Goal: Task Accomplishment & Management: Complete application form

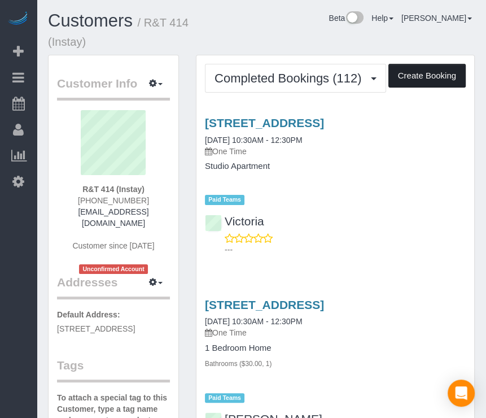
click at [452, 68] on button "Create Booking" at bounding box center [426, 76] width 77 height 24
select select "IA"
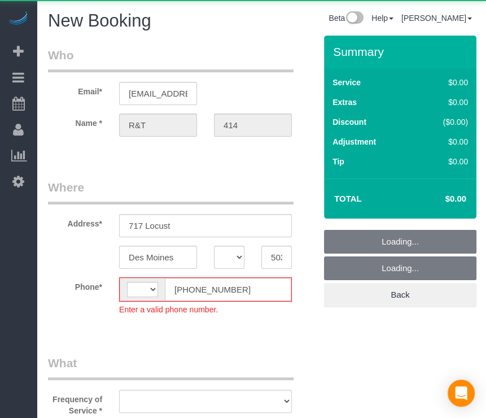
select select "string:[GEOGRAPHIC_DATA]"
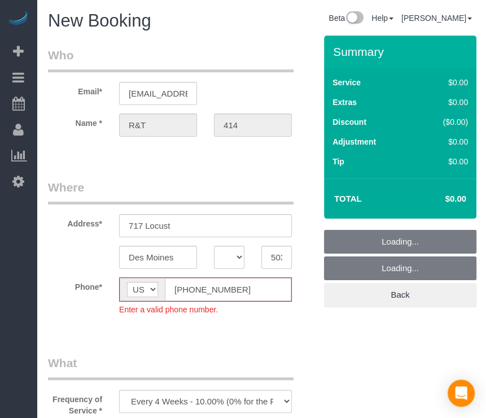
select select "object:1934"
click at [182, 295] on input "[PHONE_NUMBER]" at bounding box center [228, 289] width 126 height 23
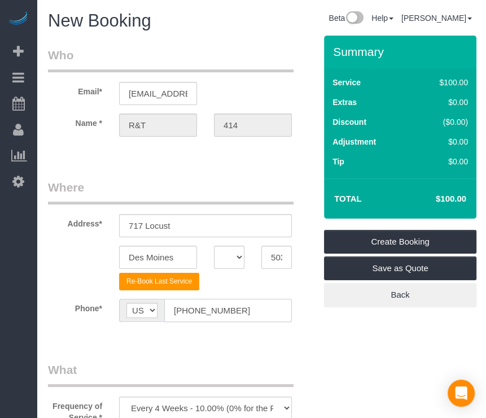
type input "[PHONE_NUMBER]"
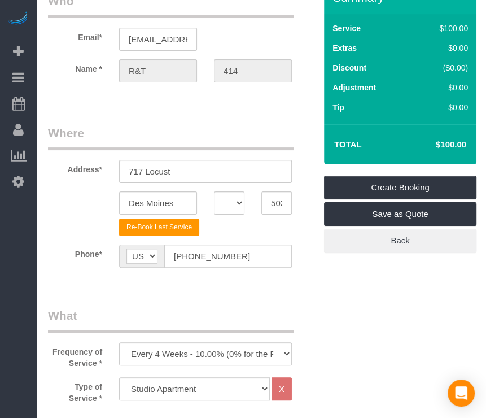
scroll to position [169, 0]
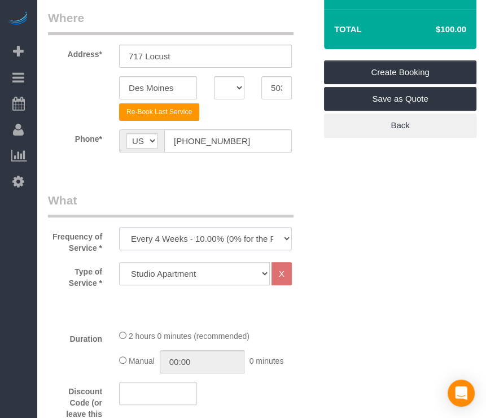
click at [223, 240] on select "Every 6 Weeks (0% for the First Booking) One Time Every 8 Weeks (0% for the Fir…" at bounding box center [205, 238] width 173 height 23
select select "object:1936"
click at [119, 227] on select "Every 6 Weeks (0% for the First Booking) One Time Every 8 Weeks (0% for the Fir…" at bounding box center [205, 238] width 173 height 23
click at [244, 276] on select "Studio Apartment 1 Bedroom Home 2 Bedroom Home 3 Bedroom Home 4 Bedroom Home 5 …" at bounding box center [194, 273] width 151 height 23
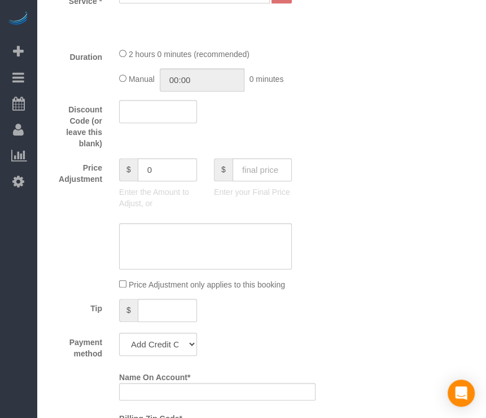
scroll to position [451, 0]
click at [271, 177] on input "text" at bounding box center [261, 168] width 59 height 23
type input "70"
click at [310, 215] on sui-booking-price-adjustment "Price Adjustment $ 0 Enter the Amount to Adjust, or $ 70 Enter your Final Price…" at bounding box center [181, 223] width 267 height 132
click at [178, 349] on select "Add Credit Card Cash Check Paypal" at bounding box center [158, 343] width 78 height 23
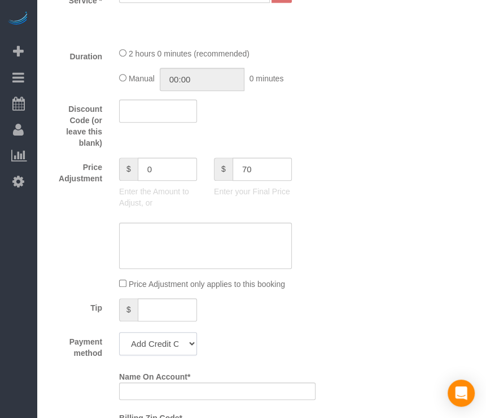
type input "-30"
select select "string:check"
click at [119, 332] on select "Add Credit Card Cash Check Paypal" at bounding box center [158, 343] width 78 height 23
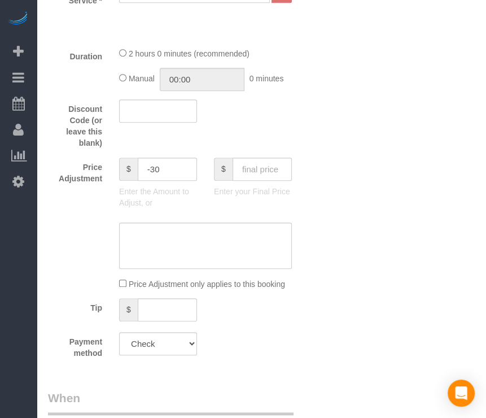
click at [286, 301] on div "Tip $" at bounding box center [181, 310] width 284 height 25
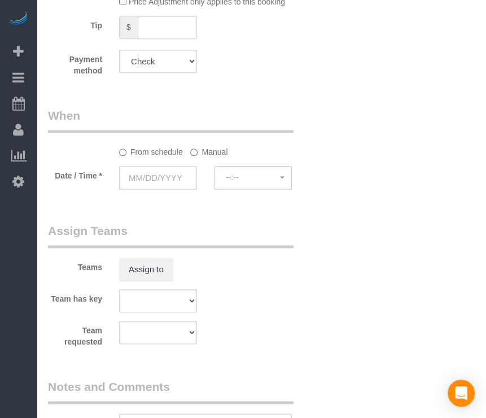
click at [156, 176] on input "text" at bounding box center [158, 177] width 78 height 23
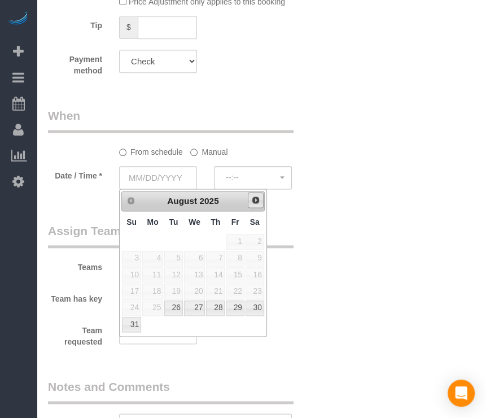
click at [262, 204] on link "Next" at bounding box center [256, 200] width 16 height 16
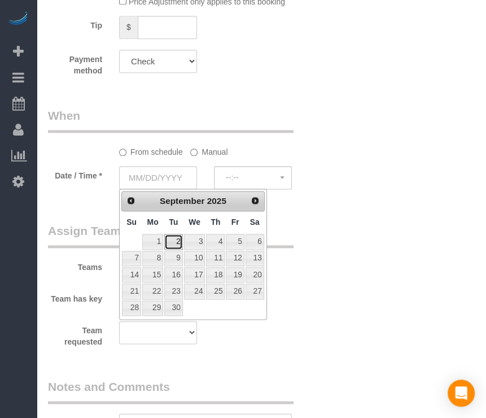
click at [173, 242] on link "2" at bounding box center [173, 241] width 18 height 15
type input "[DATE]"
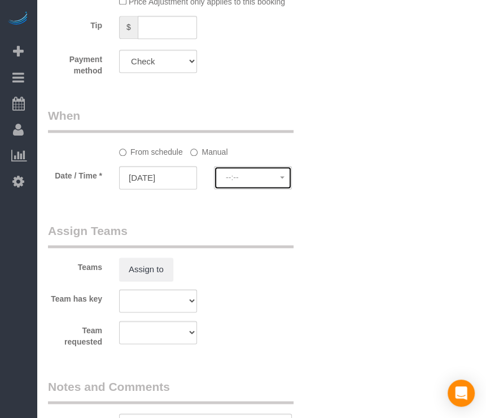
click at [230, 185] on button "--:--" at bounding box center [253, 177] width 78 height 23
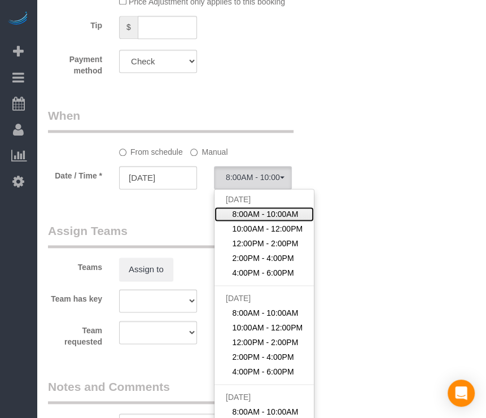
click at [247, 213] on span "8:00AM - 10:00AM" at bounding box center [265, 213] width 66 height 11
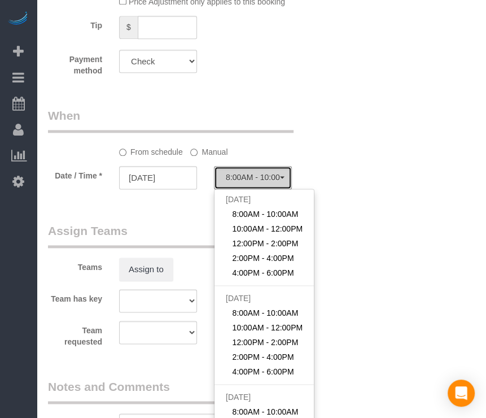
select select "spot1"
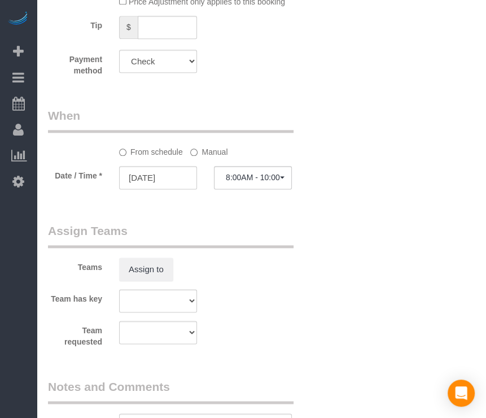
click at [212, 153] on label "Manual" at bounding box center [208, 149] width 37 height 15
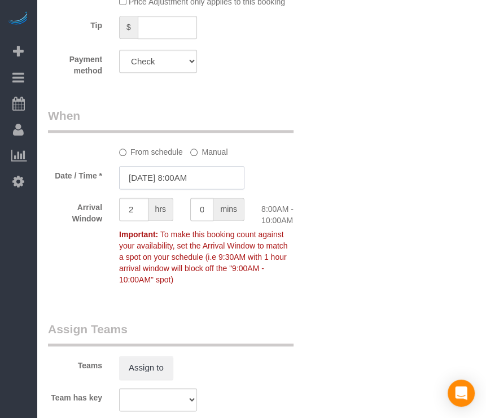
click at [196, 181] on input "[DATE] 8:00AM" at bounding box center [181, 177] width 125 height 23
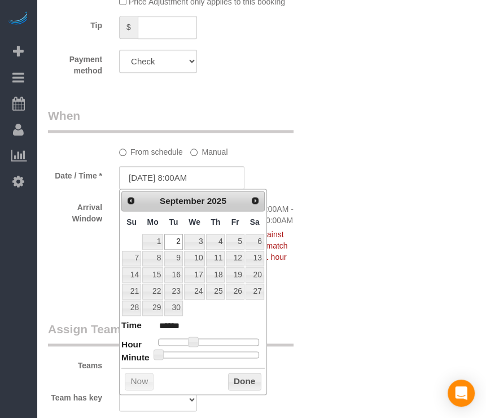
type input "[DATE] 10:00AM"
type input "*******"
click at [203, 344] on div at bounding box center [208, 341] width 101 height 7
type input "[DATE] 10:30AM"
type input "*******"
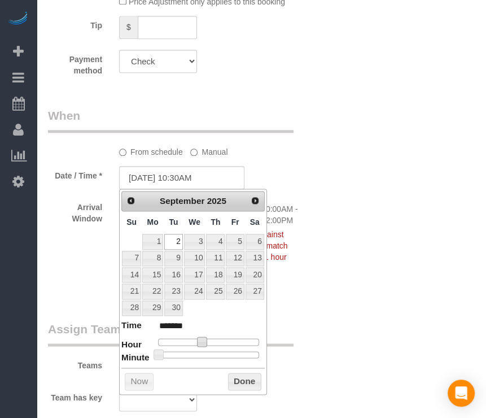
click at [213, 354] on div at bounding box center [208, 354] width 101 height 7
click at [235, 374] on button "Done" at bounding box center [244, 381] width 33 height 18
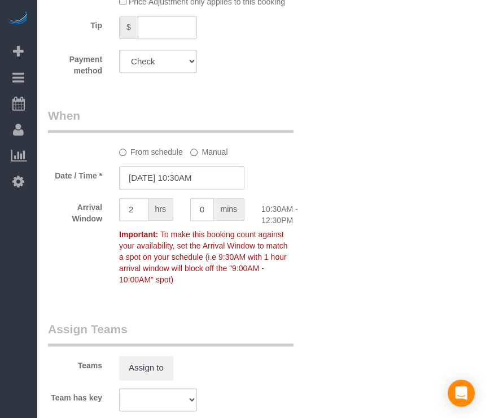
click at [336, 322] on div "Who Email* [EMAIL_ADDRESS][DOMAIN_NAME] Name * R&T 414 Where Address* 717 Locus…" at bounding box center [261, 38] width 427 height 1473
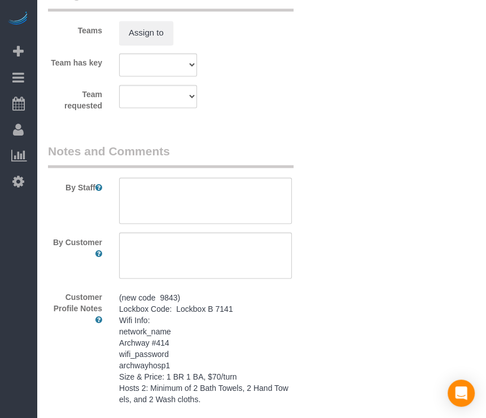
scroll to position [1072, 0]
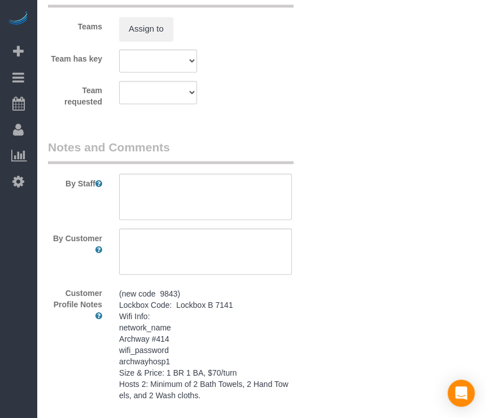
click at [236, 328] on pre "(new code 9843) Lockbox Code: Lockbox B 7141 Wifi Info: network_name Archway #4…" at bounding box center [205, 343] width 173 height 113
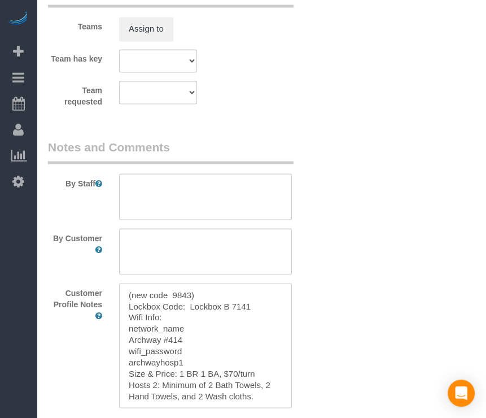
click at [236, 328] on textarea "(new code 9843) Lockbox Code: Lockbox B 7141 Wifi Info: network_name Archway #4…" at bounding box center [205, 345] width 173 height 125
click at [235, 212] on textarea at bounding box center [205, 196] width 173 height 46
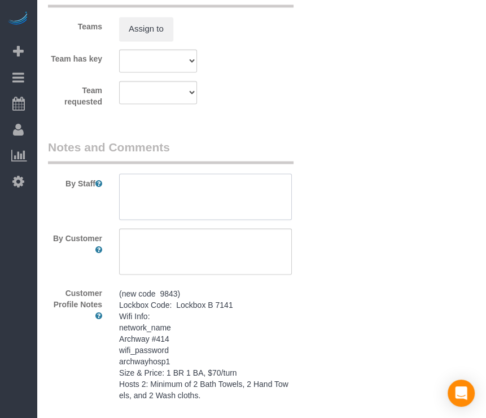
click at [235, 212] on textarea at bounding box center [205, 196] width 173 height 46
paste textarea "(new code 9843) Lockbox Code: Lockbox B 7141 Wifi Info: network_name Archway #4…"
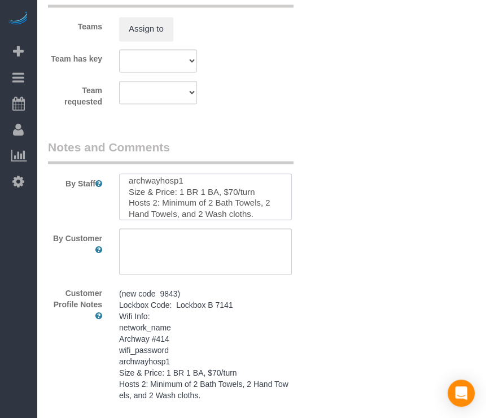
type textarea "(new code 9843) Lockbox Code: Lockbox B 7141 Wifi Info: network_name Archway #4…"
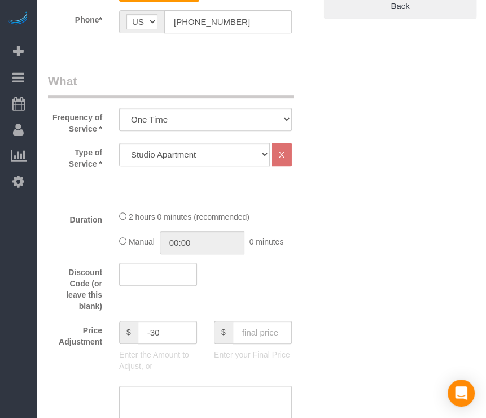
scroll to position [0, 0]
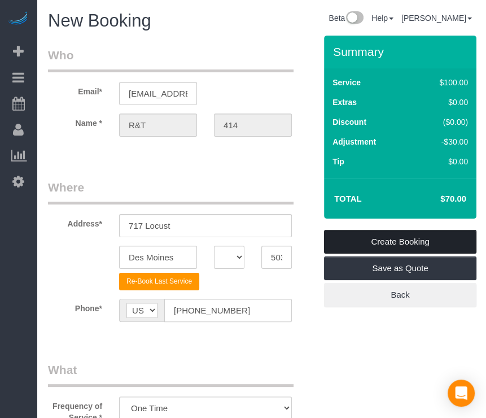
click at [392, 247] on link "Create Booking" at bounding box center [400, 242] width 152 height 24
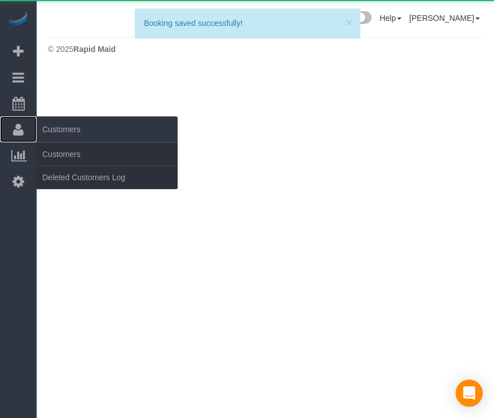
click at [16, 133] on icon at bounding box center [18, 129] width 11 height 14
click at [60, 152] on link "Customers" at bounding box center [107, 154] width 141 height 23
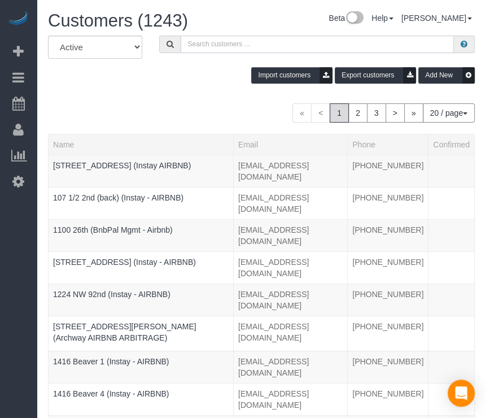
drag, startPoint x: 323, startPoint y: 43, endPoint x: 315, endPoint y: 42, distance: 8.1
click at [323, 43] on input "text" at bounding box center [318, 44] width 274 height 17
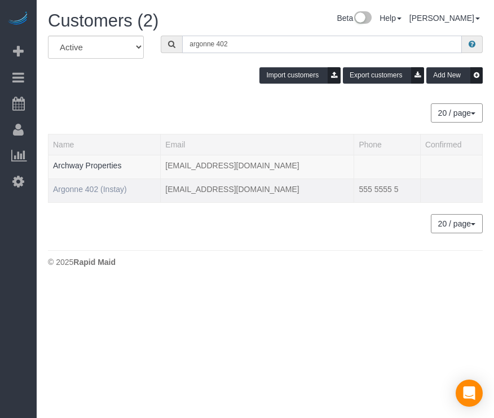
type input "argonne 402"
click at [101, 186] on link "Argonne 402 (Instay)" at bounding box center [90, 189] width 74 height 9
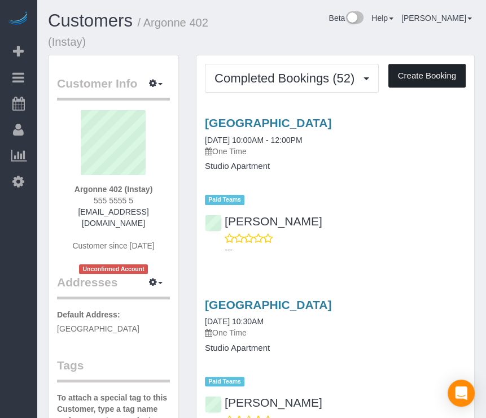
click at [423, 85] on button "Create Booking" at bounding box center [426, 76] width 77 height 24
click at [422, 81] on button "Create Booking" at bounding box center [426, 76] width 77 height 24
select select "IA"
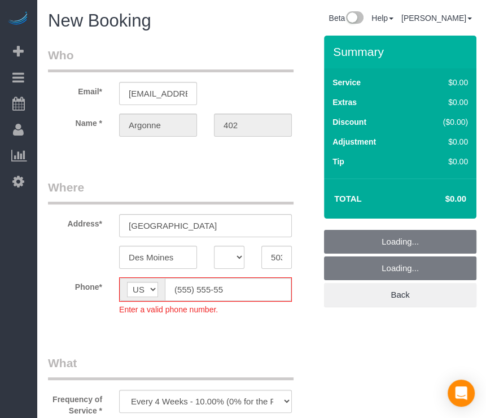
select select "object:3906"
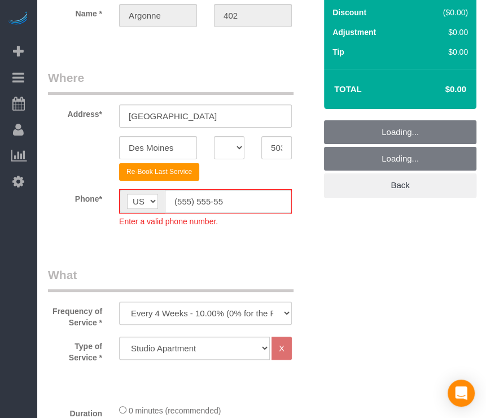
scroll to position [113, 0]
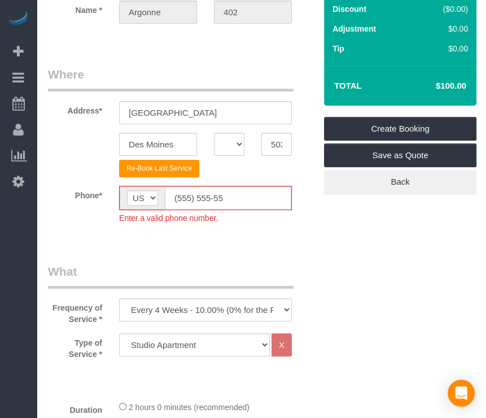
click at [179, 199] on input "(555) 555-55" at bounding box center [228, 197] width 126 height 23
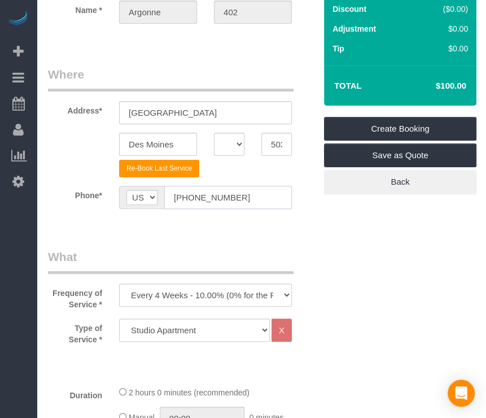
type input "[PHONE_NUMBER]"
click at [235, 295] on select "Every 6 Weeks (0% for the First Booking) One Time Every 8 Weeks (0% for the Fir…" at bounding box center [205, 294] width 173 height 23
select select "object:3908"
click at [119, 283] on select "Every 6 Weeks (0% for the First Booking) One Time Every 8 Weeks (0% for the Fir…" at bounding box center [205, 294] width 173 height 23
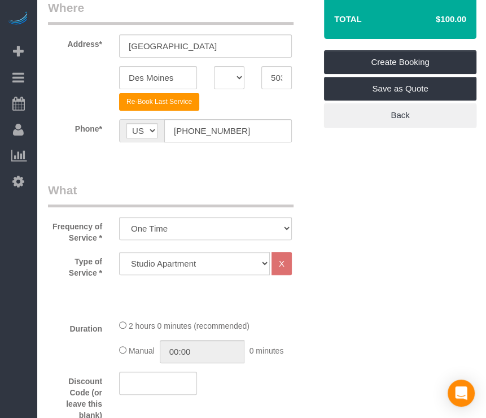
scroll to position [395, 0]
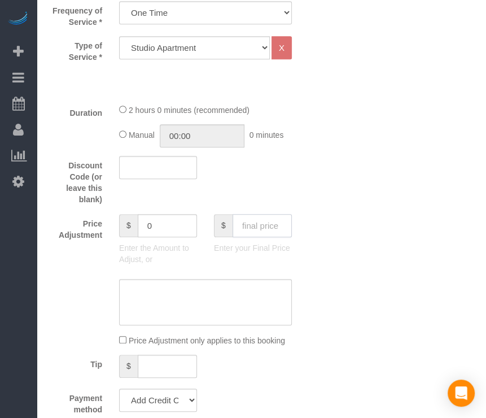
click at [259, 220] on input "text" at bounding box center [261, 225] width 59 height 23
type input "70"
click at [323, 215] on div "Price Adjustment $ 0 Enter the Amount to Adjust, or $ 70 Enter your Final Price" at bounding box center [181, 242] width 284 height 56
drag, startPoint x: 166, startPoint y: 398, endPoint x: 160, endPoint y: 386, distance: 13.4
click at [166, 398] on select "Add Credit Card Cash Check Paypal" at bounding box center [158, 399] width 78 height 23
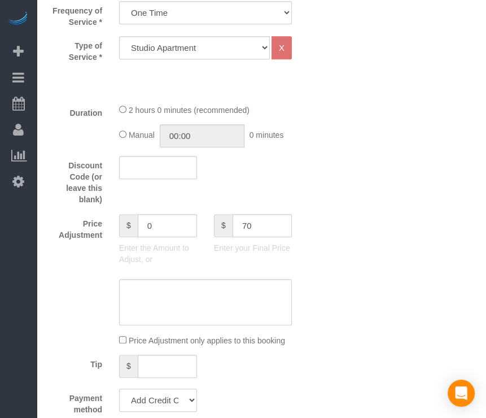
type input "-30"
click at [119, 388] on select "Add Credit Card Cash Check Paypal" at bounding box center [158, 399] width 78 height 23
click at [167, 381] on fieldset "What Frequency of Service * Every 6 Weeks (0% for the First Booking) One Time E…" at bounding box center [181, 194] width 267 height 457
drag, startPoint x: 167, startPoint y: 382, endPoint x: 160, endPoint y: 388, distance: 8.8
click at [164, 390] on select "Add Credit Card Cash Check Paypal" at bounding box center [158, 399] width 78 height 23
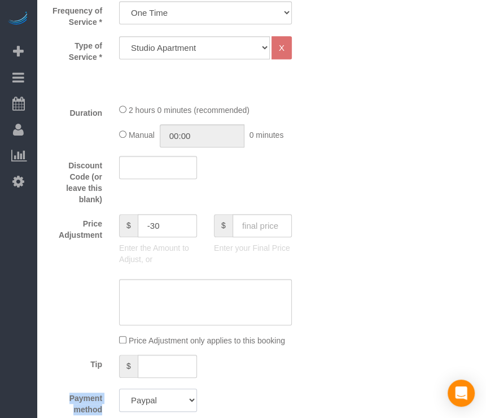
click at [119, 388] on select "Add Credit Card Cash Check Paypal" at bounding box center [158, 399] width 78 height 23
drag, startPoint x: 153, startPoint y: 400, endPoint x: 149, endPoint y: 387, distance: 13.2
click at [153, 400] on select "Add Credit Card Cash Check Paypal" at bounding box center [158, 399] width 78 height 23
select select "string:check"
click at [119, 388] on select "Add Credit Card Cash Check Paypal" at bounding box center [158, 399] width 78 height 23
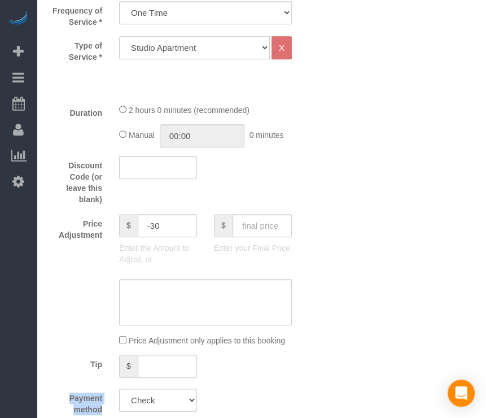
click at [291, 382] on fieldset "What Frequency of Service * Every 6 Weeks (0% for the First Booking) One Time E…" at bounding box center [181, 194] width 267 height 457
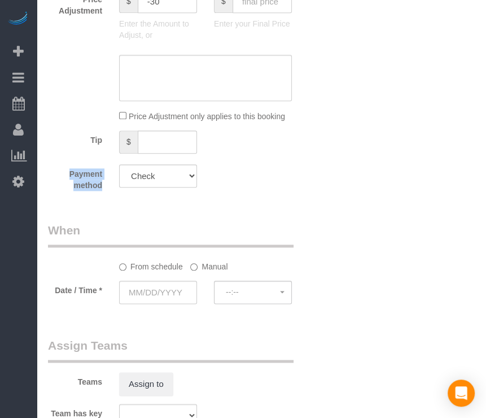
scroll to position [621, 0]
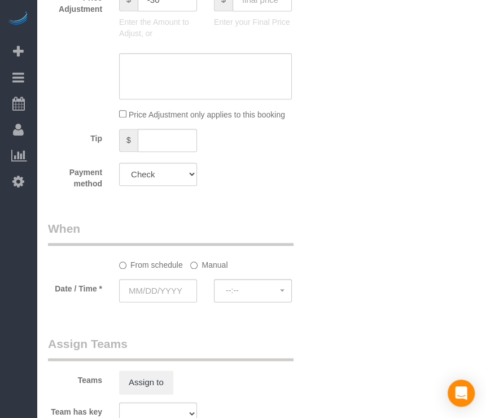
click at [176, 276] on sui-booking-spot "From schedule Manual Date / Time * --:-- --:--" at bounding box center [181, 262] width 267 height 84
click at [172, 282] on input "text" at bounding box center [158, 290] width 78 height 23
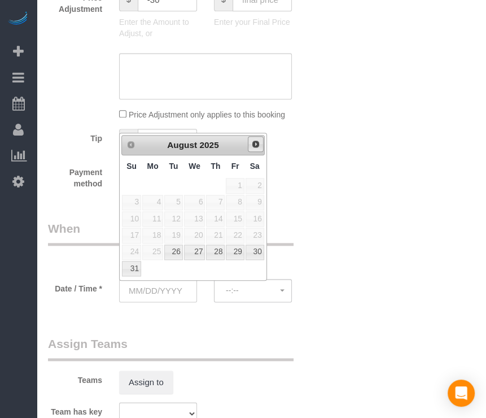
click at [255, 146] on span "Next" at bounding box center [255, 143] width 9 height 9
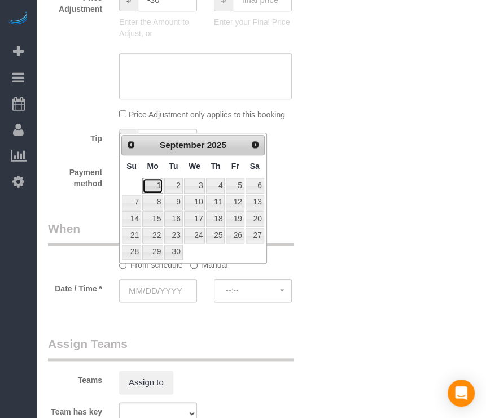
click at [156, 184] on link "1" at bounding box center [152, 185] width 21 height 15
type input "[DATE]"
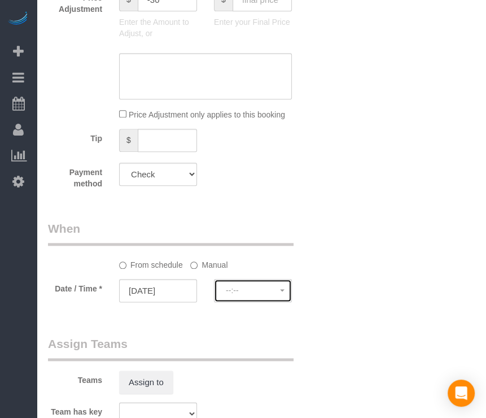
click at [237, 292] on span "--:--" at bounding box center [253, 290] width 54 height 9
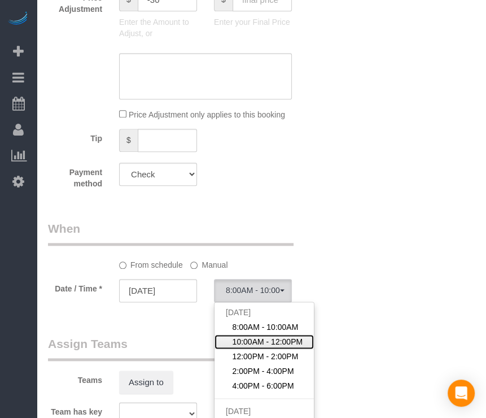
click at [247, 336] on span "10:00AM - 12:00PM" at bounding box center [267, 341] width 71 height 11
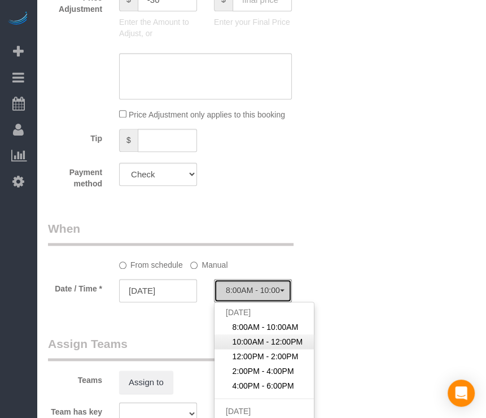
select select "spot27"
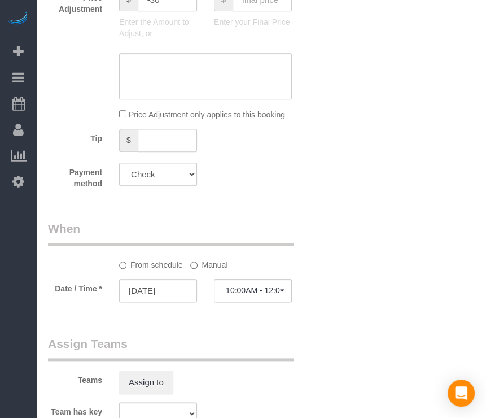
click at [212, 268] on label "Manual" at bounding box center [208, 262] width 37 height 15
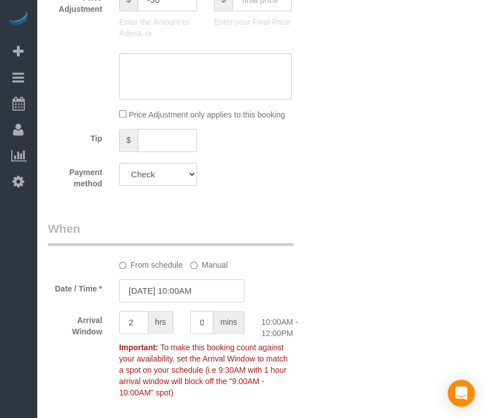
click at [200, 297] on input "[DATE] 10:00AM" at bounding box center [181, 290] width 125 height 23
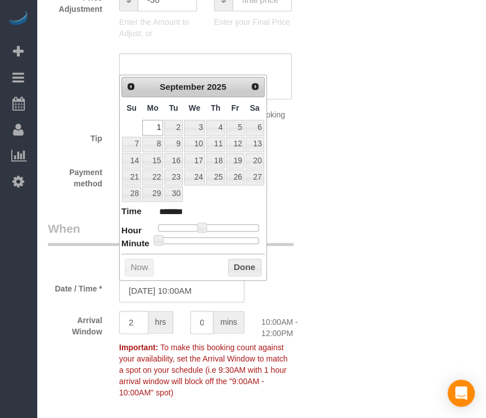
type input "[DATE] 10:30AM"
type input "*******"
click at [210, 237] on div at bounding box center [208, 240] width 101 height 7
click at [248, 265] on button "Done" at bounding box center [244, 267] width 33 height 18
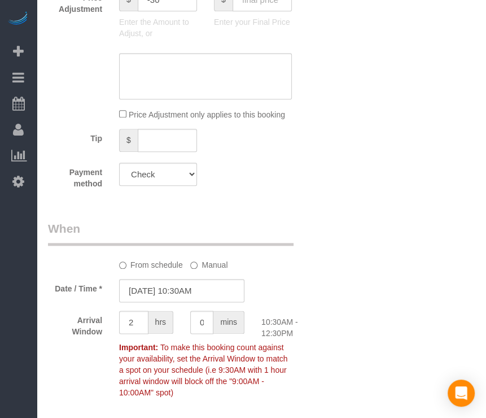
drag, startPoint x: 333, startPoint y: 227, endPoint x: 339, endPoint y: 224, distance: 5.8
click at [339, 226] on div "Who Email* [EMAIL_ADDRESS][DOMAIN_NAME] Name * [GEOGRAPHIC_DATA] 402 Where Addr…" at bounding box center [261, 157] width 427 height 1485
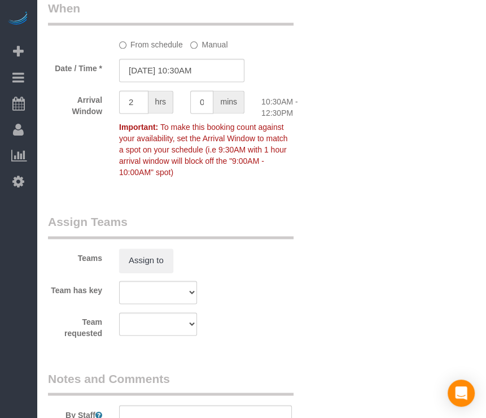
scroll to position [1072, 0]
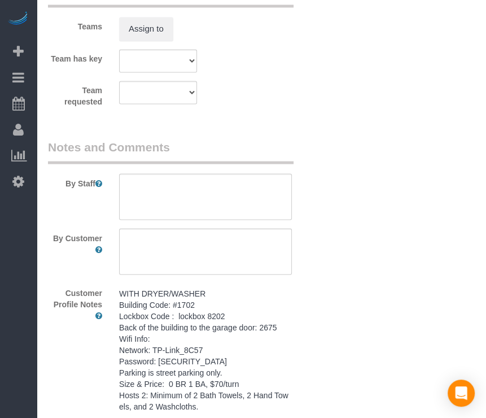
click at [226, 276] on sui-booking-comments "By Staff By Customer Customer Profile Notes WITH DRYER/WASHER Building Code: #1…" at bounding box center [181, 277] width 267 height 279
click at [212, 334] on pre "WITH DRYER/WASHER Building Code: #1702 Lockbox Code : lockbox 8202 Back of the …" at bounding box center [205, 349] width 173 height 124
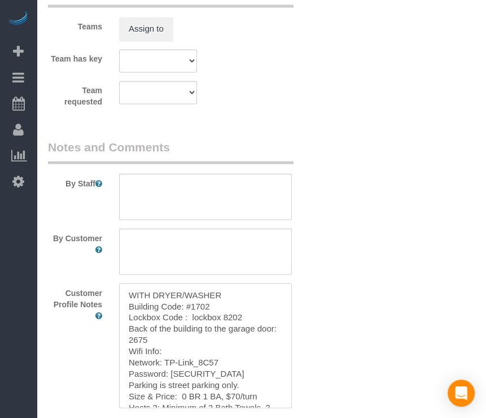
click at [210, 339] on textarea "WITH DRYER/WASHER Building Code: #1702 Lockbox Code : lockbox 8202 Back of the …" at bounding box center [205, 345] width 173 height 125
click at [244, 200] on textarea at bounding box center [205, 196] width 173 height 46
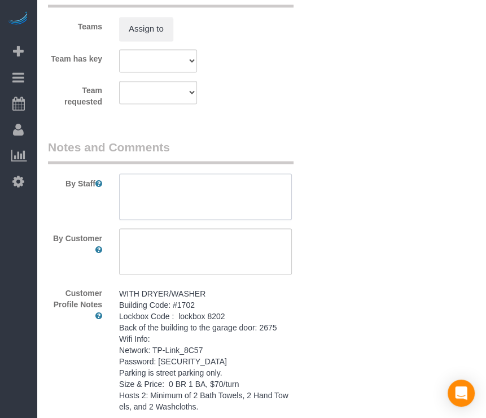
paste textarea "WITH DRYER/WASHER Building Code: #1702 Lockbox Code : lockbox 8202 Back of the …"
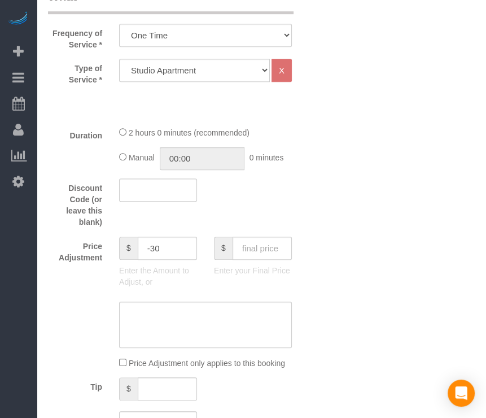
scroll to position [0, 0]
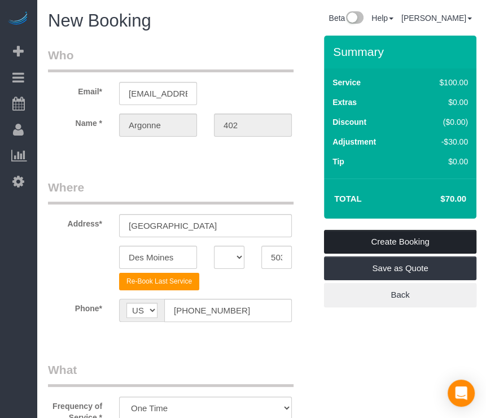
type textarea "WITH DRYER/WASHER Building Code: #1702 Lockbox Code : lockbox 8202 Back of the …"
click at [427, 235] on link "Create Booking" at bounding box center [400, 242] width 152 height 24
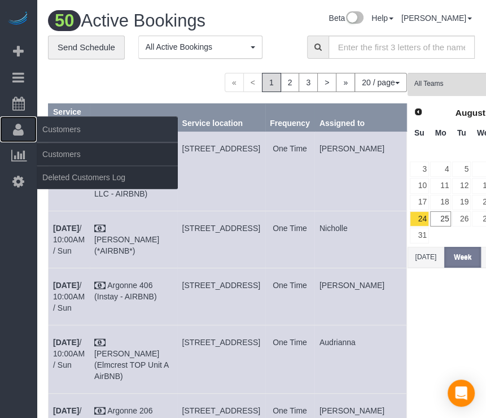
click at [26, 131] on link "Customers" at bounding box center [18, 129] width 37 height 26
click at [50, 148] on link "Customers" at bounding box center [107, 154] width 141 height 23
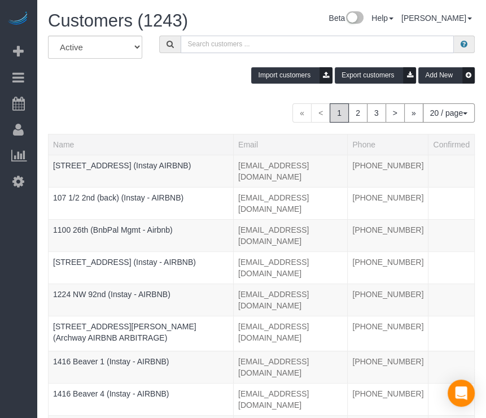
click at [262, 46] on input "text" at bounding box center [318, 44] width 274 height 17
paste input "Argonne 408"
type input "Argonne 408"
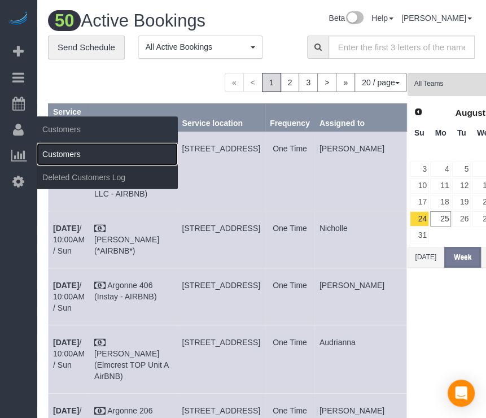
click at [54, 154] on link "Customers" at bounding box center [107, 154] width 141 height 23
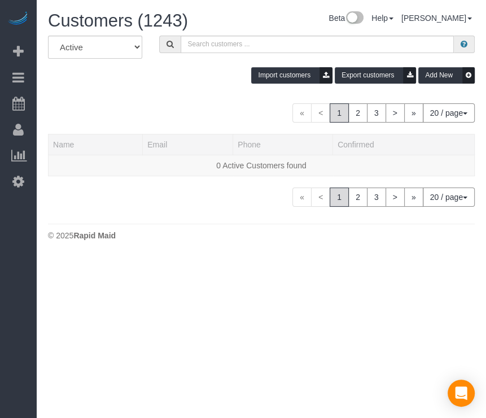
drag, startPoint x: 169, startPoint y: 98, endPoint x: 168, endPoint y: 84, distance: 14.2
click at [165, 90] on div "All Active Archived Import customers Export customers Add New « < 1 2 3 > » 20 …" at bounding box center [261, 121] width 427 height 171
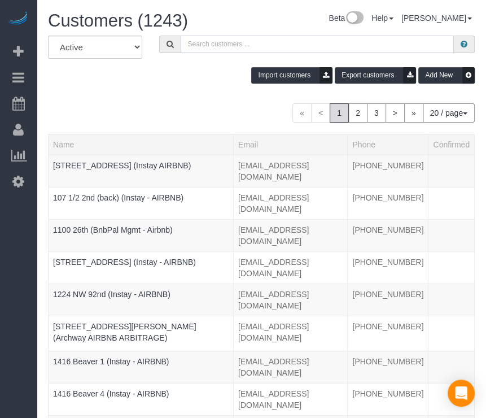
drag, startPoint x: 168, startPoint y: 84, endPoint x: 251, endPoint y: 45, distance: 91.1
click at [251, 45] on input "text" at bounding box center [318, 44] width 274 height 17
paste input "Argonne 206"
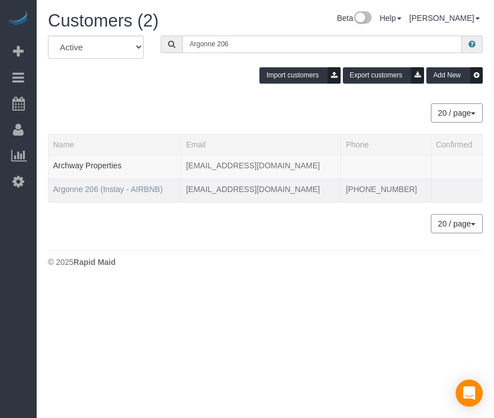
type input "Argonne 206"
click at [101, 187] on link "Argonne 206 (Instay - AIRBNB)" at bounding box center [108, 189] width 110 height 9
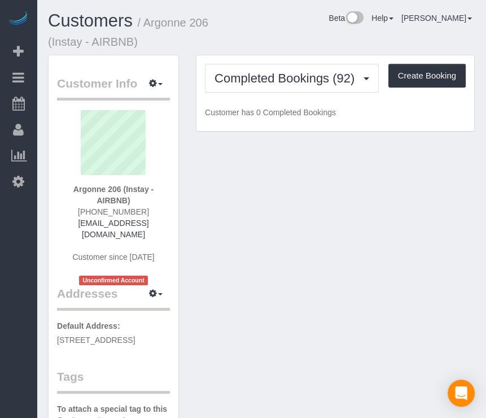
click at [350, 43] on div "Customers / Argonne 206 (Instay - AIRBNB) Beta Help Help Docs Take a Tour Conta…" at bounding box center [261, 32] width 444 height 43
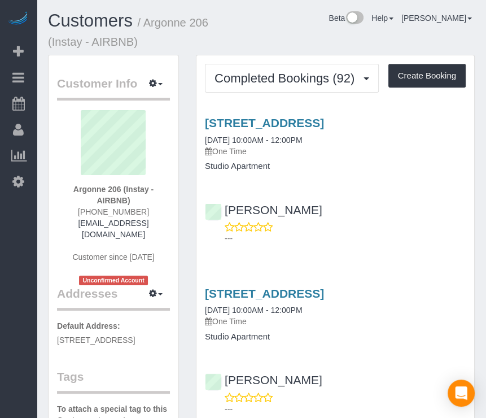
drag, startPoint x: 319, startPoint y: 34, endPoint x: 306, endPoint y: 34, distance: 13.0
drag, startPoint x: 306, startPoint y: 34, endPoint x: 287, endPoint y: 32, distance: 19.4
click at [287, 32] on div "Customers / Argonne 206 (Instay - AIRBNB) Beta Help Help Docs Take a Tour Conta…" at bounding box center [261, 32] width 444 height 43
click at [412, 69] on button "Create Booking" at bounding box center [426, 76] width 77 height 24
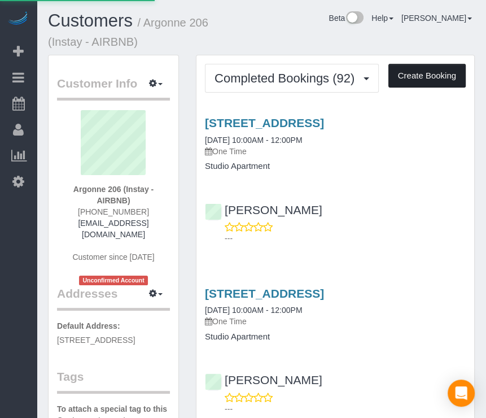
select select "IA"
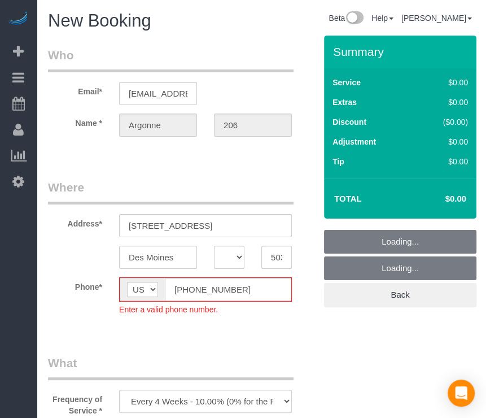
select select "object:6578"
click at [187, 291] on input "[PHONE_NUMBER]" at bounding box center [228, 289] width 126 height 23
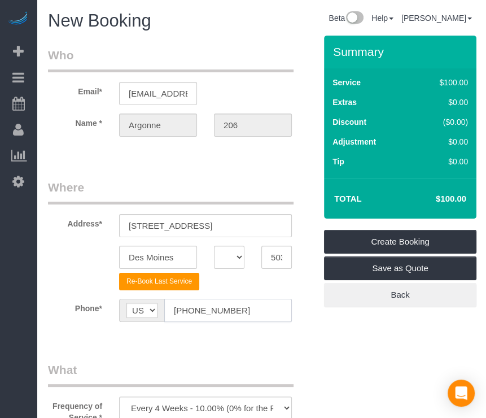
type input "[PHONE_NUMBER]"
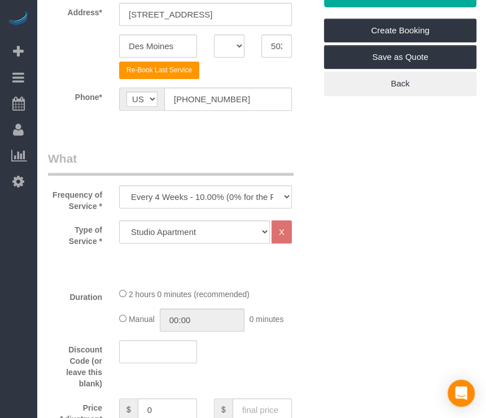
scroll to position [395, 0]
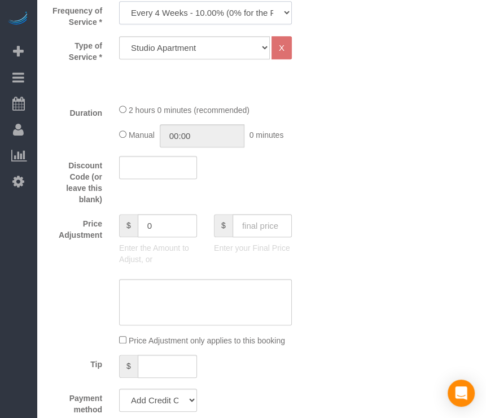
click at [208, 7] on select "Every 6 Weeks (0% for the First Booking) One Time Every 8 Weeks (0% for the Fir…" at bounding box center [205, 12] width 173 height 23
click at [119, 1] on select "Every 6 Weeks (0% for the First Booking) One Time Every 8 Weeks (0% for the Fir…" at bounding box center [205, 12] width 173 height 23
click at [214, 16] on select "Every 6 Weeks (0% for the First Booking) One Time Every 8 Weeks (0% for the Fir…" at bounding box center [205, 12] width 173 height 23
select select "object:6580"
click at [119, 1] on select "Every 6 Weeks (0% for the First Booking) One Time Every 8 Weeks (0% for the Fir…" at bounding box center [205, 12] width 173 height 23
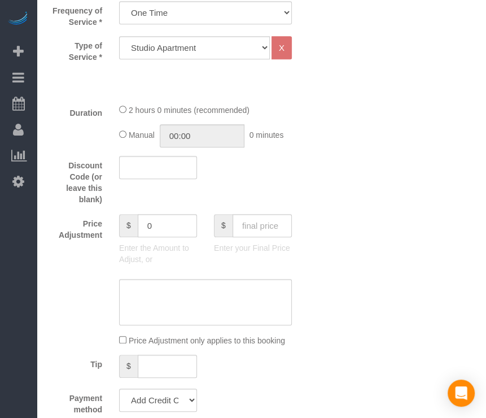
drag, startPoint x: 343, startPoint y: 80, endPoint x: 317, endPoint y: 82, distance: 25.5
drag, startPoint x: 317, startPoint y: 82, endPoint x: 251, endPoint y: 80, distance: 66.6
drag, startPoint x: 251, startPoint y: 80, endPoint x: 240, endPoint y: 62, distance: 20.7
click at [251, 80] on div "Type of Service * Studio Apartment 1 Bedroom Home 2 Bedroom Home 3 Bedroom Home…" at bounding box center [181, 65] width 267 height 58
click at [239, 55] on select "Studio Apartment 1 Bedroom Home 2 Bedroom Home 3 Bedroom Home 4 Bedroom Home 5 …" at bounding box center [194, 47] width 151 height 23
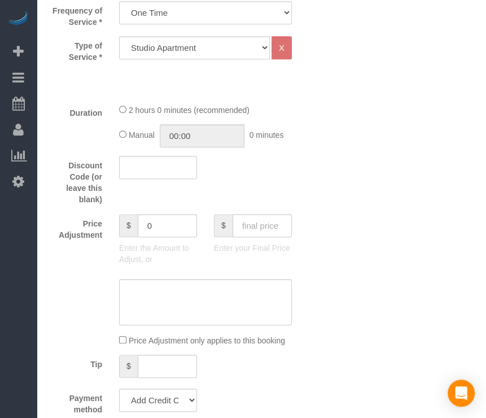
click at [238, 239] on div "$ Enter your Final Price" at bounding box center [252, 236] width 95 height 45
click at [266, 218] on input "text" at bounding box center [261, 225] width 59 height 23
type input "70"
click at [276, 196] on div "Discount Code (or leave this blank)" at bounding box center [181, 181] width 284 height 50
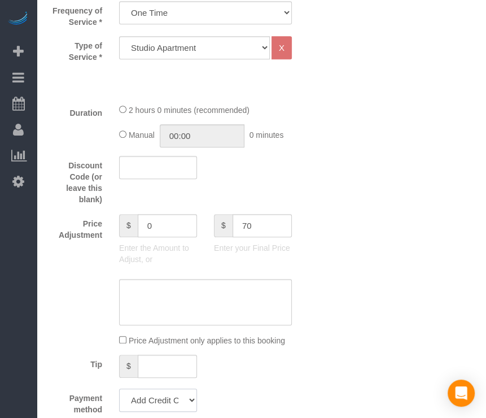
click at [173, 400] on select "Add Credit Card Cash Check Paypal" at bounding box center [158, 399] width 78 height 23
type input "-30"
select select "string:check"
click at [119, 388] on select "Add Credit Card Cash Check Paypal" at bounding box center [158, 399] width 78 height 23
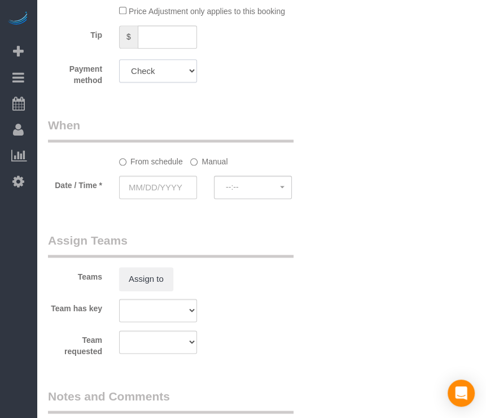
scroll to position [790, 0]
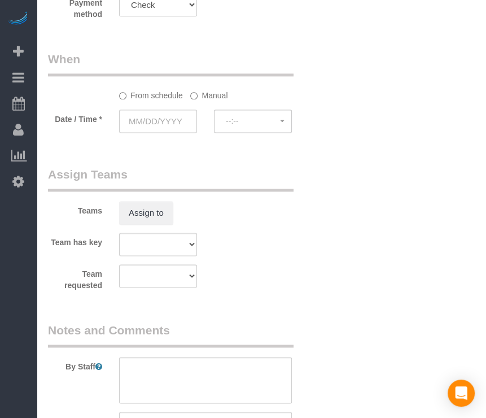
drag, startPoint x: 330, startPoint y: 172, endPoint x: 189, endPoint y: 147, distance: 142.8
click at [181, 127] on input "text" at bounding box center [158, 120] width 78 height 23
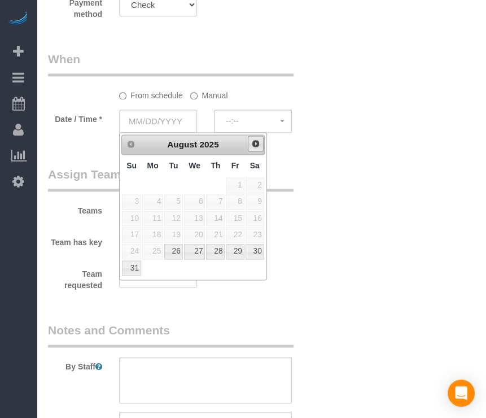
click at [254, 142] on span "Next" at bounding box center [255, 143] width 9 height 9
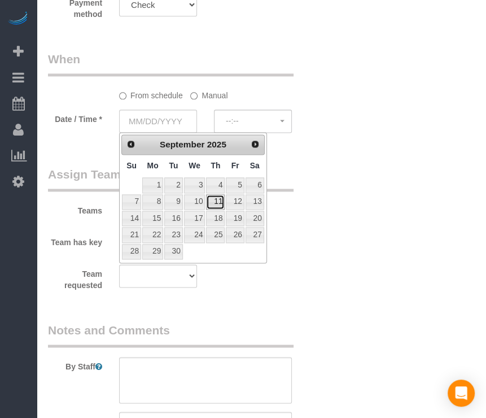
drag, startPoint x: 214, startPoint y: 204, endPoint x: 221, endPoint y: 191, distance: 14.1
click at [214, 204] on link "11" at bounding box center [215, 201] width 19 height 15
type input "[DATE]"
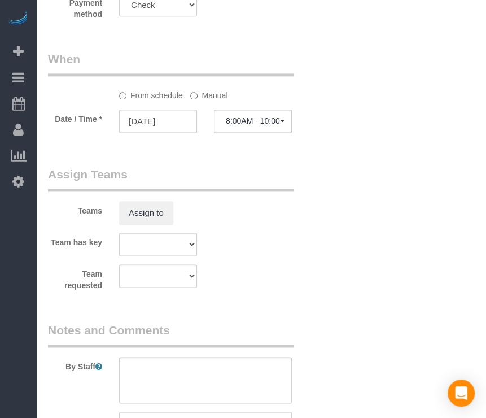
click at [252, 136] on fieldset "When From schedule Manual Date / Time * [DATE] 8:00AM - 10:00AM [DATE] 8:00AM -…" at bounding box center [181, 97] width 267 height 93
click at [258, 122] on span "8:00AM - 10:00AM" at bounding box center [253, 120] width 54 height 9
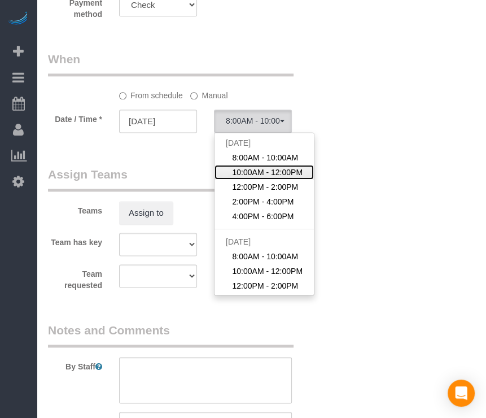
click at [262, 175] on span "10:00AM - 12:00PM" at bounding box center [267, 171] width 71 height 11
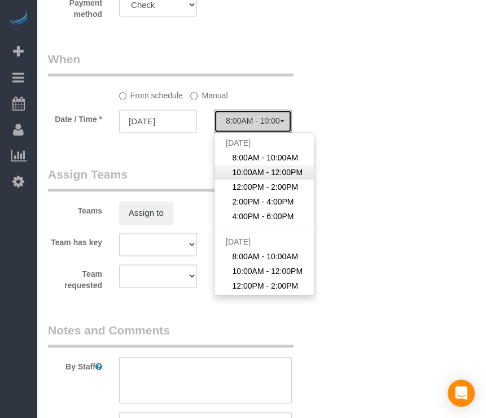
select select "spot52"
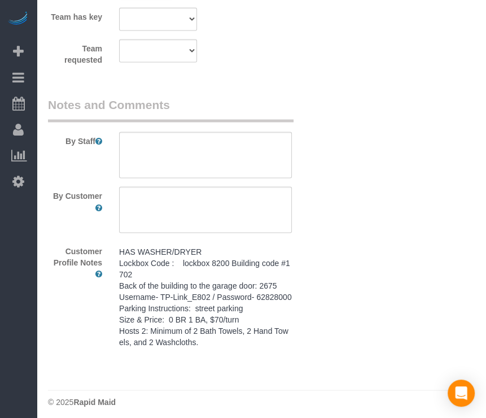
scroll to position [1020, 0]
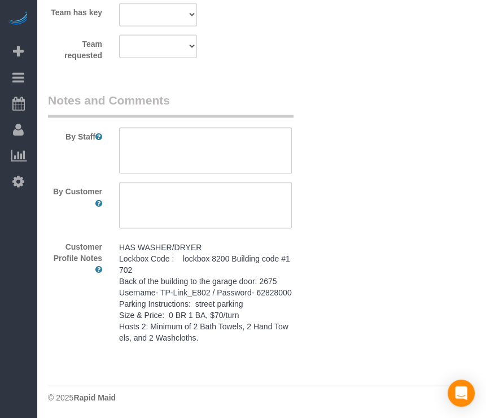
click at [181, 301] on pre "HAS WASHER/DRYER Lockbox Code : lockbox 8200 Building code #1702 Back of the bu…" at bounding box center [205, 292] width 173 height 102
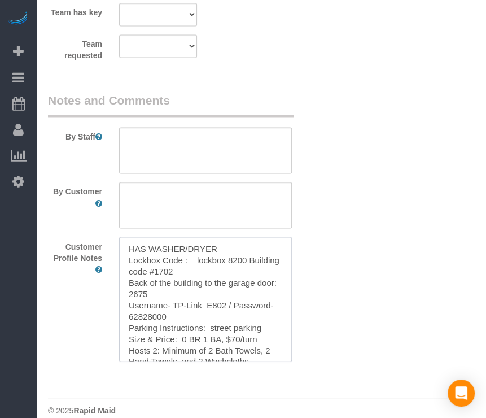
click at [181, 301] on textarea "HAS WASHER/DRYER Lockbox Code : lockbox 8200 Building code #1702 Back of the bu…" at bounding box center [205, 298] width 173 height 125
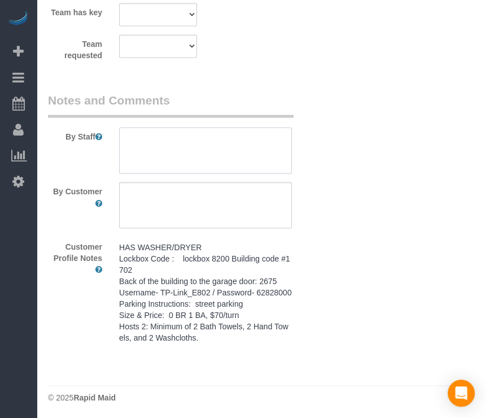
click at [256, 150] on textarea at bounding box center [205, 150] width 173 height 46
paste textarea "HAS WASHER/DRYER Lockbox Code : lockbox 8200 Building code #1702 Back of the bu…"
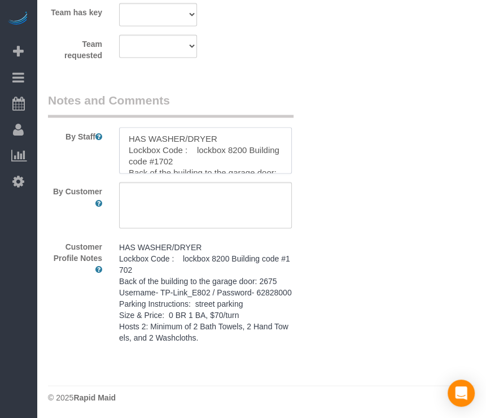
scroll to position [84, 0]
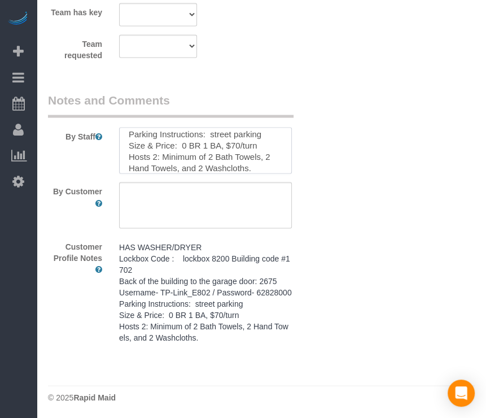
type textarea "HAS WASHER/DRYER Lockbox Code : lockbox 8200 Building code #1702 Back of the bu…"
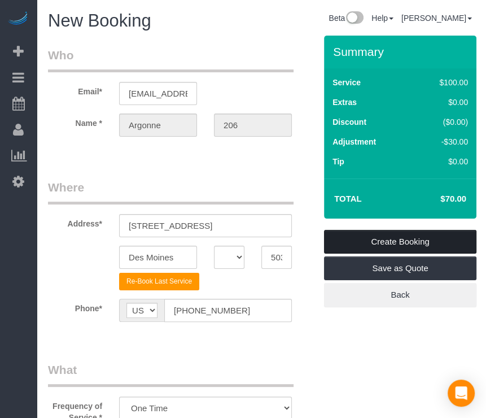
click at [428, 239] on link "Create Booking" at bounding box center [400, 242] width 152 height 24
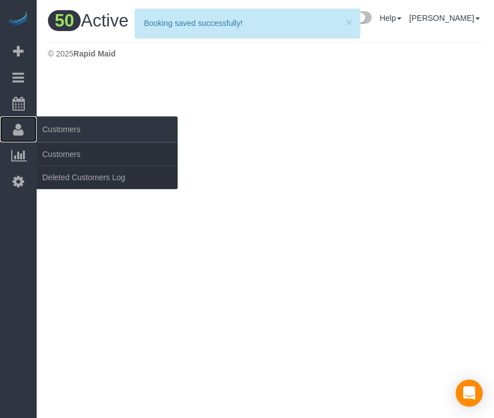
click at [15, 138] on link "Customers" at bounding box center [18, 129] width 37 height 26
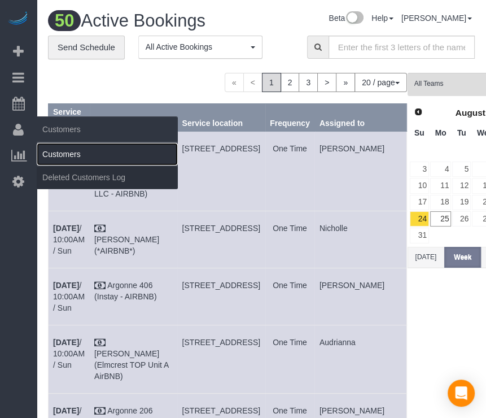
click at [56, 152] on link "Customers" at bounding box center [107, 154] width 141 height 23
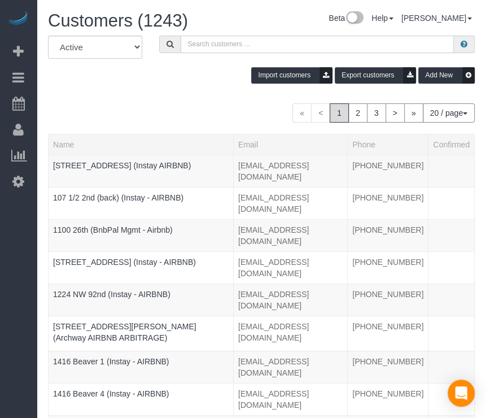
click at [260, 43] on input "text" at bounding box center [318, 44] width 274 height 17
paste input "[GEOGRAPHIC_DATA] 208"
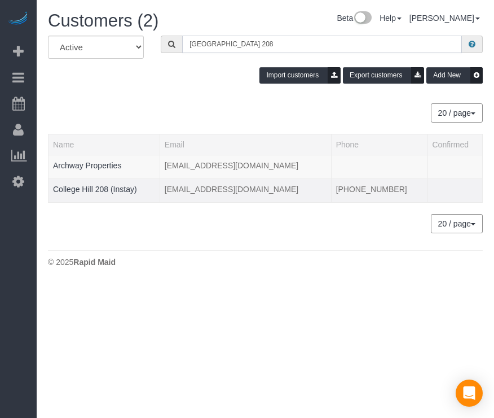
type input "[GEOGRAPHIC_DATA] 208"
click at [113, 179] on td "College Hill 208 (Instay)" at bounding box center [105, 190] width 112 height 24
click at [113, 182] on td "College Hill 208 (Instay)" at bounding box center [105, 190] width 112 height 24
click at [114, 187] on link "College Hill 208 (Instay)" at bounding box center [95, 189] width 84 height 9
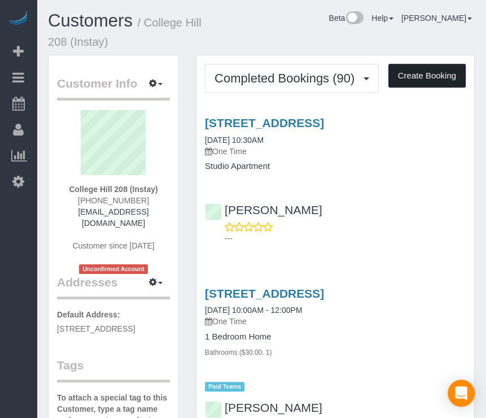
click at [403, 74] on button "Create Booking" at bounding box center [426, 76] width 77 height 24
select select "IA"
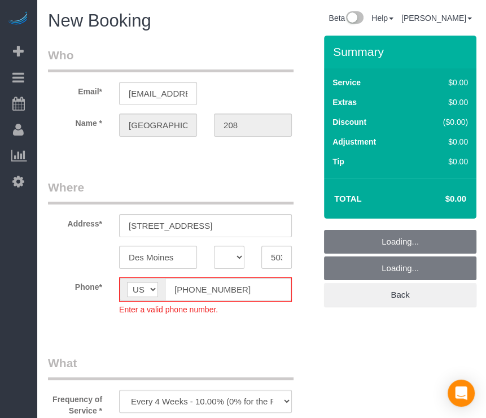
select select "object:8731"
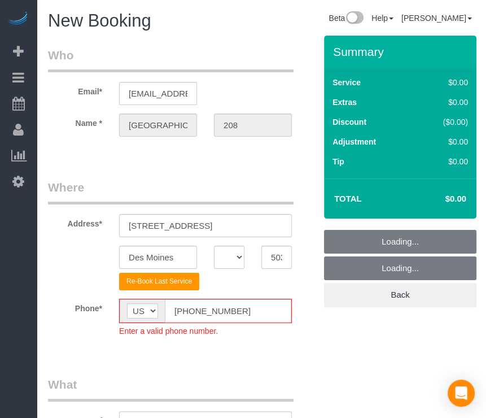
click at [185, 313] on input "[PHONE_NUMBER]" at bounding box center [228, 310] width 126 height 23
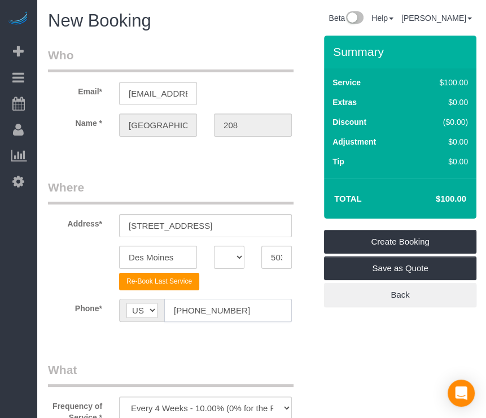
type input "[PHONE_NUMBER]"
drag, startPoint x: 309, startPoint y: 346, endPoint x: 289, endPoint y: 346, distance: 20.3
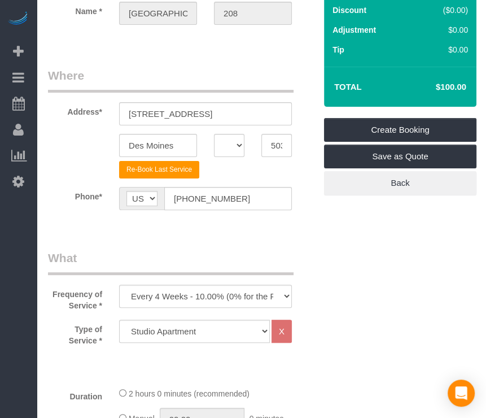
scroll to position [113, 0]
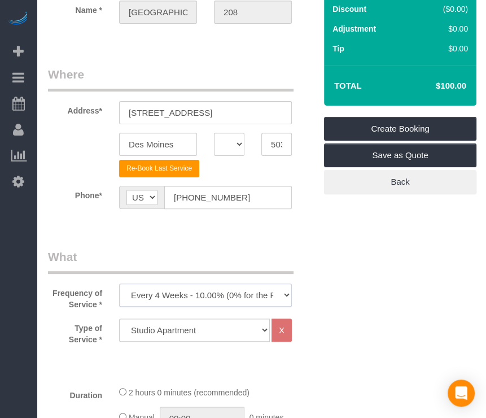
click at [268, 290] on select "Every 6 Weeks (0% for the First Booking) One Time Every 8 Weeks (0% for the Fir…" at bounding box center [205, 294] width 173 height 23
select select "object:8733"
click at [119, 283] on select "Every 6 Weeks (0% for the First Booking) One Time Every 8 Weeks (0% for the Fir…" at bounding box center [205, 294] width 173 height 23
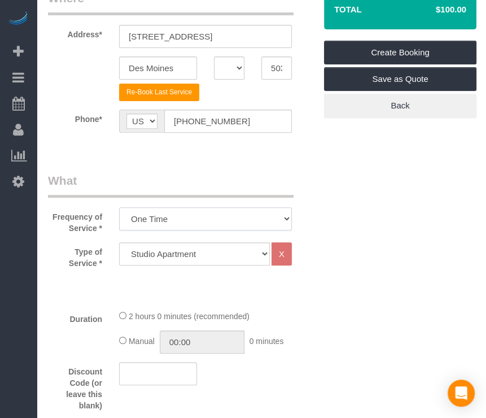
scroll to position [395, 0]
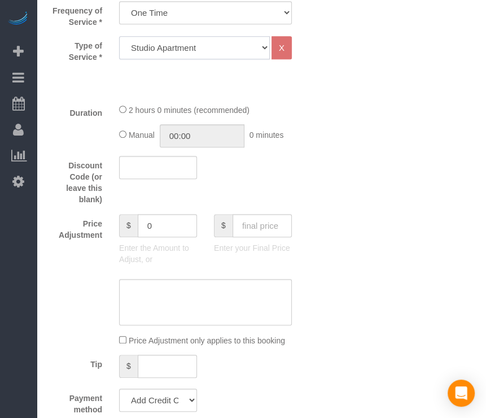
click at [242, 50] on select "Studio Apartment 1 Bedroom Home 2 Bedroom Home 3 Bedroom Home 4 Bedroom Home 5 …" at bounding box center [194, 47] width 151 height 23
select select "25"
click at [119, 36] on select "Studio Apartment 1 Bedroom Home 2 Bedroom Home 3 Bedroom Home 4 Bedroom Home 5 …" at bounding box center [194, 47] width 151 height 23
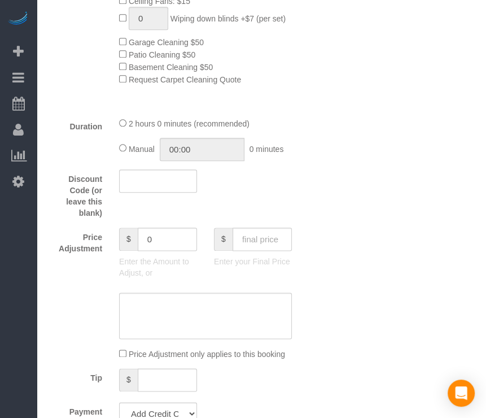
scroll to position [790, 0]
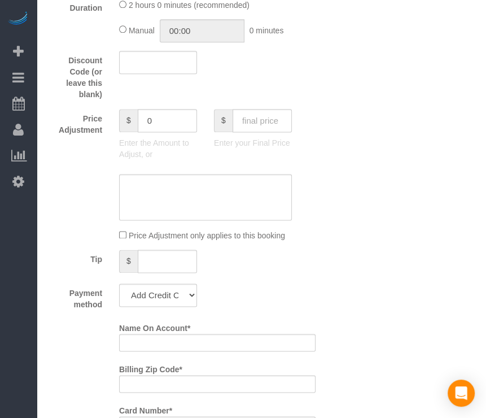
click at [269, 134] on div at bounding box center [253, 133] width 78 height 2
click at [270, 127] on input "text" at bounding box center [261, 120] width 59 height 23
type input "75"
click at [347, 179] on div "Who Email* [EMAIL_ADDRESS][DOMAIN_NAME] Name * [GEOGRAPHIC_DATA] 208 Where Addr…" at bounding box center [261, 256] width 427 height 2021
type input "-64"
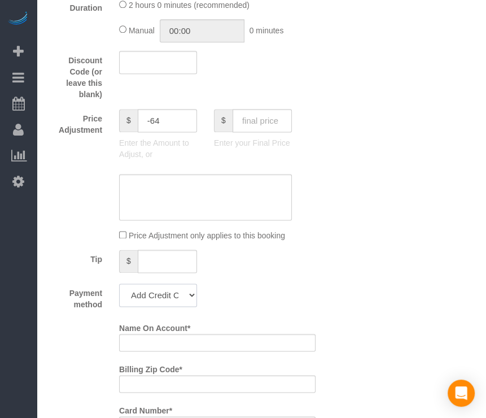
click at [179, 301] on select "Add Credit Card Cash Check Paypal" at bounding box center [158, 294] width 78 height 23
select select "string:check"
click at [119, 287] on select "Add Credit Card Cash Check Paypal" at bounding box center [158, 294] width 78 height 23
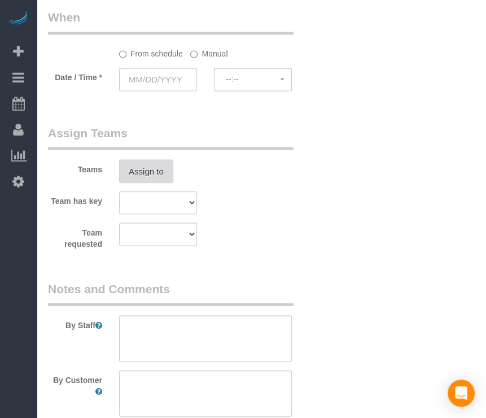
scroll to position [1129, 0]
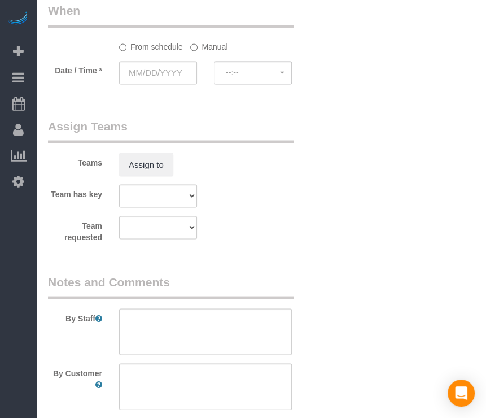
drag, startPoint x: 216, startPoint y: 102, endPoint x: 208, endPoint y: 98, distance: 8.8
drag, startPoint x: 208, startPoint y: 98, endPoint x: 150, endPoint y: 81, distance: 60.5
click at [147, 86] on div at bounding box center [158, 85] width 78 height 2
click at [156, 74] on input "text" at bounding box center [158, 72] width 78 height 23
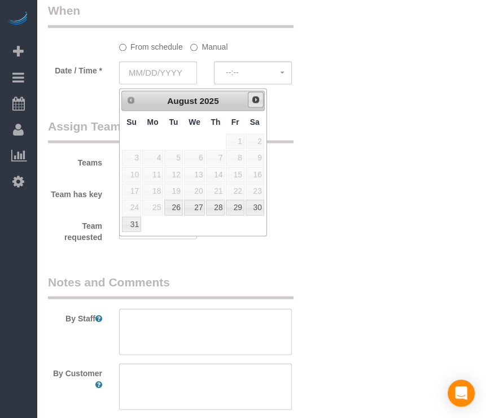
click at [256, 100] on span "Next" at bounding box center [255, 99] width 9 height 9
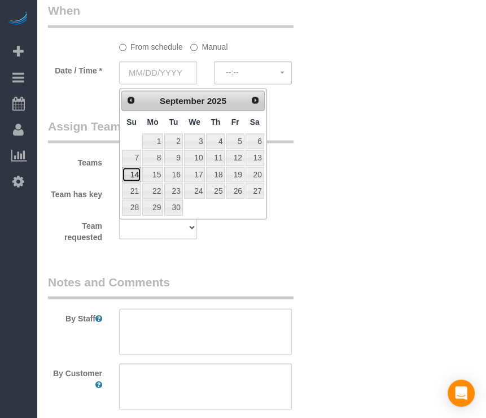
click at [137, 170] on link "14" at bounding box center [131, 173] width 19 height 15
type input "[DATE]"
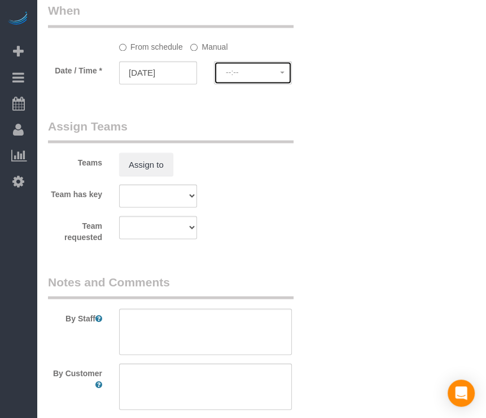
click at [269, 75] on span "--:--" at bounding box center [253, 72] width 54 height 9
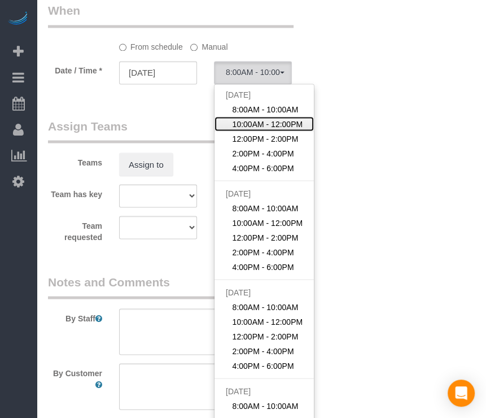
click at [260, 129] on span "10:00AM - 12:00PM" at bounding box center [267, 123] width 71 height 11
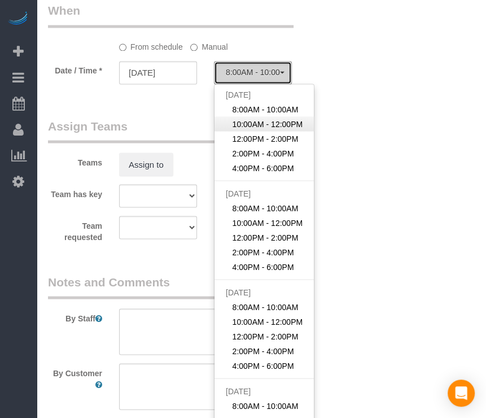
select select "spot77"
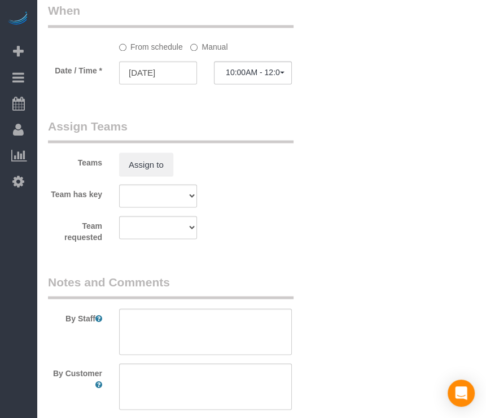
click at [307, 134] on div "Teams Assign to" at bounding box center [181, 146] width 284 height 59
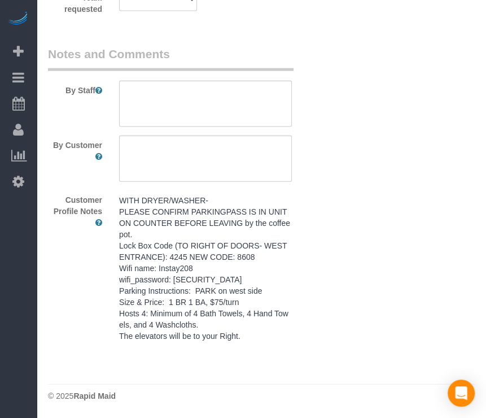
click at [221, 269] on pre "WITH DRYER/WASHER- PLEASE CONFIRM PARKINGPASS IS IN UNIT ON COUNTER BEFORE LEAV…" at bounding box center [205, 268] width 173 height 147
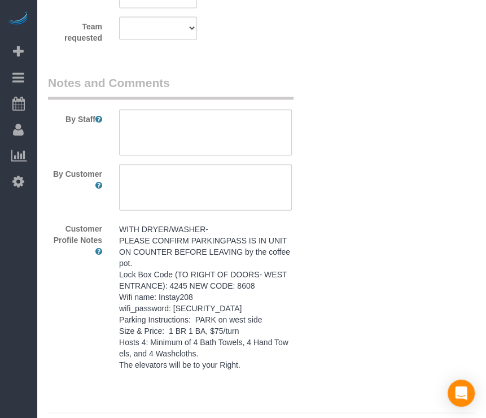
click at [0, 0] on textarea "WITH DRYER/WASHER- PLEASE CONFIRM PARKINGPASS IS IN UNIT ON COUNTER BEFORE LEAV…" at bounding box center [0, 0] width 0 height 0
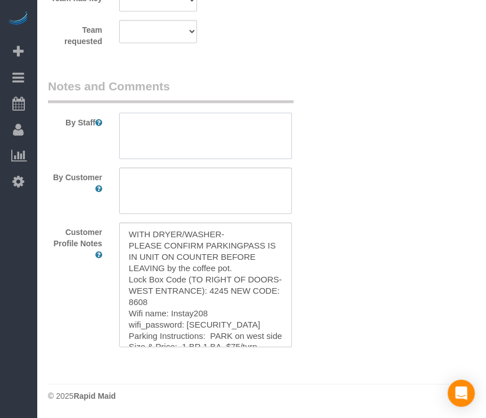
click at [265, 130] on textarea at bounding box center [205, 136] width 173 height 46
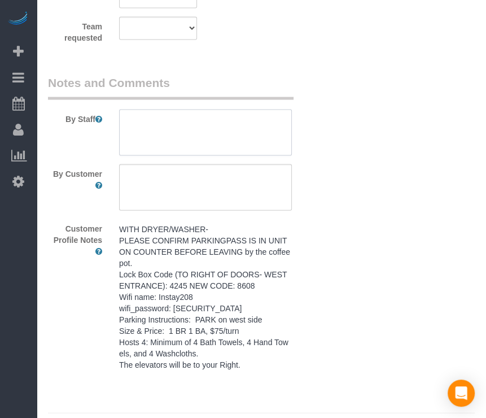
paste textarea "WITH DRYER/WASHER- PLEASE CONFIRM PARKINGPASS IS IN UNIT ON COUNTER BEFORE LEAV…"
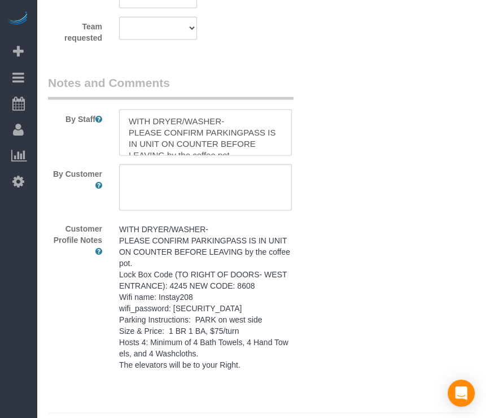
scroll to position [129, 0]
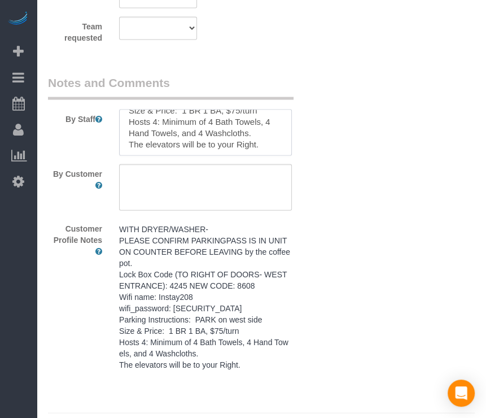
type textarea "WITH DRYER/WASHER- PLEASE CONFIRM PARKINGPASS IS IN UNIT ON COUNTER BEFORE LEAV…"
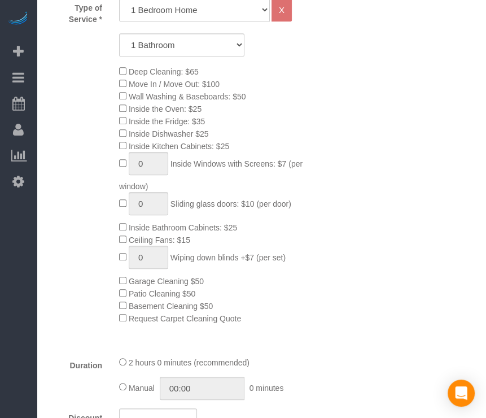
scroll to position [0, 0]
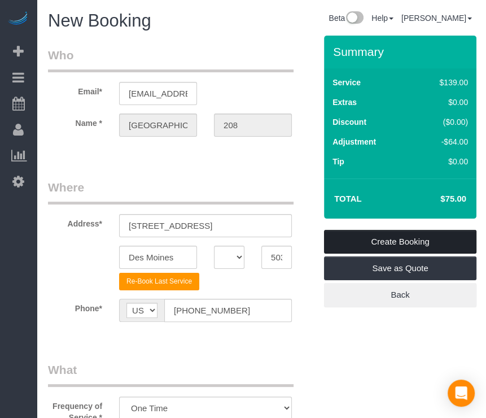
click at [429, 242] on link "Create Booking" at bounding box center [400, 242] width 152 height 24
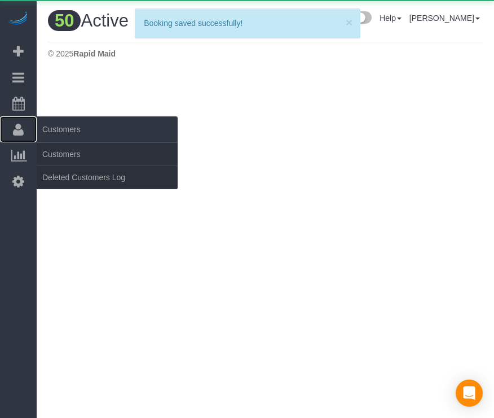
click at [24, 131] on link "Customers" at bounding box center [18, 129] width 37 height 26
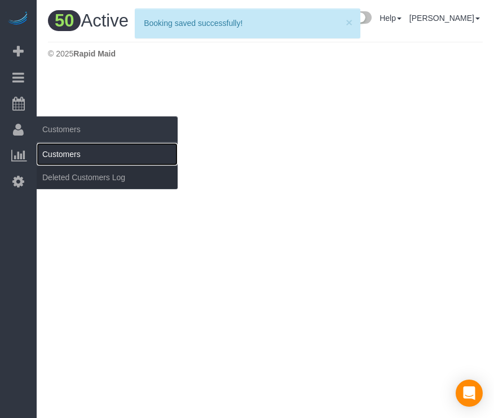
click at [68, 163] on link "Customers" at bounding box center [107, 154] width 141 height 23
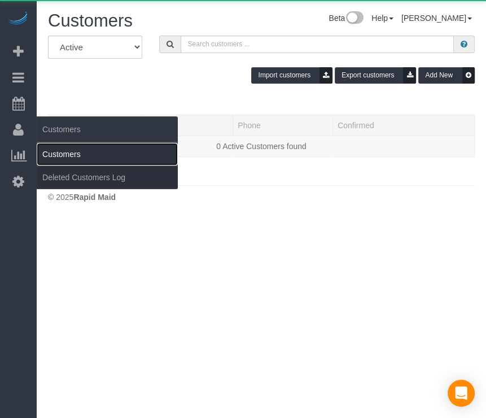
click at [64, 152] on link "Customers" at bounding box center [107, 154] width 141 height 23
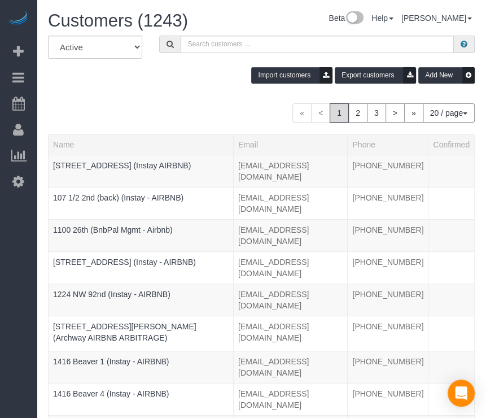
click at [199, 76] on div "Import customers Export customers Add New" at bounding box center [261, 75] width 444 height 16
drag, startPoint x: 195, startPoint y: 72, endPoint x: 117, endPoint y: 70, distance: 77.9
drag, startPoint x: 117, startPoint y: 70, endPoint x: 165, endPoint y: 53, distance: 50.3
click at [117, 68] on div "Import customers Export customers Add New" at bounding box center [261, 75] width 444 height 16
click at [223, 45] on input "text" at bounding box center [318, 44] width 274 height 17
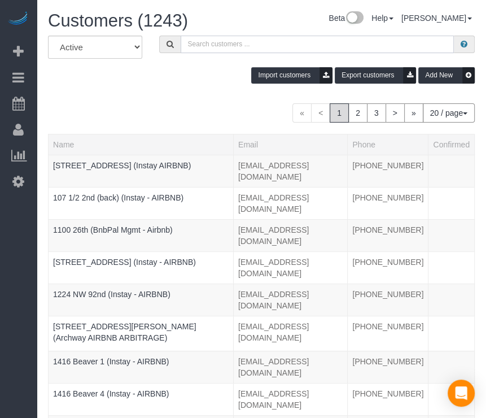
paste input "Flux 414"
click at [223, 47] on input "Flux 414" at bounding box center [318, 44] width 274 height 17
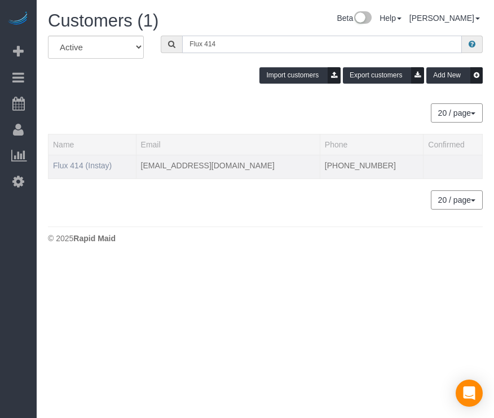
type input "Flux 414"
click at [64, 168] on link "Flux 414 (Instay)" at bounding box center [82, 165] width 59 height 9
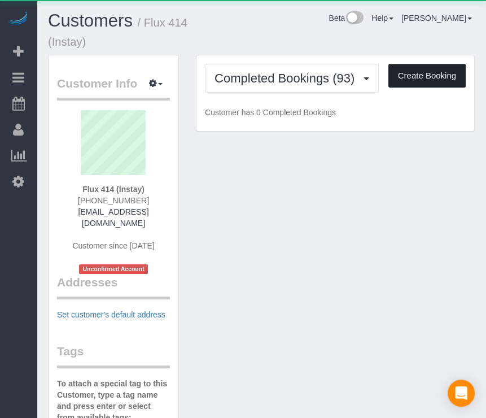
click at [419, 70] on button "Create Booking" at bounding box center [426, 76] width 77 height 24
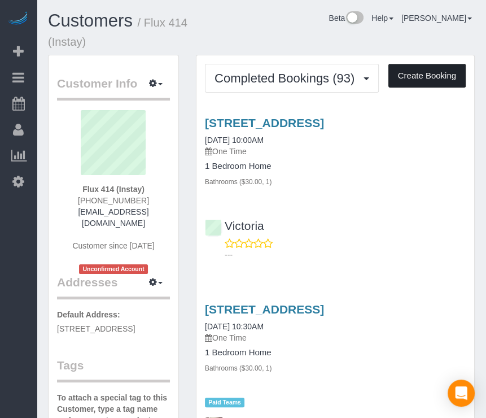
click at [424, 73] on button "Create Booking" at bounding box center [426, 76] width 77 height 24
select select "IA"
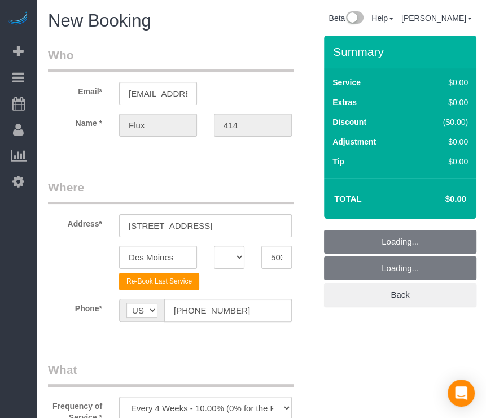
click at [326, 326] on div "Summary Service $0.00 Extras $0.00 Discount ($0.00) Adjustment $0.00 Tip $0.00" at bounding box center [368, 182] width 107 height 293
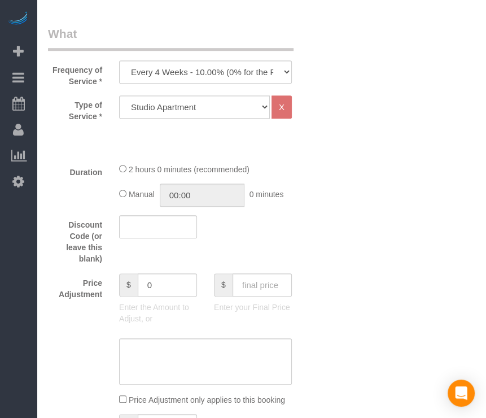
scroll to position [339, 0]
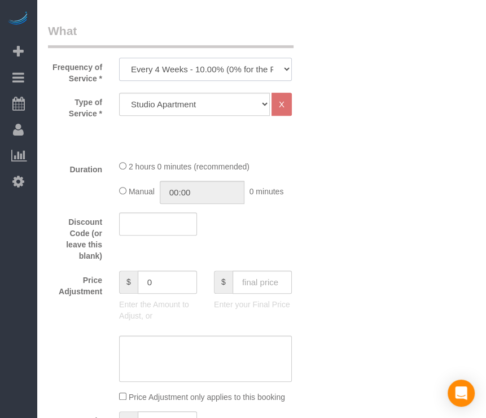
click at [227, 69] on select "Every 6 Weeks (0% for the First Booking) One Time Every 8 Weeks (0% for the Fir…" at bounding box center [205, 69] width 173 height 23
select select "object:10850"
click at [119, 58] on select "Every 6 Weeks (0% for the First Booking) One Time Every 8 Weeks (0% for the Fir…" at bounding box center [205, 69] width 173 height 23
click at [243, 106] on select "Studio Apartment 1 Bedroom Home 2 Bedroom Home 3 Bedroom Home 4 Bedroom Home 5 …" at bounding box center [194, 104] width 151 height 23
select select "18"
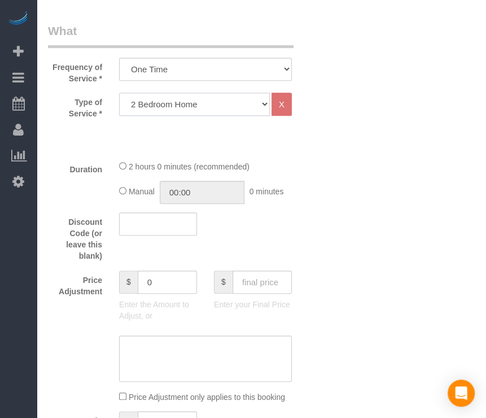
click at [119, 93] on select "Studio Apartment 1 Bedroom Home 2 Bedroom Home 3 Bedroom Home 4 Bedroom Home 5 …" at bounding box center [194, 104] width 151 height 23
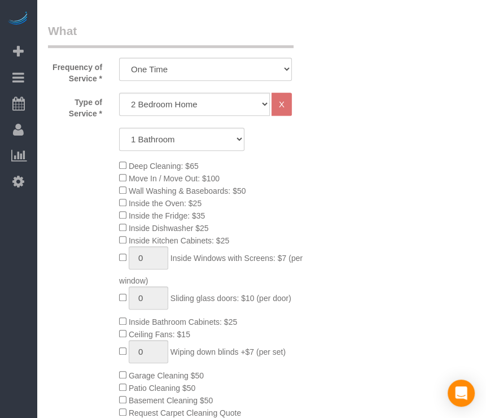
click at [215, 122] on div "Type of Service * Studio Apartment 1 Bedroom Home 2 Bedroom Home 3 Bedroom Home…" at bounding box center [181, 267] width 267 height 348
click at [213, 133] on select "1 Bathroom 2 Bathrooms 3 Bathrooms 4 Bathrooms 5 Bathrooms 6 Bathrooms" at bounding box center [181, 139] width 125 height 23
select select "2"
click at [119, 128] on select "1 Bathroom 2 Bathrooms 3 Bathrooms 4 Bathrooms 5 Bathrooms 6 Bathrooms" at bounding box center [181, 139] width 125 height 23
click at [275, 170] on div "Deep Cleaning: $65 Move In / Move Out: $100 Wall Washing & Baseboards: $50 Insi…" at bounding box center [217, 288] width 213 height 259
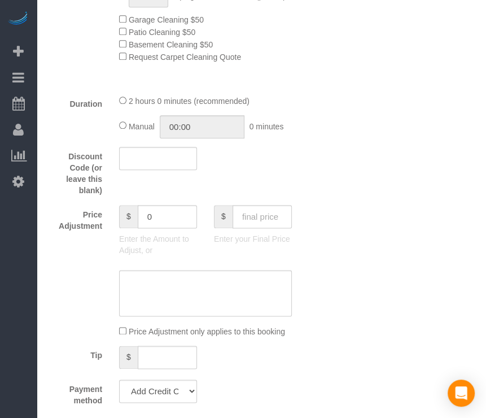
scroll to position [790, 0]
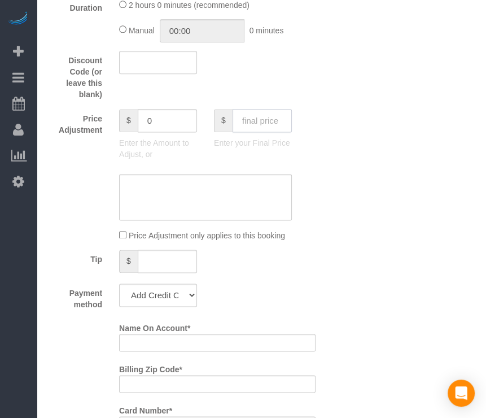
click at [265, 117] on input "text" at bounding box center [261, 120] width 59 height 23
type input "95"
click at [352, 259] on div "Who Email* [EMAIL_ADDRESS][DOMAIN_NAME] Name * Flux 414 Where Address* [STREET_…" at bounding box center [261, 251] width 427 height 2010
type input "-94"
click at [177, 297] on select "Add Credit Card Cash Check Paypal" at bounding box center [158, 294] width 78 height 23
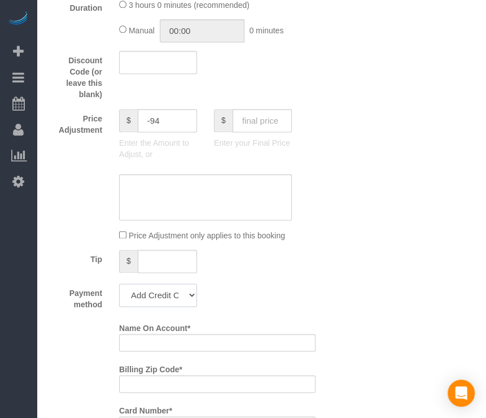
select select "string:check"
click at [119, 287] on select "Add Credit Card Cash Check Paypal" at bounding box center [158, 294] width 78 height 23
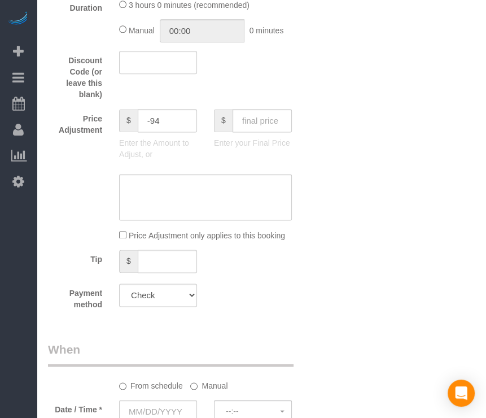
click at [298, 310] on div "Payment method Add Credit Card Cash Check Paypal" at bounding box center [181, 296] width 284 height 27
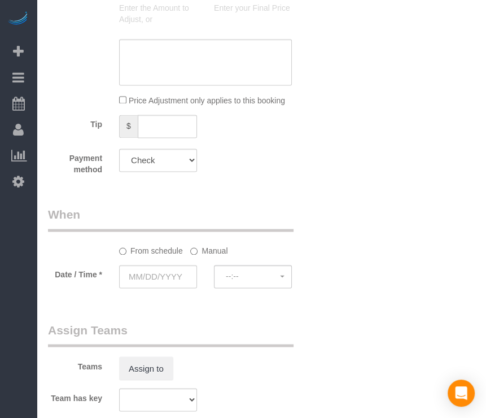
scroll to position [1016, 0]
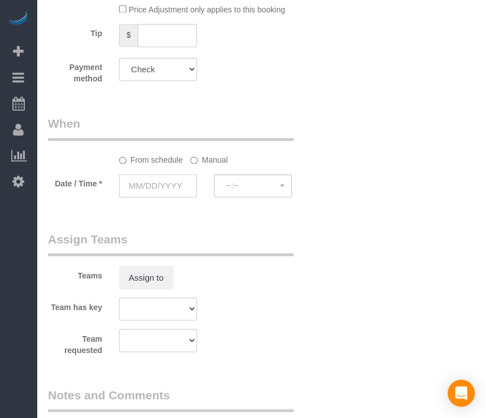
click at [172, 196] on input "text" at bounding box center [158, 185] width 78 height 23
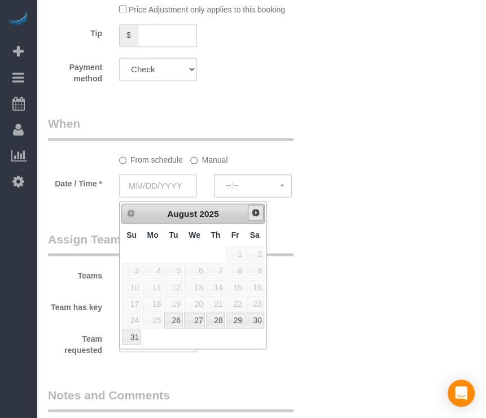
click at [258, 212] on span "Next" at bounding box center [255, 212] width 9 height 9
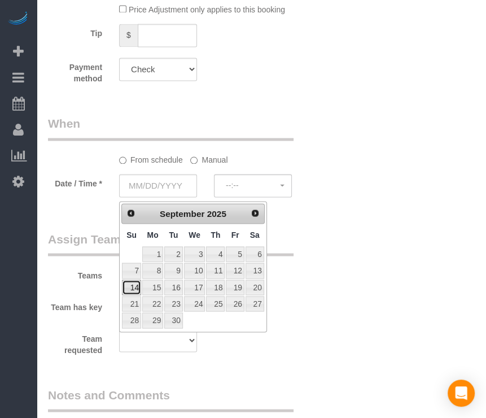
drag, startPoint x: 131, startPoint y: 285, endPoint x: 199, endPoint y: 225, distance: 90.3
click at [131, 283] on link "14" at bounding box center [131, 286] width 19 height 15
type input "[DATE]"
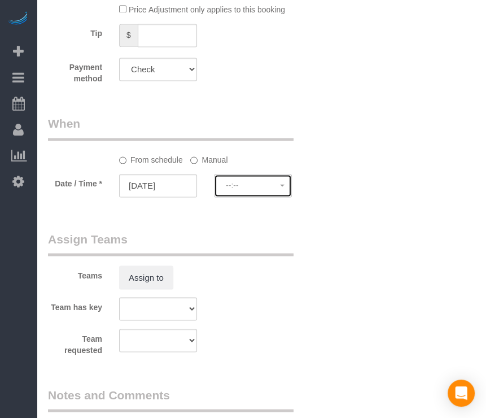
click at [283, 197] on button "--:--" at bounding box center [253, 185] width 78 height 23
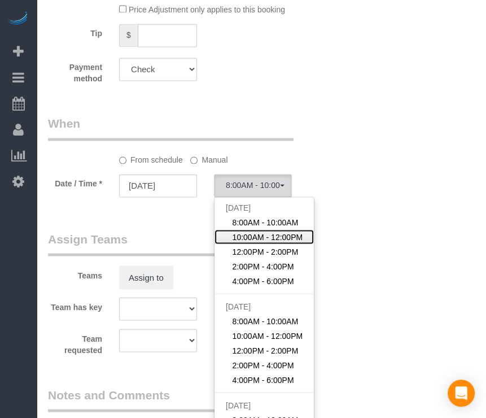
click at [270, 238] on span "10:00AM - 12:00PM" at bounding box center [267, 236] width 71 height 11
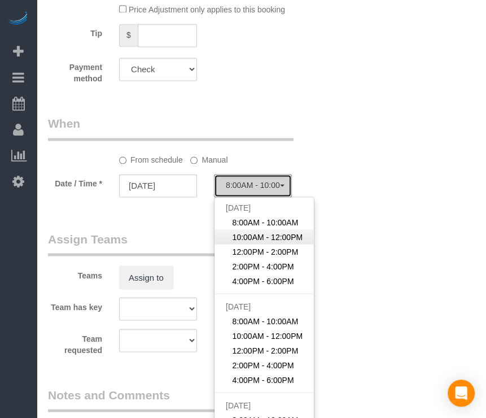
select select "spot102"
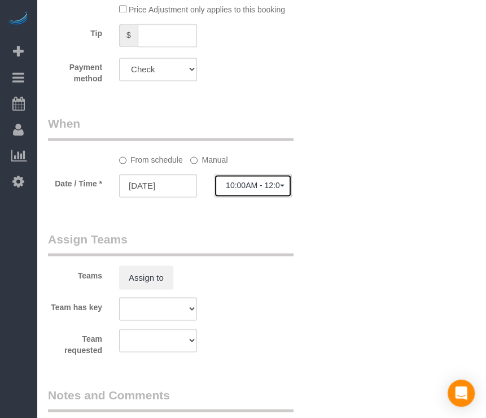
scroll to position [1129, 0]
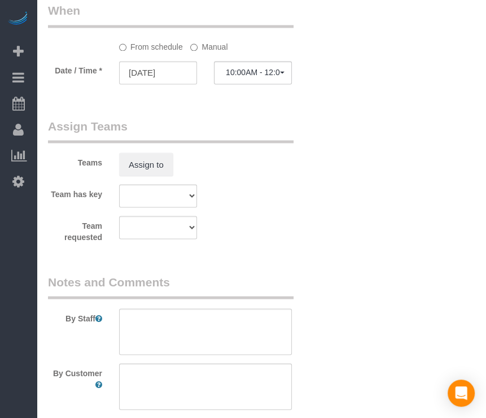
click at [216, 52] on label "Manual" at bounding box center [208, 44] width 37 height 15
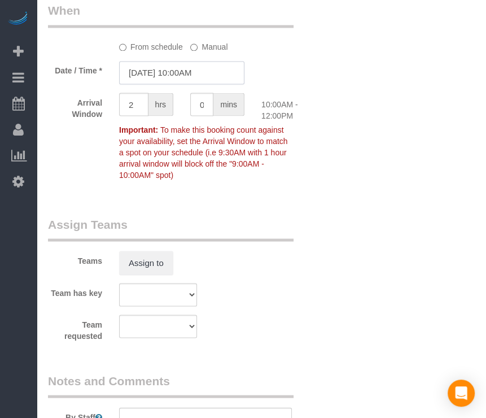
click at [203, 81] on input "[DATE] 10:00AM" at bounding box center [181, 72] width 125 height 23
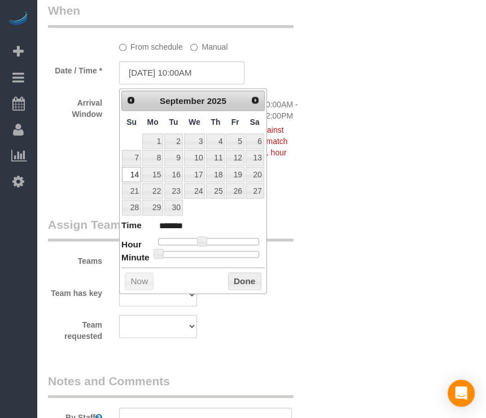
type input "[DATE] 10:30AM"
type input "*******"
click at [210, 253] on div at bounding box center [208, 254] width 101 height 7
click at [245, 283] on button "Done" at bounding box center [244, 281] width 33 height 18
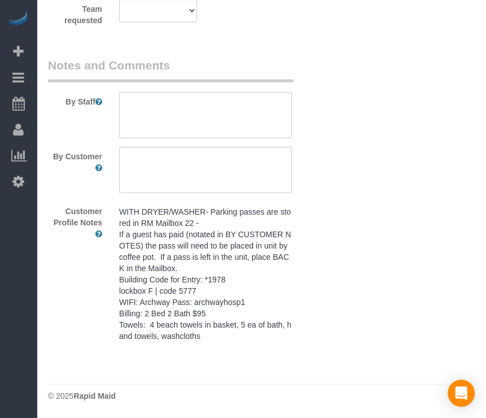
click at [213, 297] on pre "WITH DRYER/WASHER- Parking passes are stored in RM Mailbox 22 - If a guest has …" at bounding box center [205, 273] width 173 height 135
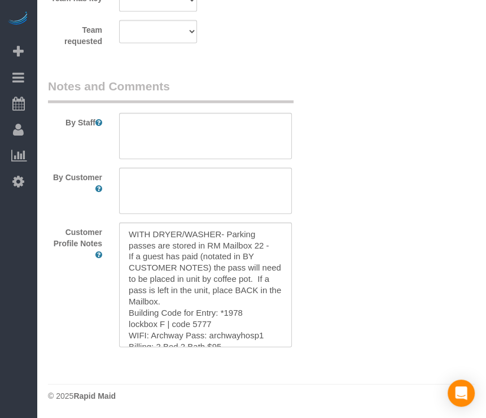
scroll to position [1425, 0]
click at [211, 296] on textarea "WITH DRYER/WASHER- Parking passes are stored in RM Mailbox 22 - If a guest has …" at bounding box center [205, 284] width 173 height 125
click at [247, 132] on textarea at bounding box center [205, 136] width 173 height 46
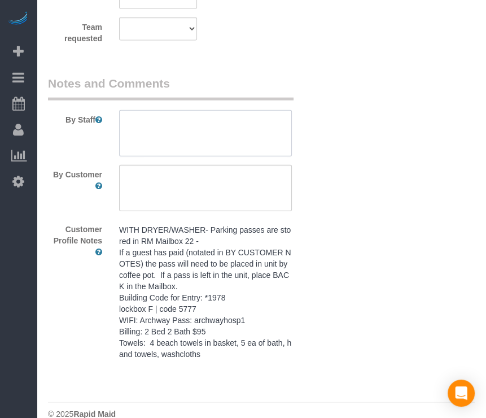
paste textarea "WITH DRYER/WASHER- Parking passes are stored in RM Mailbox 22 - If a guest has …"
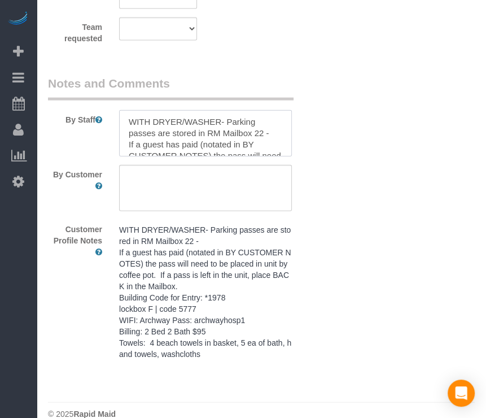
scroll to position [106, 0]
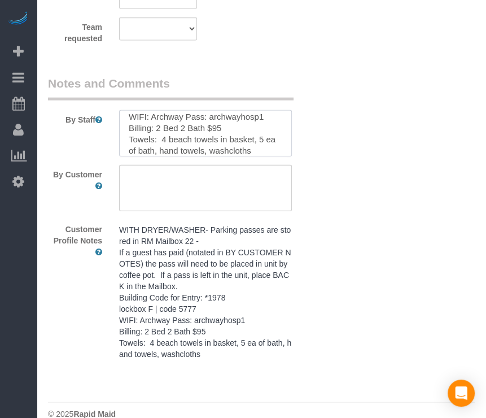
type textarea "WITH DRYER/WASHER- Parking passes are stored in RM Mailbox 22 - If a guest has …"
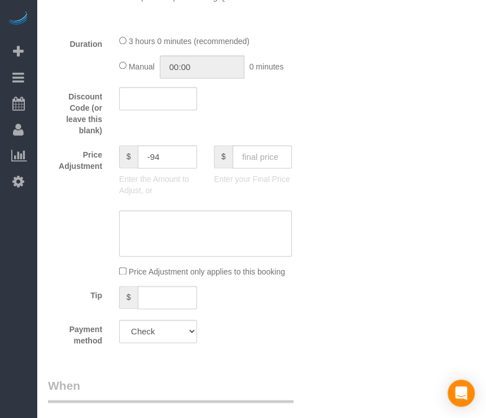
scroll to position [0, 0]
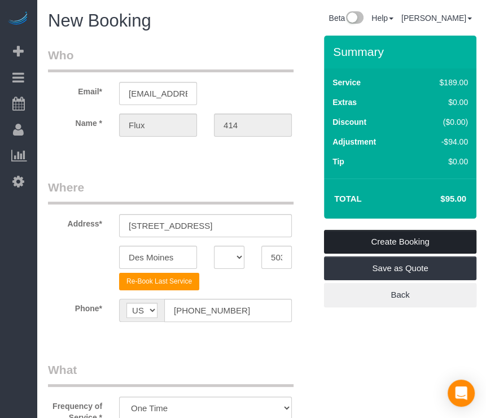
click at [433, 235] on link "Create Booking" at bounding box center [400, 242] width 152 height 24
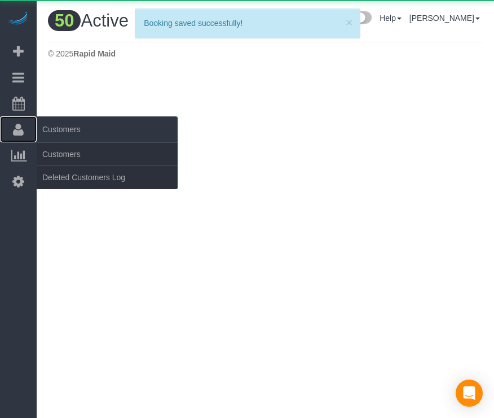
click at [25, 123] on link "Customers" at bounding box center [18, 129] width 37 height 26
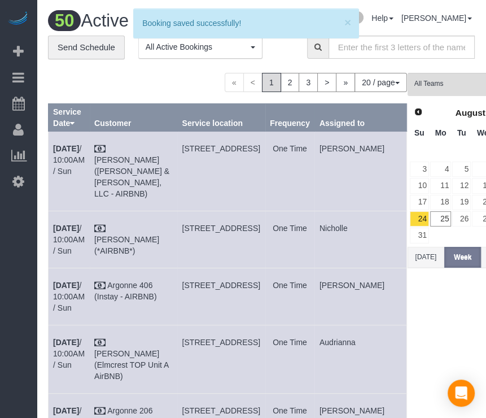
drag, startPoint x: 47, startPoint y: 150, endPoint x: 88, endPoint y: 75, distance: 85.6
click at [47, 150] on link "Customers" at bounding box center [107, 154] width 141 height 23
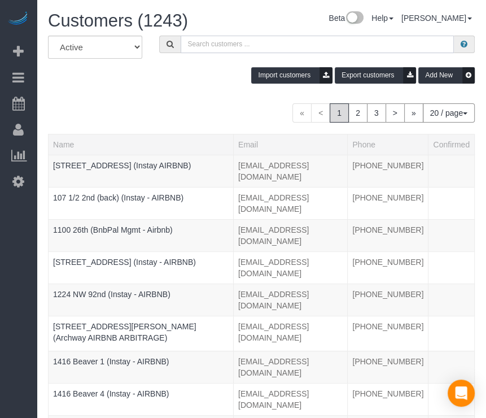
click at [201, 46] on input "text" at bounding box center [318, 44] width 274 height 17
paste input "Argonne 204"
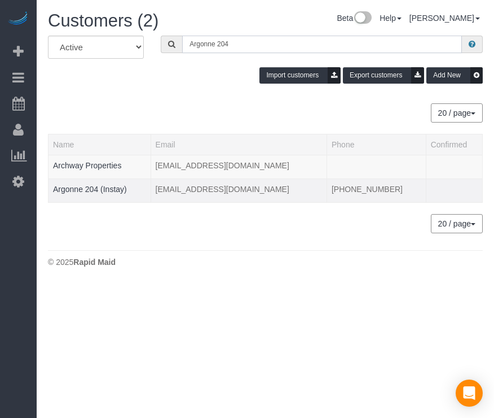
type input "Argonne 204"
click at [63, 182] on td "Argonne 204 (Instay)" at bounding box center [100, 190] width 103 height 24
click at [67, 186] on link "Argonne 204 (Instay)" at bounding box center [90, 189] width 74 height 9
click at [68, 186] on link "Argonne 204 (Instay)" at bounding box center [90, 189] width 74 height 9
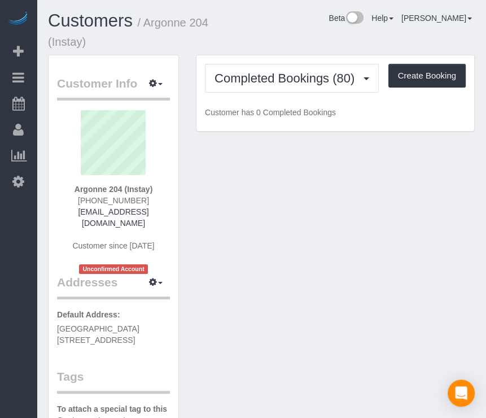
drag, startPoint x: 332, startPoint y: 47, endPoint x: 324, endPoint y: 38, distance: 12.4
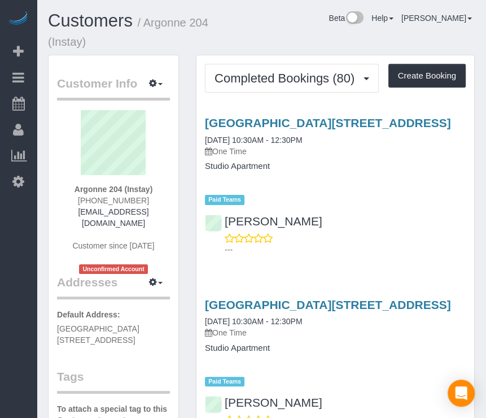
drag, startPoint x: 324, startPoint y: 38, endPoint x: 317, endPoint y: 35, distance: 7.9
drag, startPoint x: 317, startPoint y: 35, endPoint x: 336, endPoint y: 35, distance: 19.7
click at [319, 35] on div "Customers / Argonne 204 (Instay) Beta Help Help Docs Take a Tour Contact Suppor…" at bounding box center [261, 32] width 444 height 43
click at [445, 71] on button "Create Booking" at bounding box center [426, 76] width 77 height 24
select select "IA"
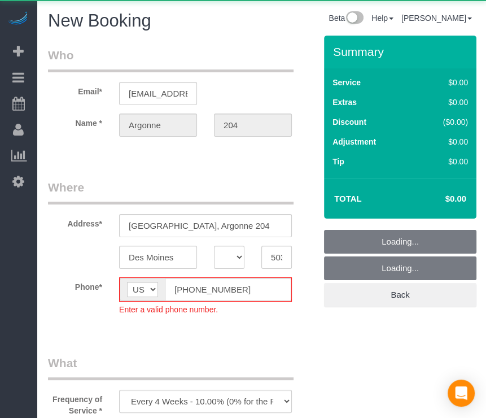
select select "object:13102"
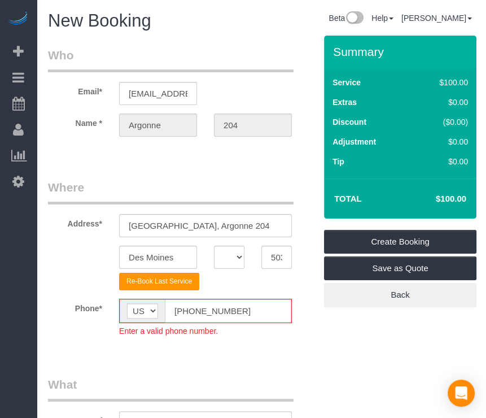
click at [183, 310] on input "[PHONE_NUMBER]" at bounding box center [228, 310] width 126 height 23
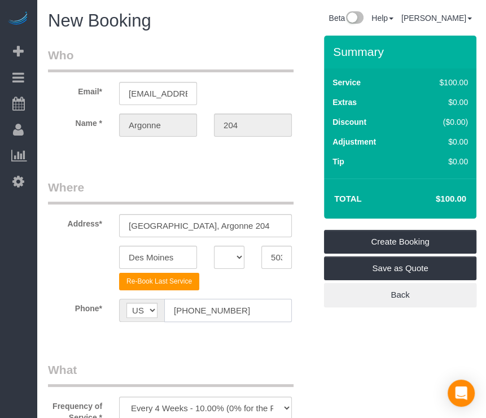
type input "[PHONE_NUMBER]"
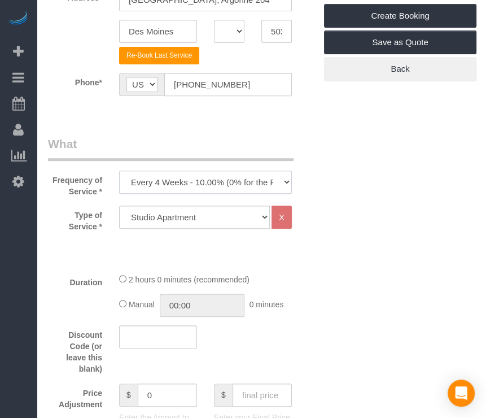
click at [240, 183] on select "Every 6 Weeks (0% for the First Booking) One Time Every 8 Weeks (0% for the Fir…" at bounding box center [205, 181] width 173 height 23
select select "object:13104"
click at [119, 170] on select "Every 6 Weeks (0% for the First Booking) One Time Every 8 Weeks (0% for the Fir…" at bounding box center [205, 181] width 173 height 23
click at [222, 215] on select "Studio Apartment 1 Bedroom Home 2 Bedroom Home 3 Bedroom Home 4 Bedroom Home 5 …" at bounding box center [194, 216] width 151 height 23
select select "18"
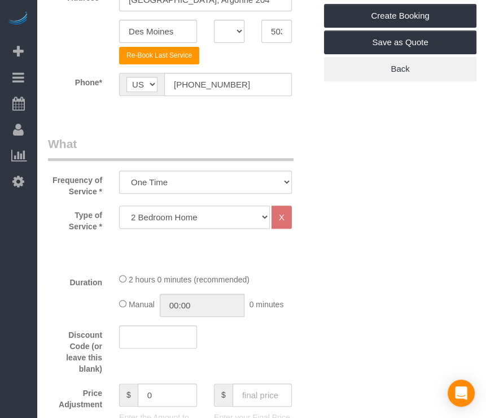
click at [119, 205] on select "Studio Apartment 1 Bedroom Home 2 Bedroom Home 3 Bedroom Home 4 Bedroom Home 5 …" at bounding box center [194, 216] width 151 height 23
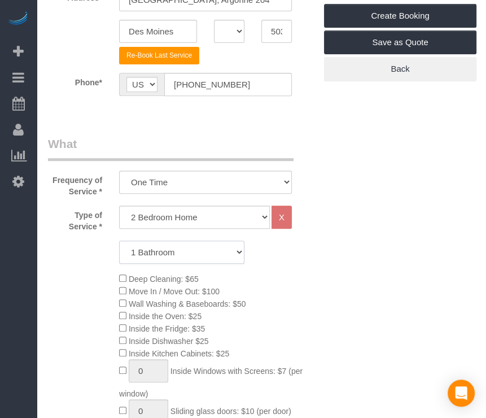
drag, startPoint x: 212, startPoint y: 240, endPoint x: 208, endPoint y: 255, distance: 15.9
click at [212, 240] on select "1 Bathroom 2 Bathrooms 3 Bathrooms 4 Bathrooms 5 Bathrooms 6 Bathrooms" at bounding box center [181, 251] width 125 height 23
select select "2"
click at [119, 240] on select "1 Bathroom 2 Bathrooms 3 Bathrooms 4 Bathrooms 5 Bathrooms 6 Bathrooms" at bounding box center [181, 251] width 125 height 23
drag, startPoint x: 465, startPoint y: 282, endPoint x: 428, endPoint y: 288, distance: 37.1
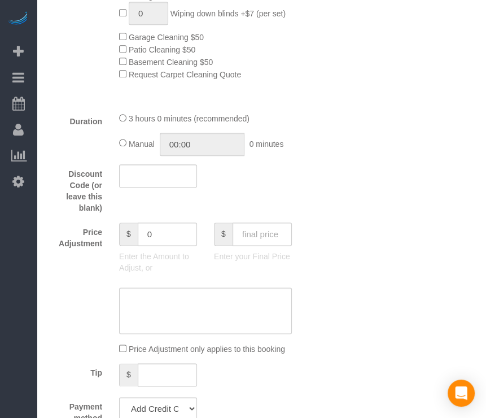
scroll to position [677, 0]
click at [274, 238] on input "text" at bounding box center [261, 233] width 59 height 23
type input "95"
click at [345, 224] on div "Who Email* [EMAIL_ADDRESS][DOMAIN_NAME] Name * [GEOGRAPHIC_DATA] 204 Where Addr…" at bounding box center [261, 351] width 427 height 1987
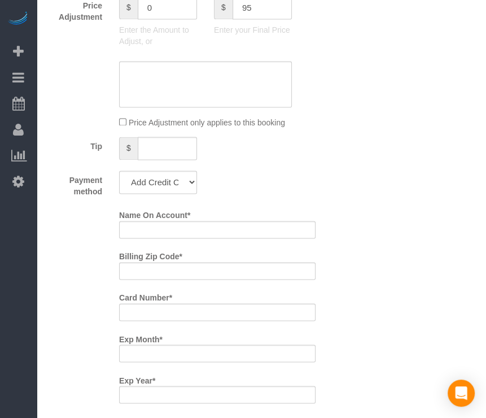
type input "-94"
click at [170, 182] on select "Add Credit Card Cash Check Paypal" at bounding box center [158, 181] width 78 height 23
select select "string:check"
click at [119, 174] on select "Add Credit Card Cash Check Paypal" at bounding box center [158, 181] width 78 height 23
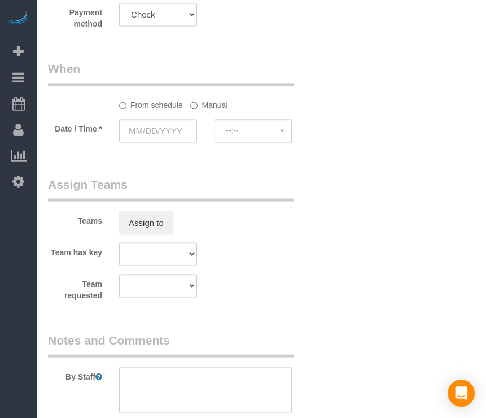
scroll to position [1072, 0]
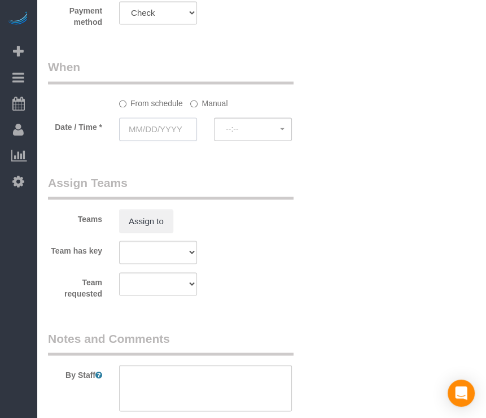
click at [172, 128] on input "text" at bounding box center [158, 128] width 78 height 23
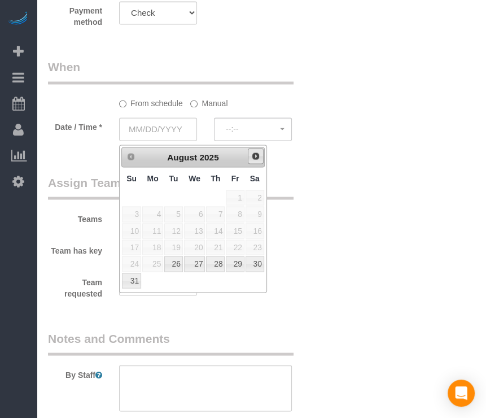
click at [258, 159] on span "Next" at bounding box center [255, 155] width 9 height 9
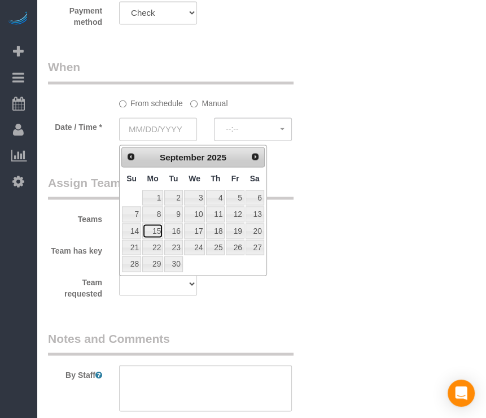
click at [153, 231] on link "15" at bounding box center [152, 230] width 21 height 15
type input "[DATE]"
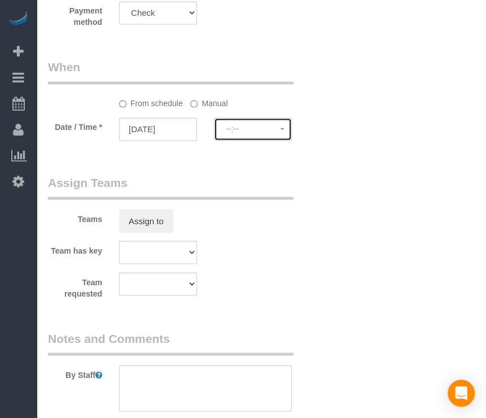
click at [242, 141] on button "--:--" at bounding box center [253, 128] width 78 height 23
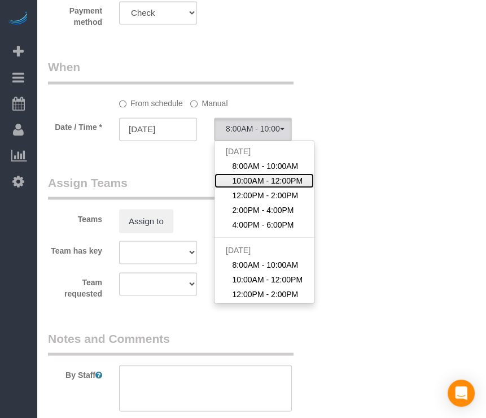
click at [237, 182] on span "10:00AM - 12:00PM" at bounding box center [267, 179] width 71 height 11
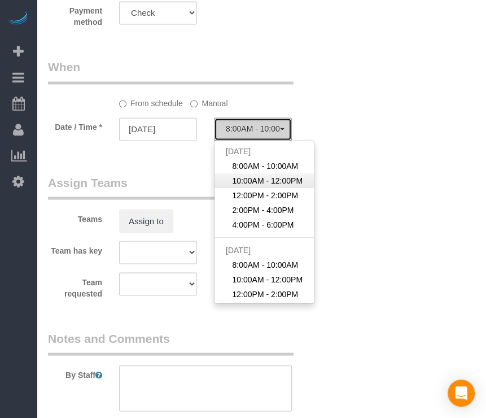
select select "spot127"
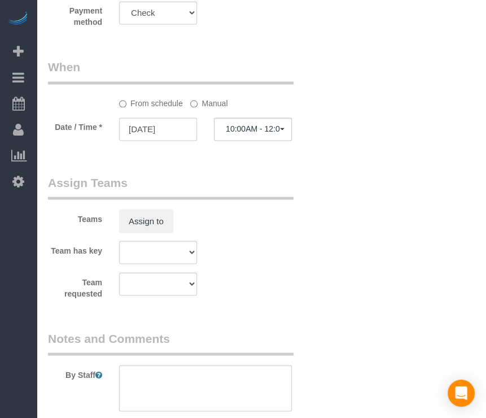
click at [207, 100] on label "Manual" at bounding box center [208, 101] width 37 height 15
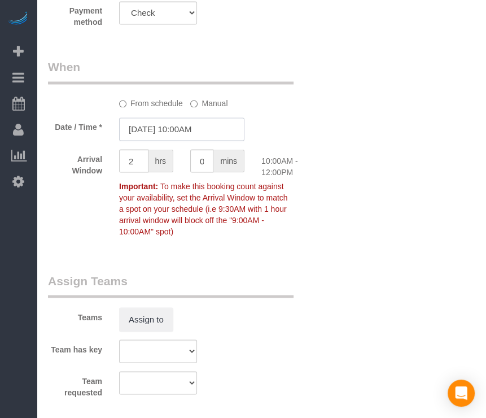
click at [195, 122] on input "[DATE] 10:00AM" at bounding box center [181, 128] width 125 height 23
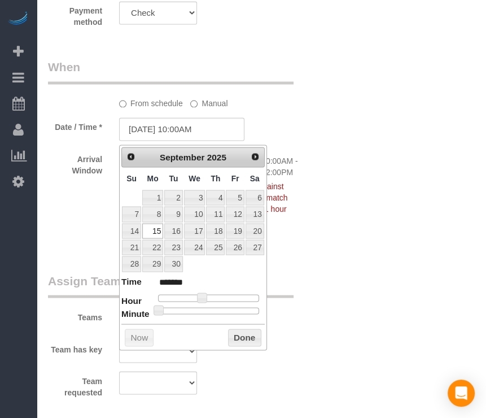
click at [212, 311] on div "Prev Next [DATE] Su Mo Tu We Th Fr Sa 1 2 3 4 5 6 7 8 9 10 11 12 13 14 15 16 17…" at bounding box center [193, 246] width 148 height 205
type input "[DATE] 10:30AM"
type input "*******"
click at [211, 309] on div at bounding box center [208, 310] width 101 height 7
click at [248, 339] on button "Done" at bounding box center [244, 337] width 33 height 18
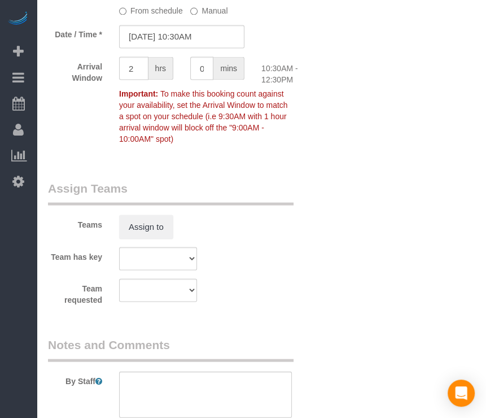
scroll to position [1424, 0]
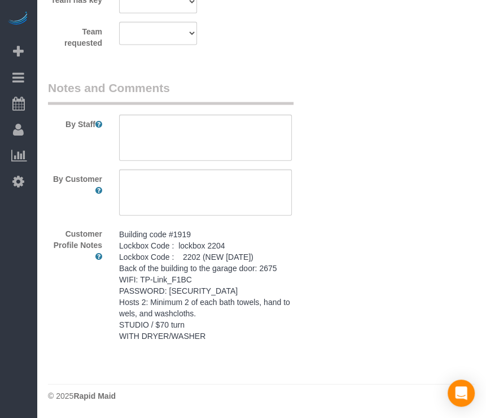
click at [267, 282] on pre "Building code #1919 Lockbox Code : lockbox 2204 Lockbox Code : 2202 (NEW [DATE]…" at bounding box center [205, 285] width 173 height 113
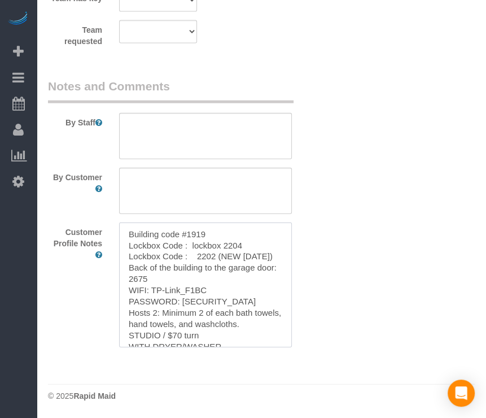
click at [266, 280] on textarea "Building code #1919 Lockbox Code : lockbox 2204 Lockbox Code : 2202 (NEW [DATE]…" at bounding box center [205, 284] width 173 height 125
click at [249, 129] on textarea at bounding box center [205, 136] width 173 height 46
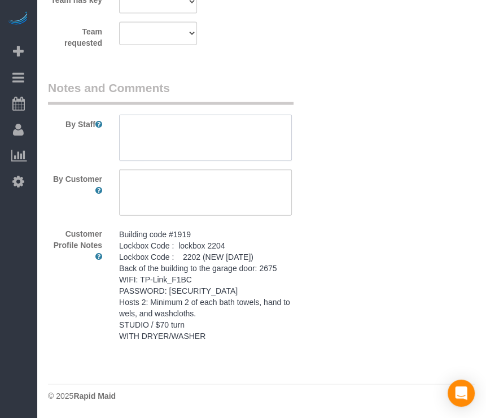
paste textarea "Building code #1919 Lockbox Code : lockbox 2204 Lockbox Code : 2202 (NEW [DATE]…"
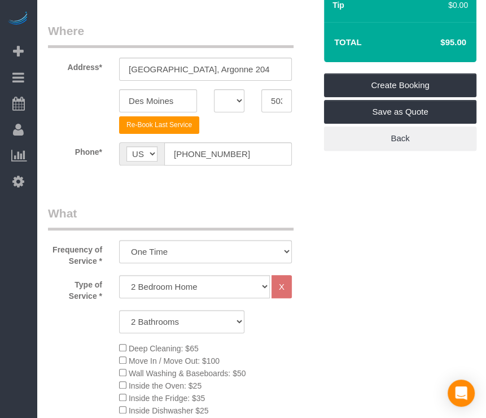
scroll to position [114, 0]
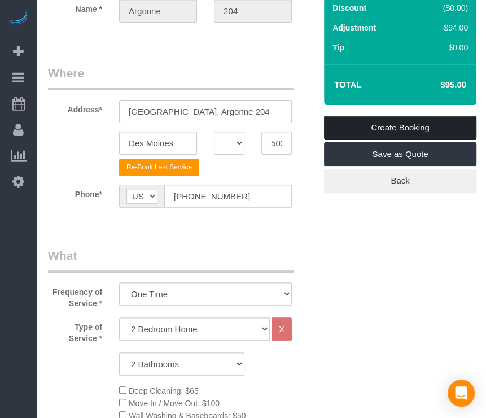
type textarea "Building code #1919 Lockbox Code : lockbox 2204 Lockbox Code : 2202 (NEW [DATE]…"
click at [436, 128] on link "Create Booking" at bounding box center [400, 128] width 152 height 24
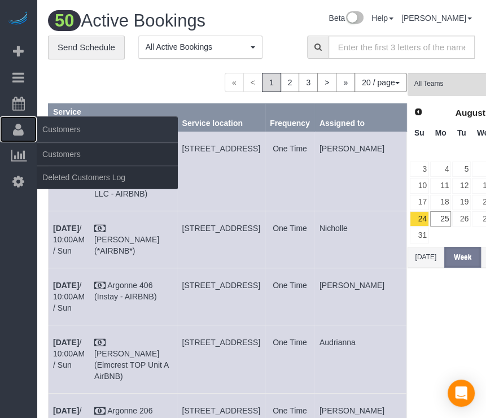
click at [15, 130] on icon at bounding box center [18, 129] width 11 height 14
click at [59, 150] on link "Customers" at bounding box center [107, 154] width 141 height 23
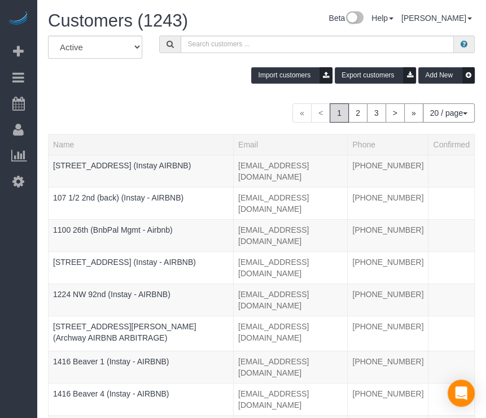
click at [225, 83] on div "Import customers Export customers Add New" at bounding box center [261, 75] width 444 height 16
drag, startPoint x: 222, startPoint y: 73, endPoint x: 227, endPoint y: 50, distance: 23.0
click at [222, 72] on div "Import customers Export customers Add New" at bounding box center [261, 75] width 444 height 16
click at [227, 48] on input "text" at bounding box center [318, 44] width 274 height 17
paste input "R&T 327"
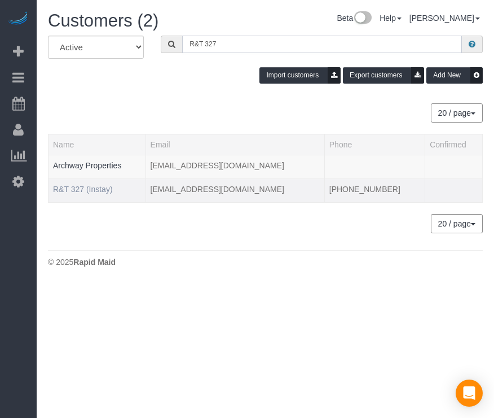
type input "R&T 327"
click at [87, 185] on link "R&T 327 (Instay)" at bounding box center [83, 189] width 60 height 9
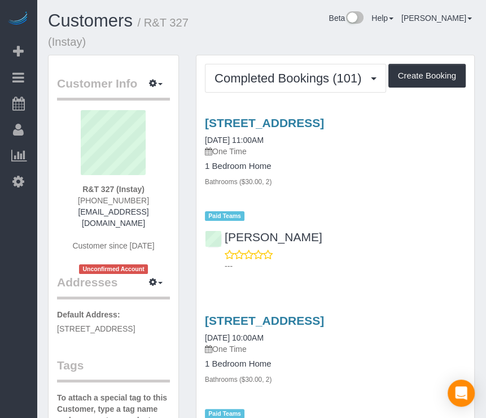
drag, startPoint x: 331, startPoint y: 60, endPoint x: 320, endPoint y: 54, distance: 12.9
drag, startPoint x: 320, startPoint y: 54, endPoint x: 311, endPoint y: 48, distance: 10.2
click at [311, 48] on div "Customers / R&T 327 (Instay) Beta Help Help Docs Take a Tour Contact Support [P…" at bounding box center [261, 32] width 444 height 43
click at [423, 78] on button "Create Booking" at bounding box center [426, 76] width 77 height 24
select select "IA"
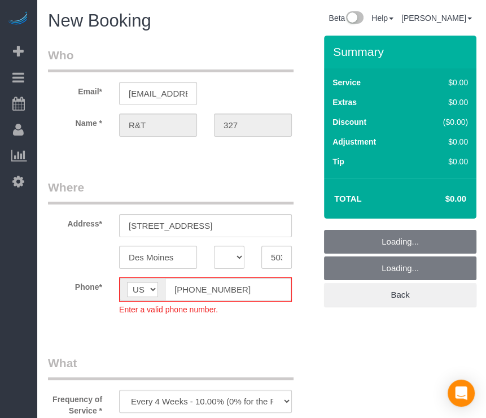
select select "object:15389"
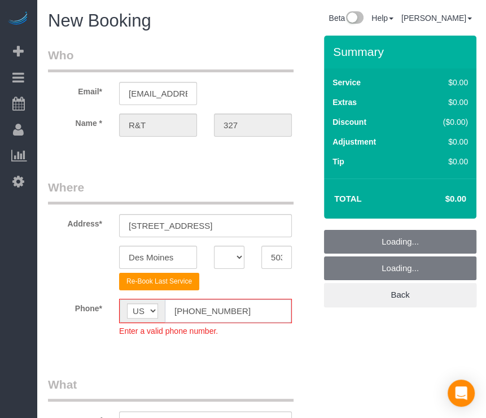
click at [182, 312] on input "[PHONE_NUMBER]" at bounding box center [228, 310] width 126 height 23
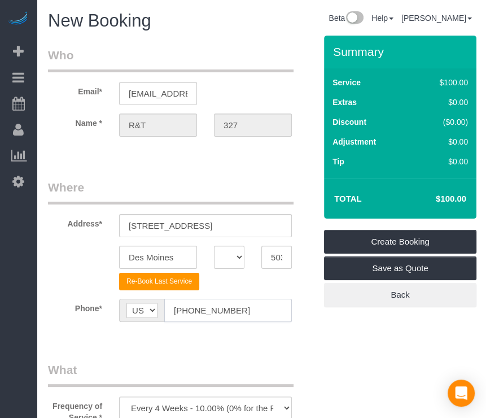
type input "[PHONE_NUMBER]"
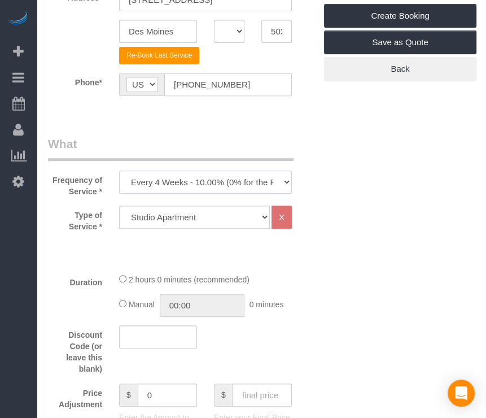
click at [255, 178] on select "Every 6 Weeks (0% for the First Booking) One Time Every 8 Weeks (0% for the Fir…" at bounding box center [205, 181] width 173 height 23
select select "object:15391"
click at [119, 170] on select "Every 6 Weeks (0% for the First Booking) One Time Every 8 Weeks (0% for the Fir…" at bounding box center [205, 181] width 173 height 23
drag, startPoint x: 327, startPoint y: 226, endPoint x: 301, endPoint y: 257, distance: 40.9
drag, startPoint x: 301, startPoint y: 257, endPoint x: 264, endPoint y: 248, distance: 39.0
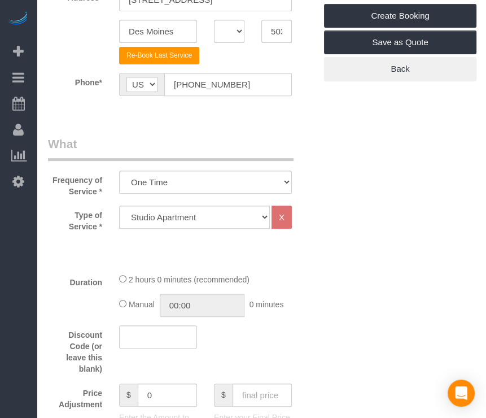
drag, startPoint x: 264, startPoint y: 248, endPoint x: 246, endPoint y: 237, distance: 20.5
click at [264, 248] on div "Type of Service * Studio Apartment 1 Bedroom Home 2 Bedroom Home 3 Bedroom Home…" at bounding box center [181, 234] width 267 height 58
click at [241, 232] on div "Type of Service * Studio Apartment 1 Bedroom Home 2 Bedroom Home 3 Bedroom Home…" at bounding box center [181, 234] width 267 height 58
click at [238, 219] on select "Studio Apartment 1 Bedroom Home 2 Bedroom Home 3 Bedroom Home 4 Bedroom Home 5 …" at bounding box center [194, 216] width 151 height 23
select select "18"
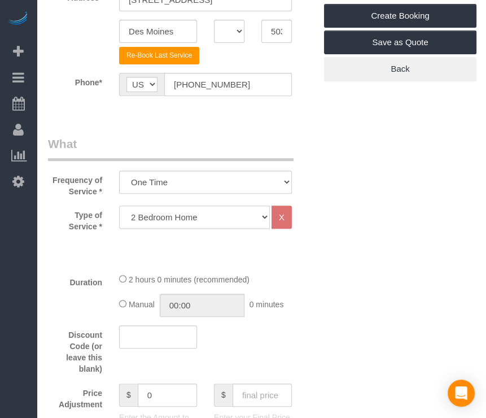
click at [119, 205] on select "Studio Apartment 1 Bedroom Home 2 Bedroom Home 3 Bedroom Home 4 Bedroom Home 5 …" at bounding box center [194, 216] width 151 height 23
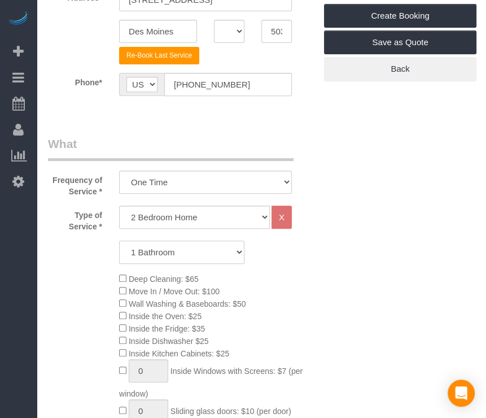
click at [221, 249] on select "1 Bathroom 2 Bathrooms 3 Bathrooms 4 Bathrooms 5 Bathrooms 6 Bathrooms" at bounding box center [181, 251] width 125 height 23
select select "2"
click at [119, 240] on select "1 Bathroom 2 Bathrooms 3 Bathrooms 4 Bathrooms 5 Bathrooms 6 Bathrooms" at bounding box center [181, 251] width 125 height 23
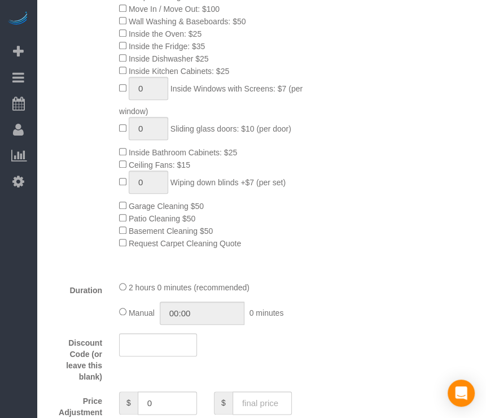
scroll to position [677, 0]
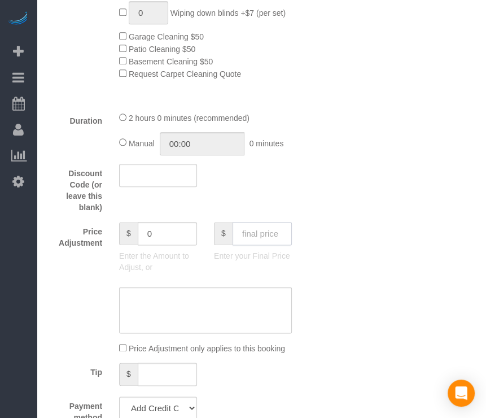
click at [261, 231] on input "text" at bounding box center [261, 233] width 59 height 23
type input "5"
type input "95"
click at [409, 244] on div "Who Email* [EMAIL_ADDRESS][DOMAIN_NAME] Name * R&T 327 Where Address* [STREET_A…" at bounding box center [261, 402] width 427 height 2089
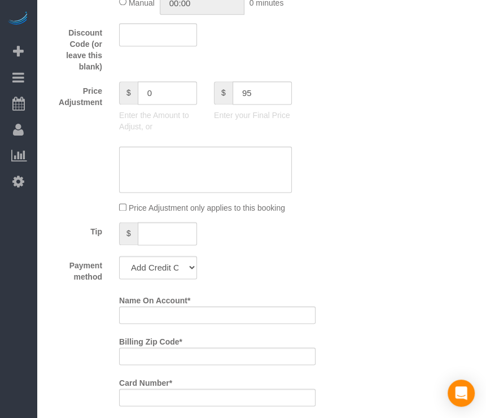
scroll to position [959, 0]
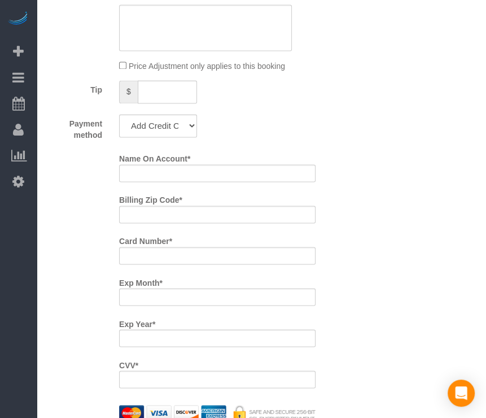
type input "-94"
drag, startPoint x: 172, startPoint y: 125, endPoint x: 164, endPoint y: 122, distance: 7.9
click at [169, 124] on select "Add Credit Card Cash Check Paypal" at bounding box center [158, 125] width 78 height 23
select select "string:check"
click at [119, 118] on select "Add Credit Card Cash Check Paypal" at bounding box center [158, 125] width 78 height 23
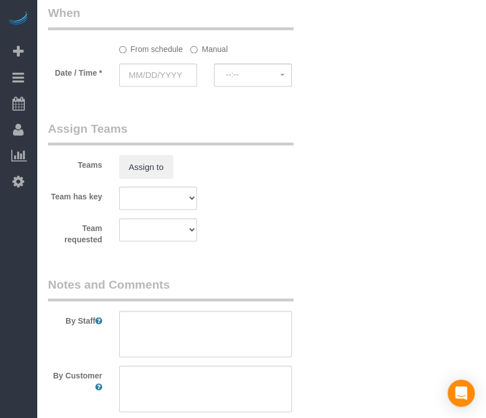
scroll to position [1129, 0]
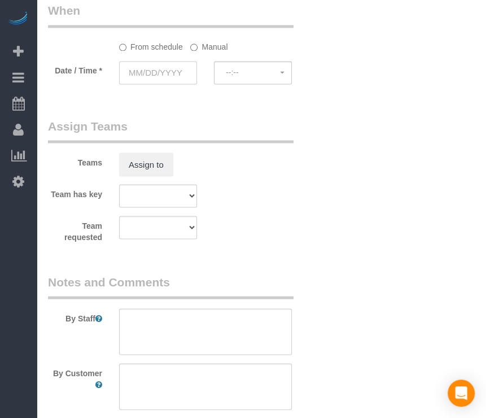
click at [177, 77] on input "text" at bounding box center [158, 72] width 78 height 23
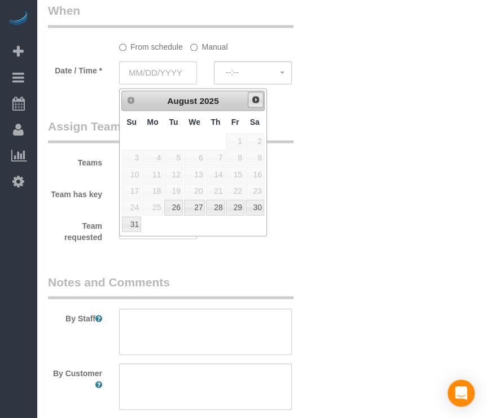
click at [256, 100] on span "Next" at bounding box center [255, 99] width 9 height 9
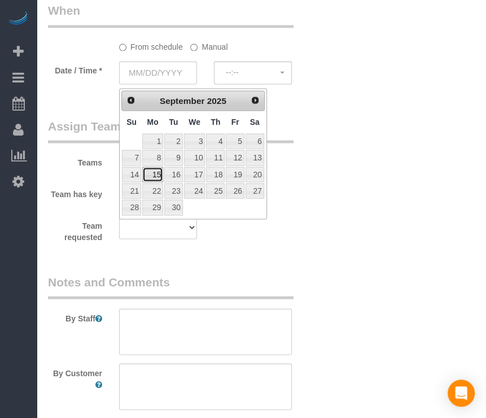
click at [151, 171] on link "15" at bounding box center [152, 173] width 21 height 15
type input "[DATE]"
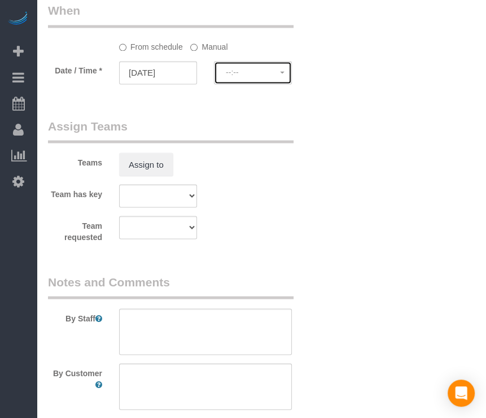
click at [271, 82] on button "--:--" at bounding box center [253, 72] width 78 height 23
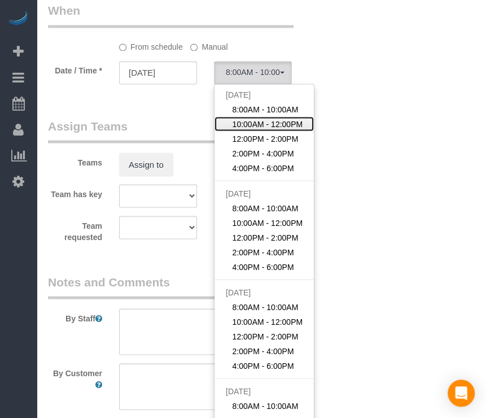
click at [251, 123] on span "10:00AM - 12:00PM" at bounding box center [267, 123] width 71 height 11
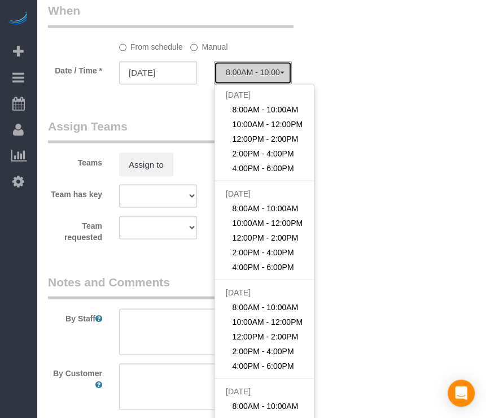
select select "spot152"
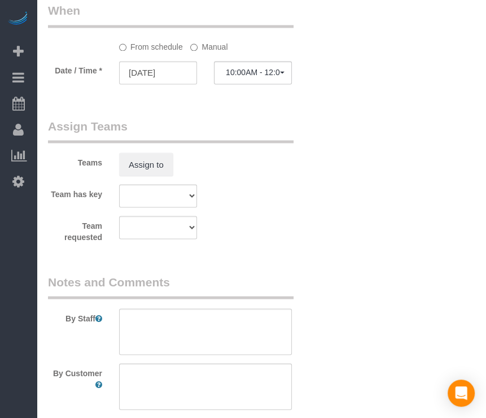
click at [210, 48] on label "Manual" at bounding box center [208, 44] width 37 height 15
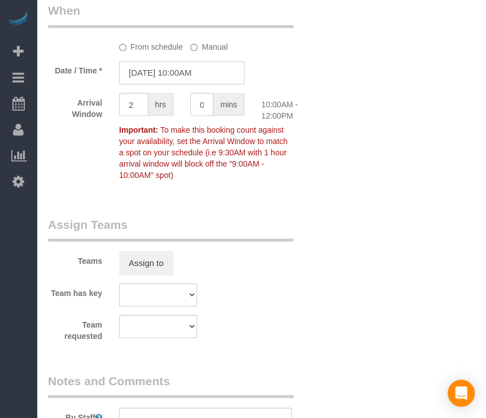
click at [212, 78] on input "[DATE] 10:00AM" at bounding box center [181, 72] width 125 height 23
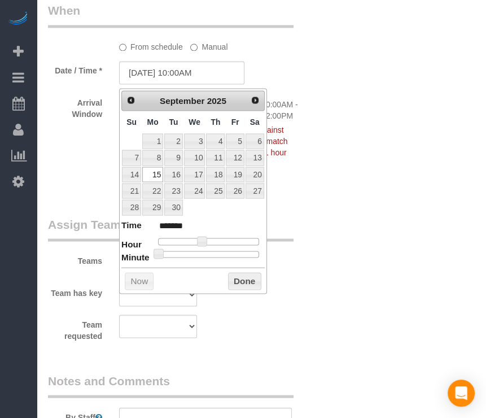
type input "[DATE] 10:30AM"
type input "*******"
click at [214, 251] on div at bounding box center [208, 254] width 101 height 7
click at [238, 272] on button "Done" at bounding box center [244, 281] width 33 height 18
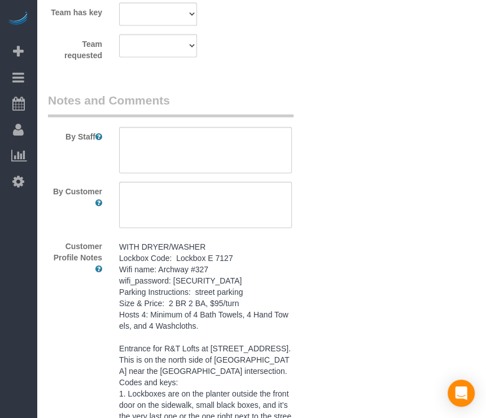
scroll to position [1411, 0]
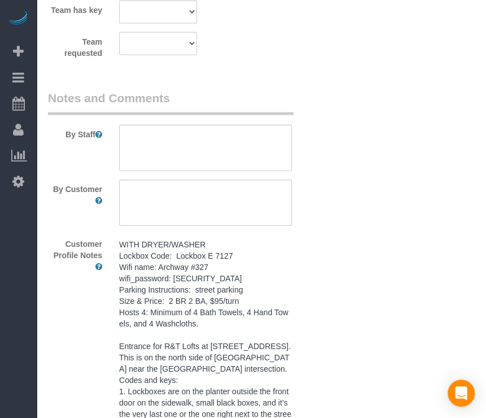
click at [199, 342] on pre "WITH DRYER/WASHER Lockbox Code: Lockbox E 7127 Wifi name: Archway #327 wifi_pas…" at bounding box center [205, 346] width 173 height 214
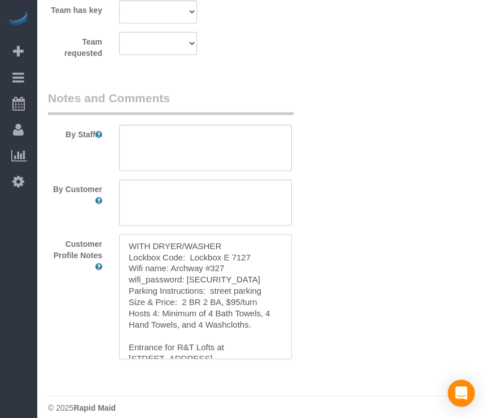
click at [198, 342] on textarea "WITH DRYER/WASHER Lockbox Code: Lockbox E 7127 Wifi name: Archway #327 wifi_pas…" at bounding box center [205, 296] width 173 height 125
drag, startPoint x: 212, startPoint y: 207, endPoint x: 255, endPoint y: 141, distance: 79.0
click at [212, 205] on textarea at bounding box center [205, 202] width 173 height 46
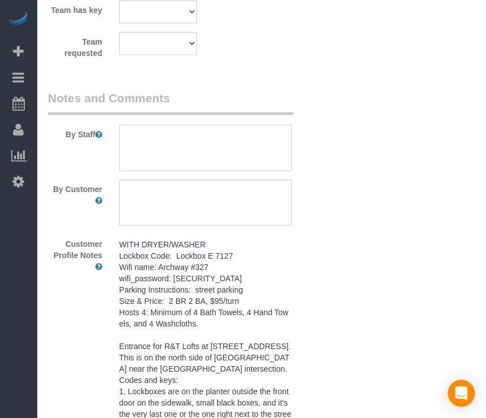
click at [255, 141] on textarea at bounding box center [205, 148] width 173 height 46
paste textarea "WITH DRYER/WASHER Lockbox Code: Lockbox E 7127 Wifi name: Archway #327 wifi_pas…"
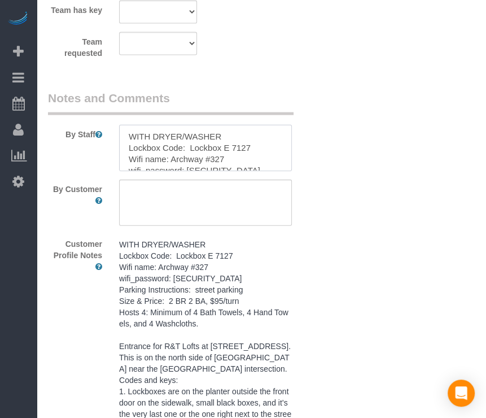
scroll to position [218, 0]
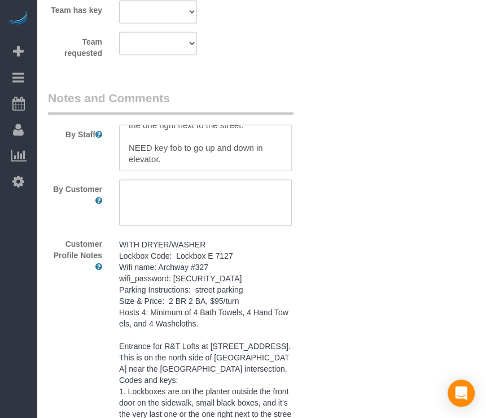
type textarea "WITH DRYER/WASHER Lockbox Code: Lockbox E 7127 Wifi name: Archway #327 wifi_pas…"
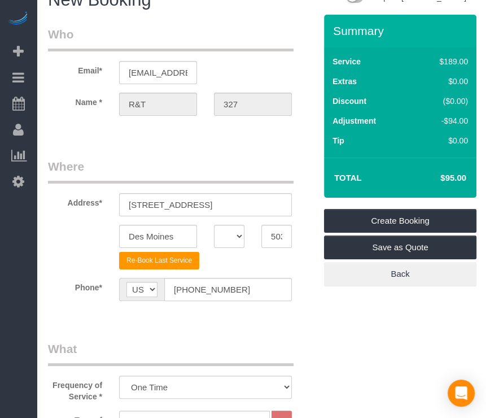
scroll to position [0, 0]
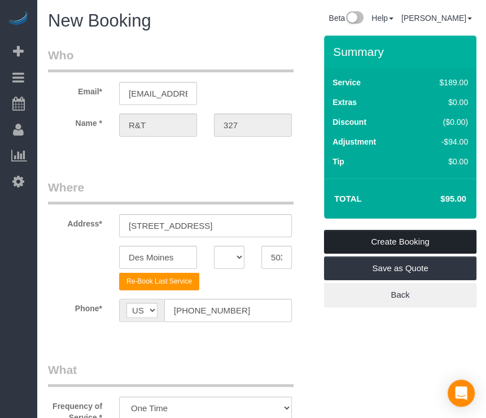
click at [409, 236] on link "Create Booking" at bounding box center [400, 242] width 152 height 24
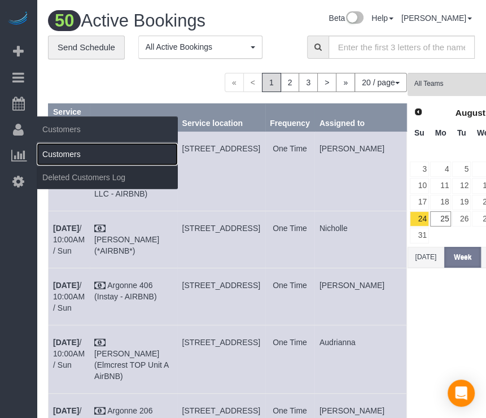
click at [45, 151] on link "Customers" at bounding box center [107, 154] width 141 height 23
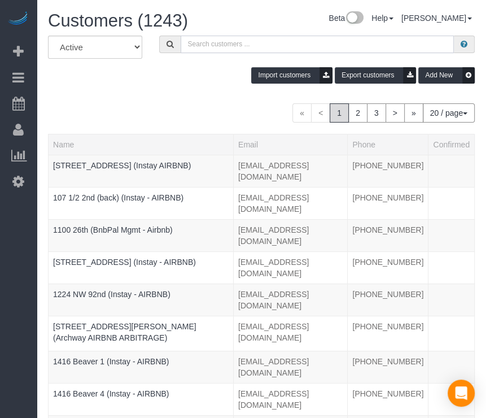
click at [230, 50] on input "text" at bounding box center [318, 44] width 274 height 17
paste input "Flux 312"
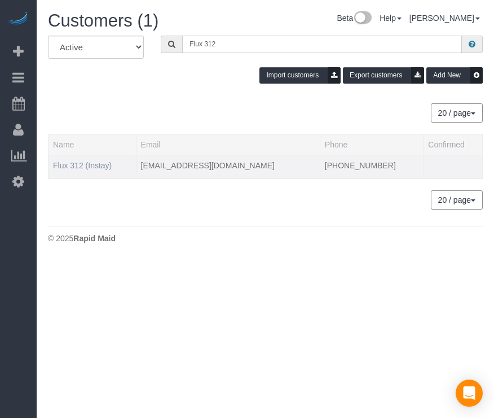
type input "Flux 312"
click at [77, 162] on link "Flux 312 (Instay)" at bounding box center [82, 165] width 59 height 9
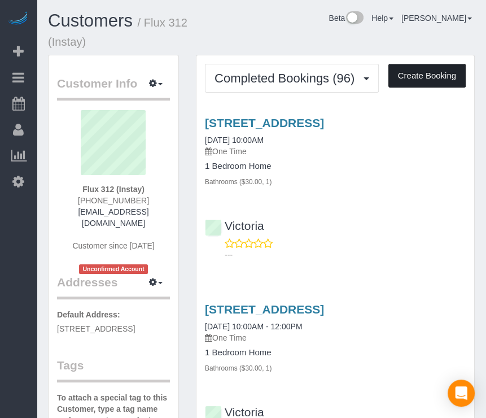
click at [434, 75] on button "Create Booking" at bounding box center [426, 76] width 77 height 24
select select "IA"
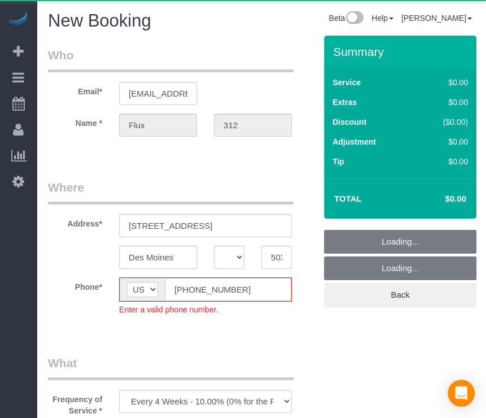
select select "object:17559"
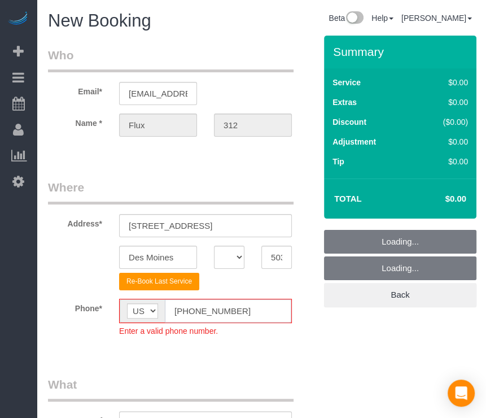
click at [186, 308] on input "[PHONE_NUMBER]" at bounding box center [228, 310] width 126 height 23
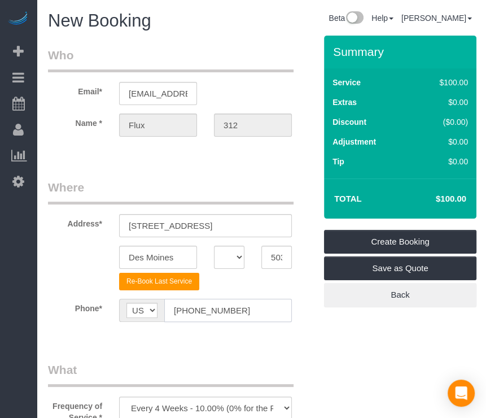
type input "[PHONE_NUMBER]"
click at [319, 367] on div "Frequency of Service * Every 6 Weeks (0% for the First Booking) One Time Every …" at bounding box center [181, 392] width 284 height 62
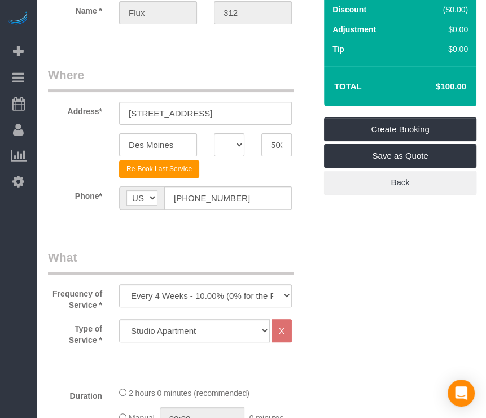
scroll to position [113, 0]
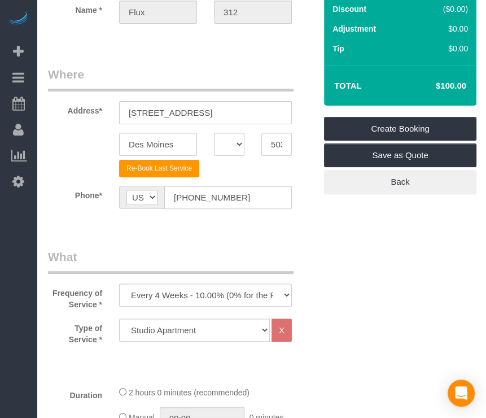
drag, startPoint x: 244, startPoint y: 238, endPoint x: 244, endPoint y: 248, distance: 10.2
click at [243, 308] on div "Frequency of Service * Every 6 Weeks (0% for the First Booking) One Time Every …" at bounding box center [181, 279] width 284 height 62
click at [247, 296] on select "Every 6 Weeks (0% for the First Booking) One Time Every 8 Weeks (0% for the Fir…" at bounding box center [205, 294] width 173 height 23
select select "object:17561"
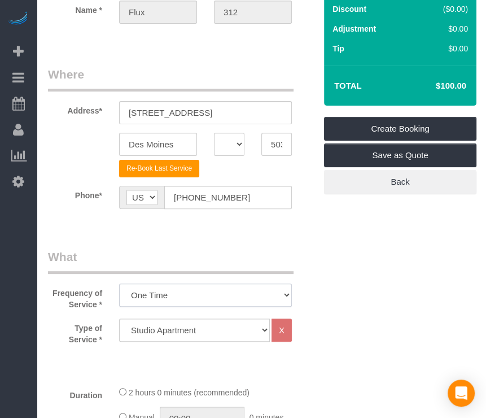
click at [119, 283] on select "Every 6 Weeks (0% for the First Booking) One Time Every 8 Weeks (0% for the Fir…" at bounding box center [205, 294] width 173 height 23
drag, startPoint x: 362, startPoint y: 319, endPoint x: 337, endPoint y: 364, distance: 51.8
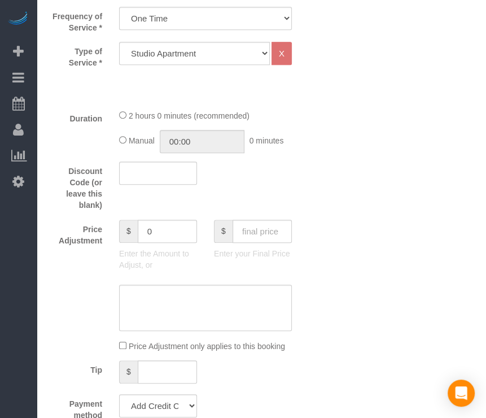
scroll to position [395, 0]
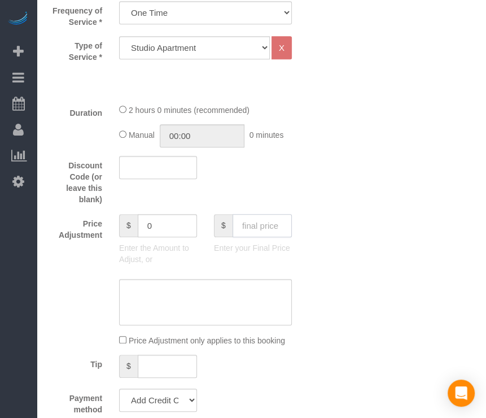
click at [263, 223] on input "text" at bounding box center [261, 225] width 59 height 23
type input "75"
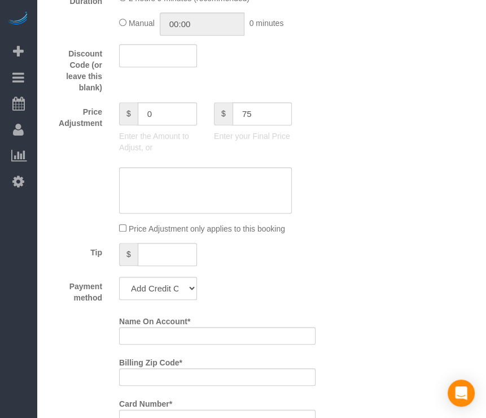
scroll to position [508, 0]
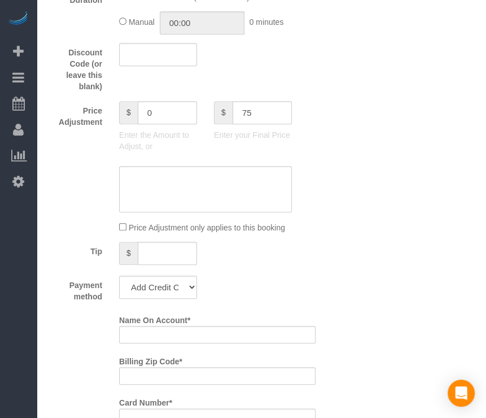
type input "-25"
click at [190, 281] on select "Add Credit Card Cash Check Paypal" at bounding box center [158, 286] width 78 height 23
select select "string:check"
click at [119, 275] on select "Add Credit Card Cash Check Paypal" at bounding box center [158, 286] width 78 height 23
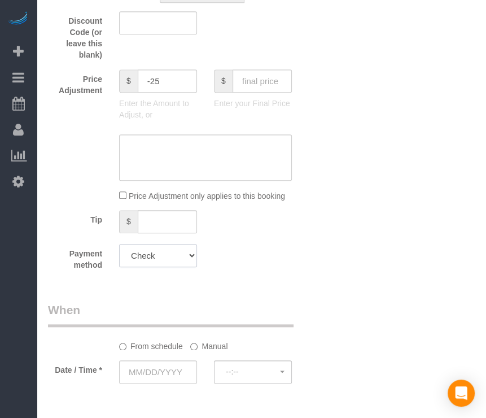
scroll to position [677, 0]
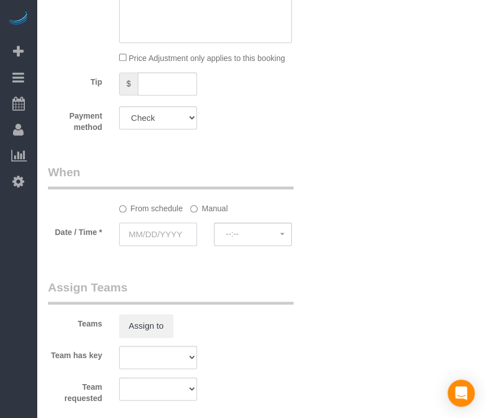
click at [165, 227] on input "text" at bounding box center [158, 233] width 78 height 23
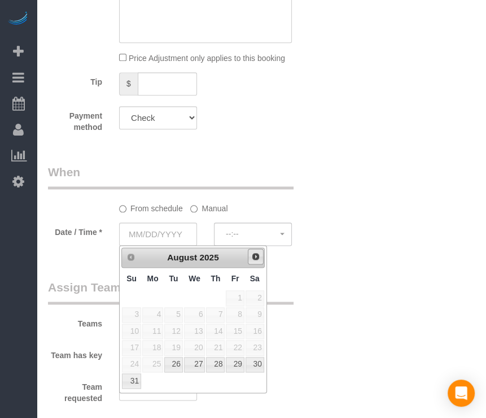
click at [248, 260] on link "Next" at bounding box center [256, 256] width 16 height 16
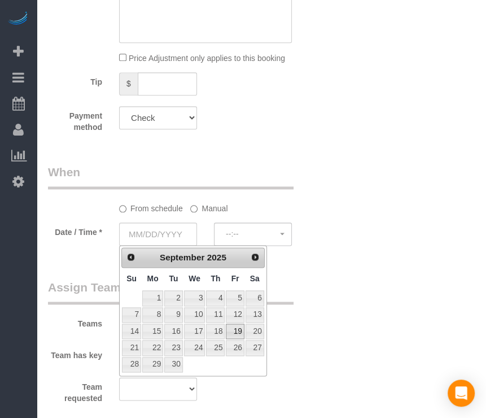
type input "[DATE]"
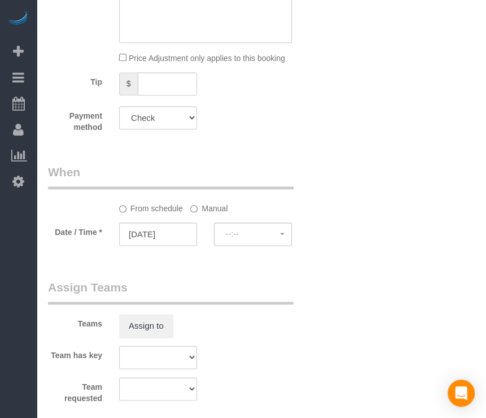
click at [345, 271] on div "Who Email* [EMAIL_ADDRESS][DOMAIN_NAME] Name * Flux 312 Where Address* [STREET_…" at bounding box center [261, 68] width 427 height 1420
click at [256, 226] on button "--:--" at bounding box center [253, 233] width 78 height 23
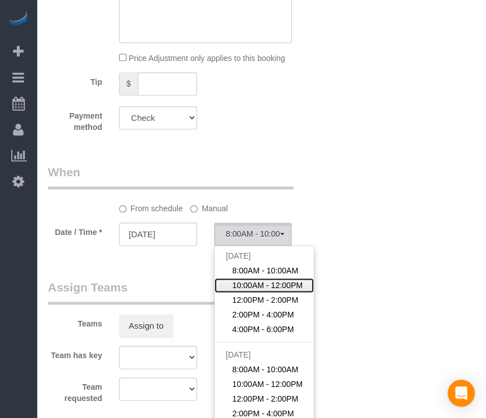
click at [260, 280] on span "10:00AM - 12:00PM" at bounding box center [267, 284] width 71 height 11
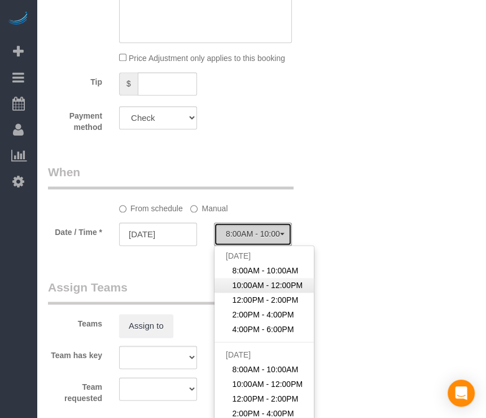
select select "spot177"
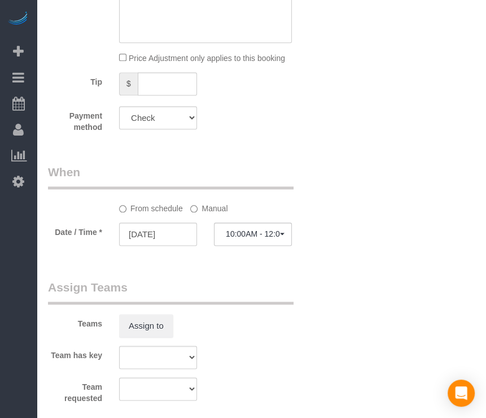
click at [206, 213] on sui-booking-spot "From schedule Manual Date / Time * [DATE] 10:00AM - 12:00PM [DATE] 8:00AM - 10:…" at bounding box center [181, 206] width 267 height 84
click at [208, 211] on label "Manual" at bounding box center [208, 206] width 37 height 15
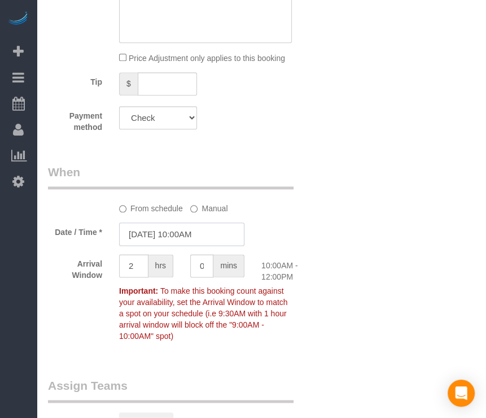
click at [192, 235] on input "[DATE] 10:00AM" at bounding box center [181, 233] width 125 height 23
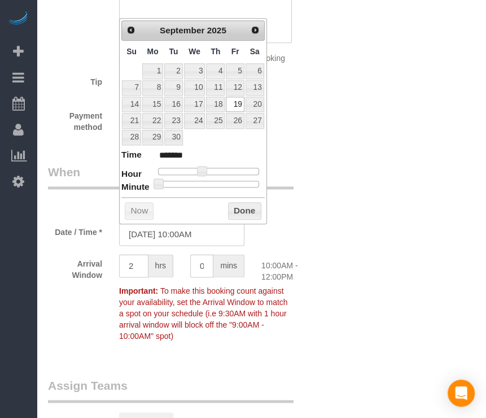
type input "[DATE] 10:30AM"
type input "*******"
click at [212, 183] on div at bounding box center [208, 184] width 101 height 7
click at [238, 209] on button "Done" at bounding box center [244, 211] width 33 height 18
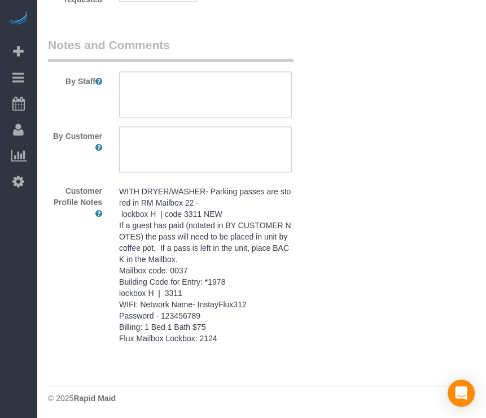
click at [207, 293] on pre "WITH DRYER/WASHER- Parking passes are stored in RM Mailbox 22 - lockbox H | cod…" at bounding box center [205, 264] width 173 height 158
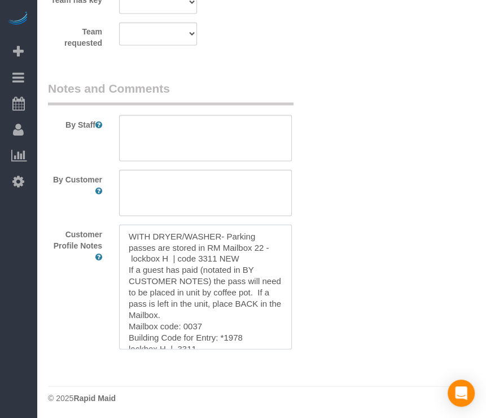
click at [206, 286] on textarea "WITH DRYER/WASHER- Parking passes are stored in RM Mailbox 22 - lockbox H | cod…" at bounding box center [205, 286] width 173 height 125
click at [206, 285] on textarea "WITH DRYER/WASHER- Parking passes are stored in RM Mailbox 22 - lockbox H | cod…" at bounding box center [205, 286] width 173 height 125
click at [255, 129] on textarea at bounding box center [205, 138] width 173 height 46
paste textarea "WITH DRYER/WASHER- Parking passes are stored in RM Mailbox 22 - lockbox H | cod…"
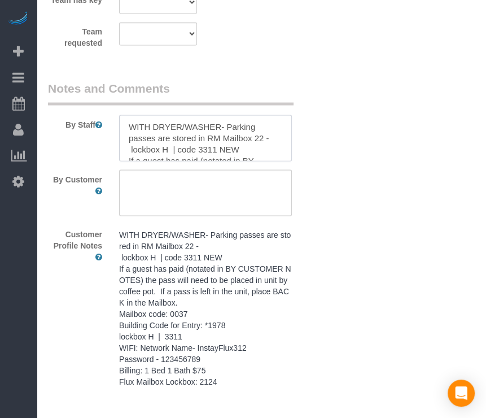
scroll to position [128, 0]
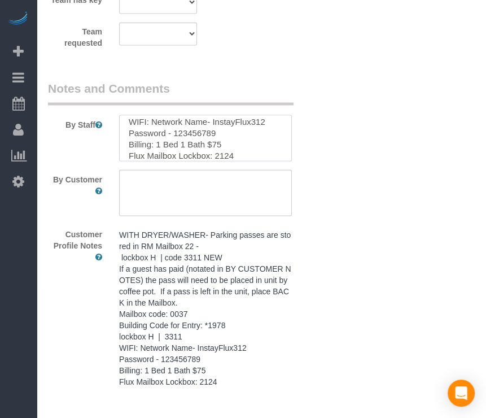
type textarea "WITH DRYER/WASHER- Parking passes are stored in RM Mailbox 22 - lockbox H | cod…"
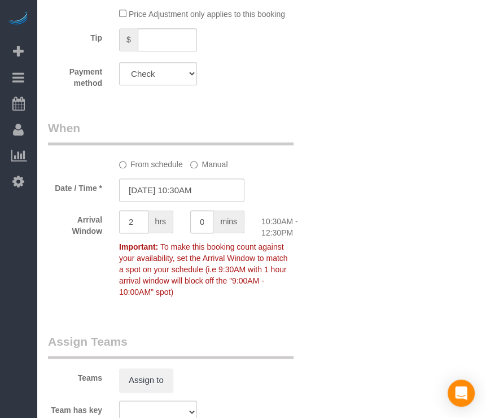
scroll to position [97, 0]
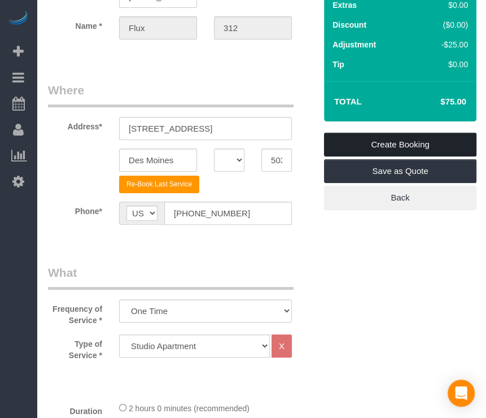
click at [397, 147] on link "Create Booking" at bounding box center [400, 145] width 152 height 24
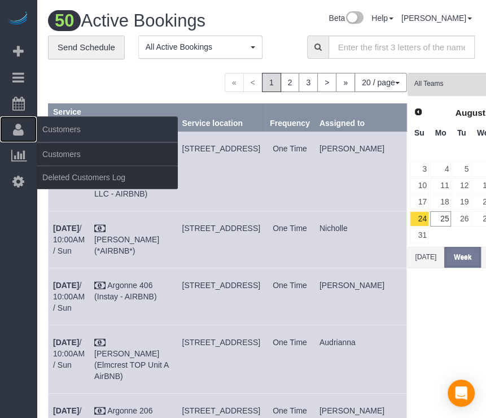
click at [14, 133] on icon at bounding box center [18, 129] width 11 height 14
click at [69, 152] on link "Customers" at bounding box center [107, 154] width 141 height 23
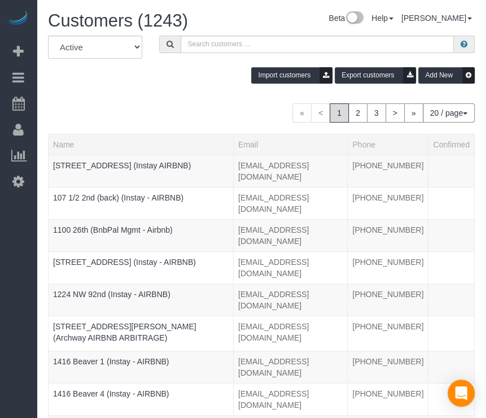
drag, startPoint x: 205, startPoint y: 62, endPoint x: 169, endPoint y: 67, distance: 35.9
click at [168, 67] on div "Import customers Export customers Add New" at bounding box center [261, 75] width 444 height 16
click at [188, 72] on div "Import customers Export customers Add New" at bounding box center [261, 75] width 444 height 16
click at [214, 51] on input "text" at bounding box center [318, 44] width 274 height 17
paste input "[PERSON_NAME]"
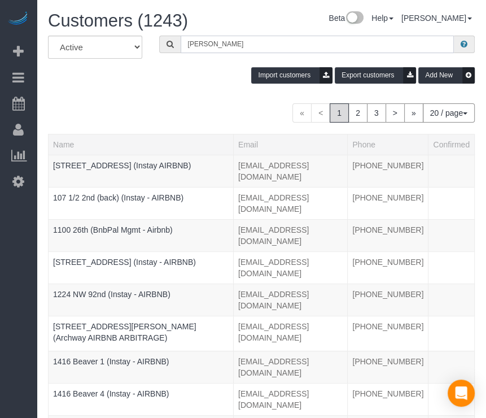
type input "[PERSON_NAME]"
click at [218, 34] on div "Customers (1243)" at bounding box center [131, 23] width 185 height 24
click at [221, 39] on input "[PERSON_NAME]" at bounding box center [318, 44] width 274 height 17
click at [299, 41] on input "[PERSON_NAME]" at bounding box center [318, 44] width 274 height 17
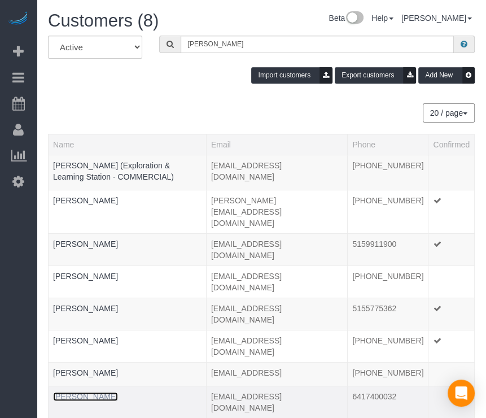
click at [76, 392] on link "[PERSON_NAME]" at bounding box center [85, 396] width 65 height 9
click at [77, 392] on link "[PERSON_NAME]" at bounding box center [85, 396] width 65 height 9
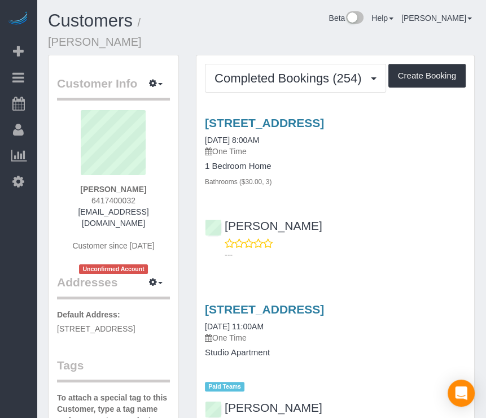
click at [319, 39] on div "Customers / [PERSON_NAME] Beta Help Help Docs Take a Tour Contact Support [PERS…" at bounding box center [261, 32] width 444 height 43
drag, startPoint x: 318, startPoint y: 39, endPoint x: 311, endPoint y: 37, distance: 6.6
click at [311, 37] on div "Customers / [PERSON_NAME] Beta Help Help Docs Take a Tour Contact Support [PERS…" at bounding box center [261, 32] width 444 height 43
click at [424, 73] on button "Create Booking" at bounding box center [426, 76] width 77 height 24
select select "IA"
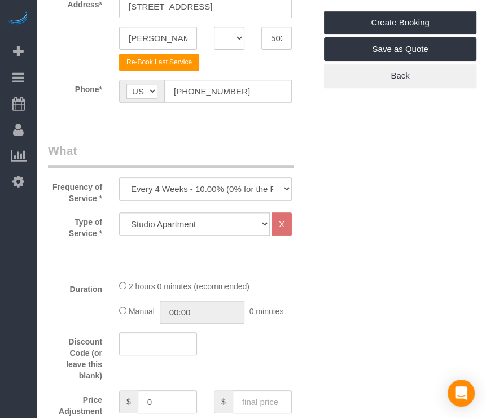
scroll to position [226, 0]
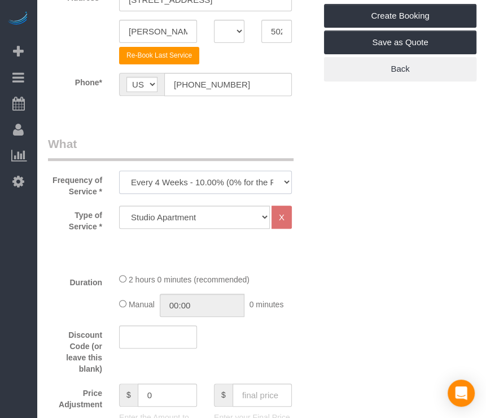
click at [248, 188] on select "Every 6 Weeks (0% for the First Booking) One Time Every 8 Weeks (0% for the Fir…" at bounding box center [205, 181] width 173 height 23
select select "object:19891"
click at [119, 170] on select "Every 6 Weeks (0% for the First Booking) One Time Every 8 Weeks (0% for the Fir…" at bounding box center [205, 181] width 173 height 23
click at [230, 213] on select "Studio Apartment 1 Bedroom Home 2 Bedroom Home 3 Bedroom Home 4 Bedroom Home 5 …" at bounding box center [194, 216] width 151 height 23
select select "26"
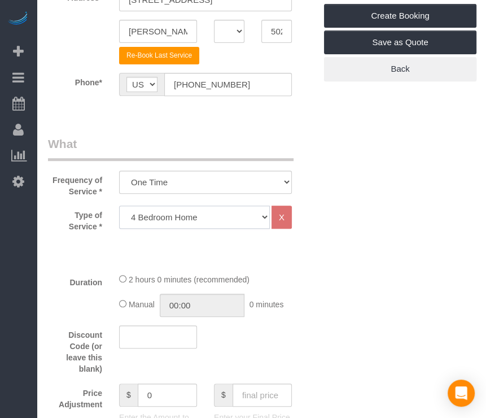
click at [119, 205] on select "Studio Apartment 1 Bedroom Home 2 Bedroom Home 3 Bedroom Home 4 Bedroom Home 5 …" at bounding box center [194, 216] width 151 height 23
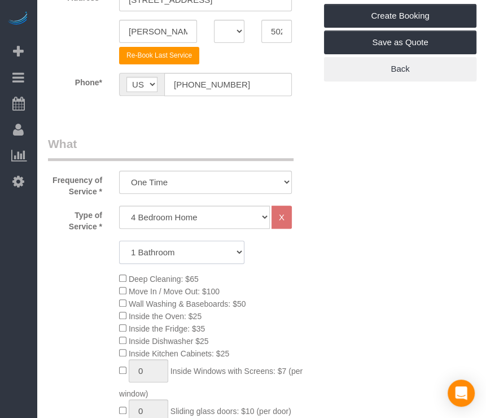
click at [214, 248] on select "1 Bathroom 2 Bathrooms 3 Bathrooms 4 Bathrooms 5 Bathrooms 6 Bathrooms" at bounding box center [181, 251] width 125 height 23
select select "3"
click at [119, 240] on select "1 Bathroom 2 Bathrooms 3 Bathrooms 4 Bathrooms 5 Bathrooms 6 Bathrooms" at bounding box center [181, 251] width 125 height 23
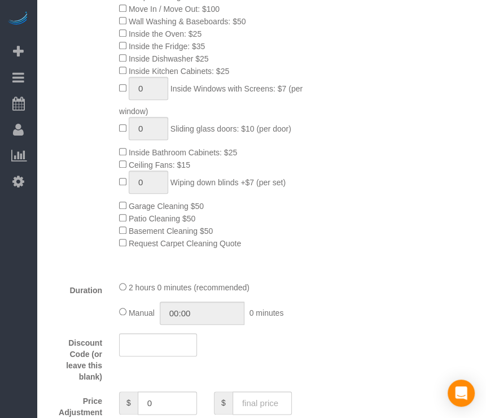
scroll to position [621, 0]
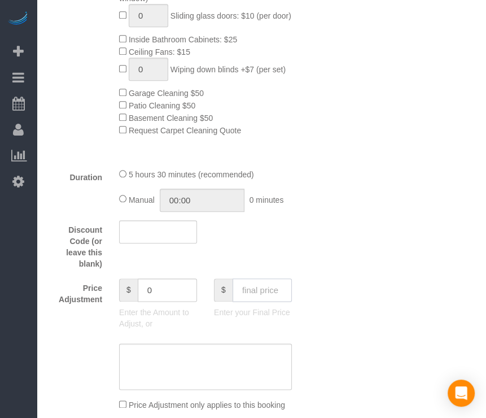
click at [262, 296] on input "text" at bounding box center [261, 289] width 59 height 23
type input "160"
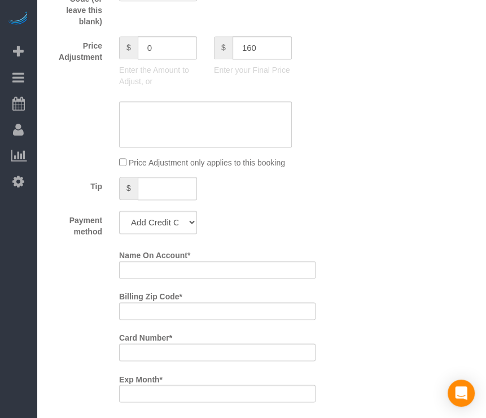
scroll to position [903, 0]
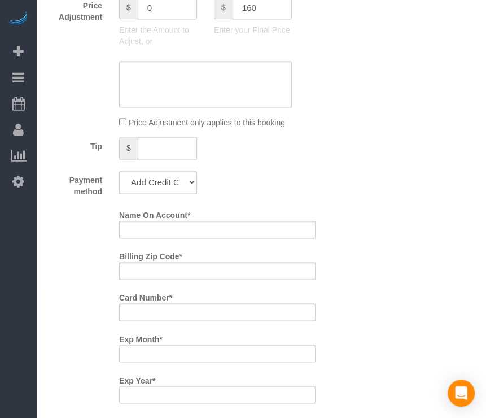
type input "-119"
click at [178, 185] on select "Add Credit Card Cash Check Paypal" at bounding box center [158, 181] width 78 height 23
select select "string:check"
click at [119, 174] on select "Add Credit Card Cash Check Paypal" at bounding box center [158, 181] width 78 height 23
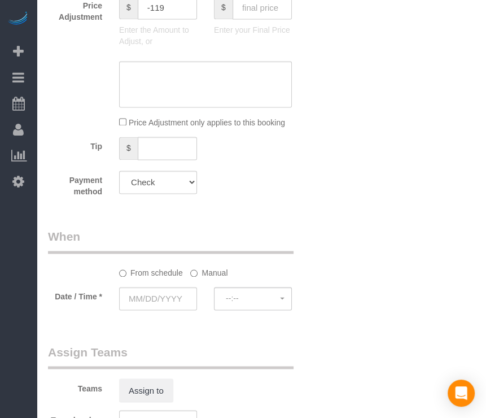
click at [282, 210] on div "Who Email* [EMAIL_ADDRESS][DOMAIN_NAME] Name * [PERSON_NAME] Where Address* [ST…" at bounding box center [181, 61] width 284 height 1857
drag, startPoint x: 275, startPoint y: 229, endPoint x: 265, endPoint y: 234, distance: 11.4
drag, startPoint x: 265, startPoint y: 234, endPoint x: 182, endPoint y: 258, distance: 86.3
click at [187, 248] on legend "When" at bounding box center [170, 240] width 245 height 25
click at [167, 305] on input "text" at bounding box center [158, 298] width 78 height 23
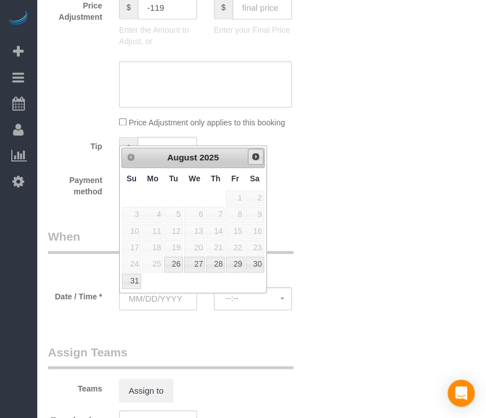
click at [255, 155] on span "Next" at bounding box center [255, 156] width 9 height 9
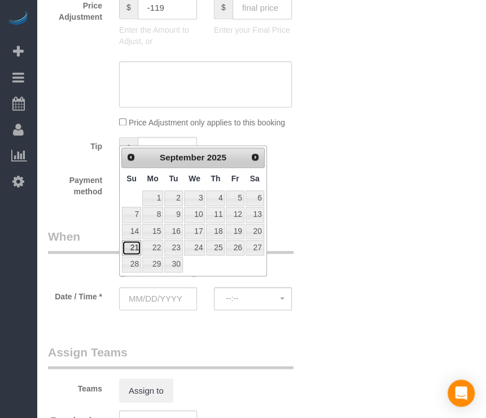
click at [138, 243] on link "21" at bounding box center [131, 247] width 19 height 15
type input "[DATE]"
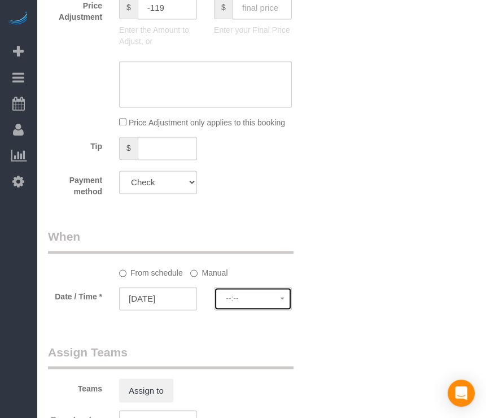
click at [247, 302] on span "--:--" at bounding box center [253, 297] width 54 height 9
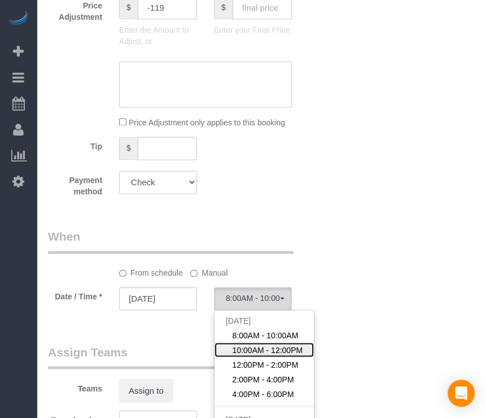
click at [251, 355] on span "10:00AM - 12:00PM" at bounding box center [267, 349] width 71 height 11
select select "spot202"
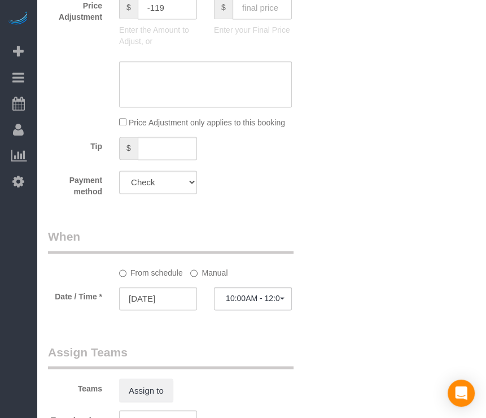
click at [362, 323] on div "Who Email* [EMAIL_ADDRESS][DOMAIN_NAME] Name * [PERSON_NAME] Where Address* [ST…" at bounding box center [261, 61] width 427 height 1857
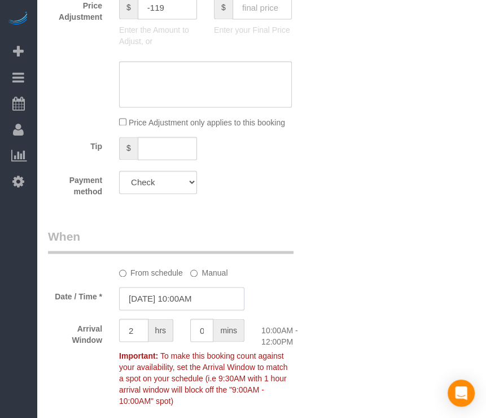
click at [196, 309] on input "[DATE] 10:00AM" at bounding box center [181, 298] width 125 height 23
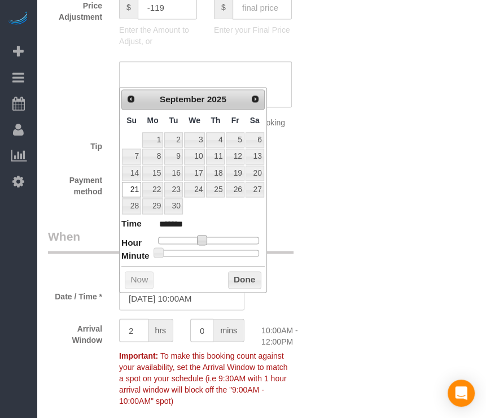
type input "[DATE] 11:00AM"
type input "*******"
click at [210, 237] on span at bounding box center [206, 240] width 10 height 10
click at [230, 278] on button "Done" at bounding box center [244, 280] width 33 height 18
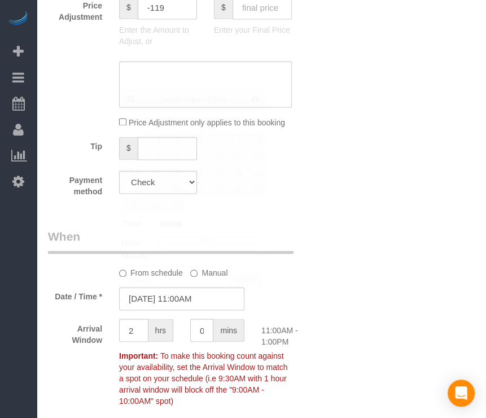
click at [336, 288] on div "Who Email* [EMAIL_ADDRESS][DOMAIN_NAME] Name * [PERSON_NAME] Where Address* [ST…" at bounding box center [261, 110] width 427 height 1955
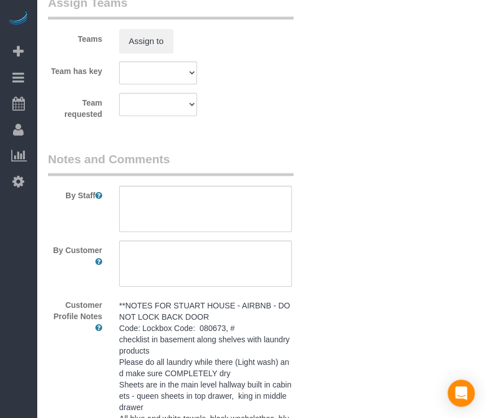
scroll to position [1354, 0]
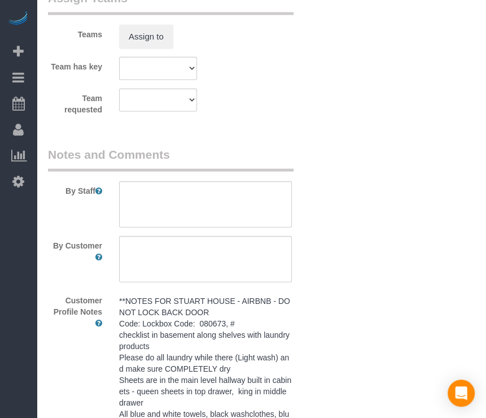
click at [0, 0] on textarea "**NOTES FOR STUART HOUSE - AIRBNB - DO NOT LOCK BACK DOOR Code: Lockbox Code: 0…" at bounding box center [0, 0] width 0 height 0
click at [264, 198] on textarea at bounding box center [205, 204] width 173 height 46
click at [251, 175] on fieldset "Notes and Comments By Staff By Customer Customer Profile Notes" at bounding box center [181, 380] width 267 height 468
click at [245, 197] on textarea at bounding box center [205, 204] width 173 height 46
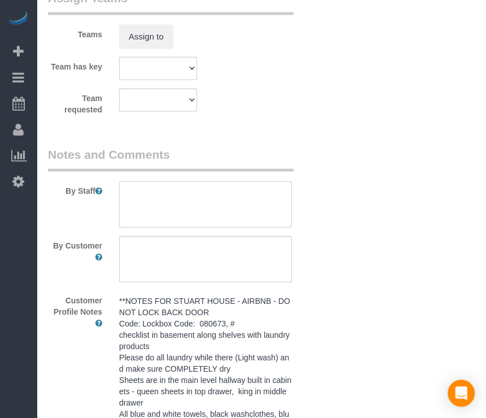
paste textarea "**NOTES FOR STUART HOUSE - AIRBNB - DO NOT LOCK BACK DOOR Code: Lockbox Code: 0…"
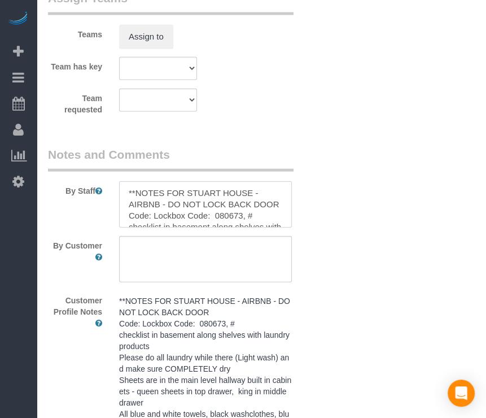
scroll to position [331, 0]
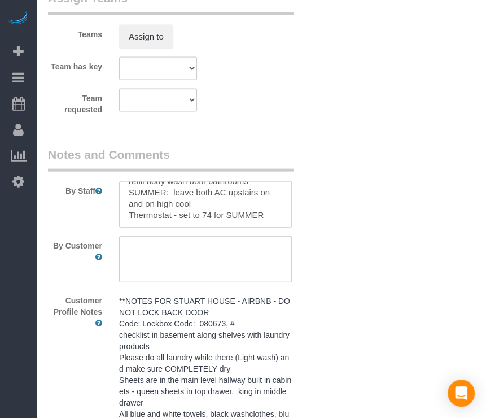
type textarea "**NOTES FOR STUART HOUSE - AIRBNB - DO NOT LOCK BACK DOOR Code: Lockbox Code: 0…"
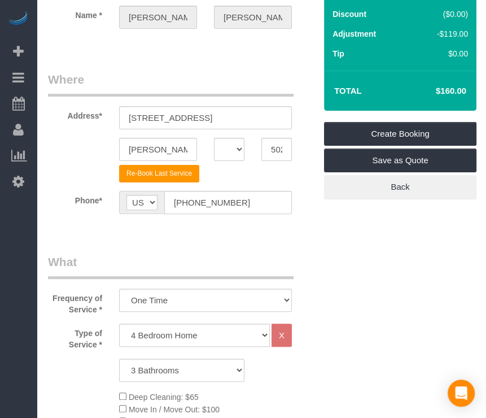
scroll to position [0, 0]
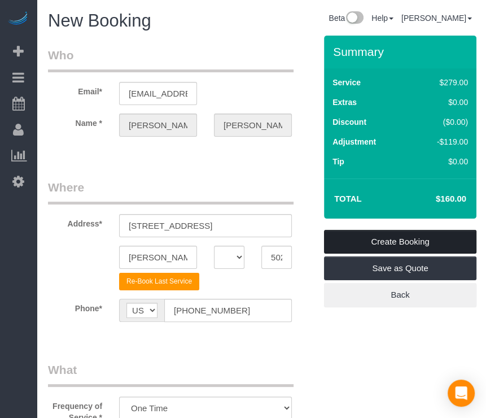
click at [418, 239] on link "Create Booking" at bounding box center [400, 242] width 152 height 24
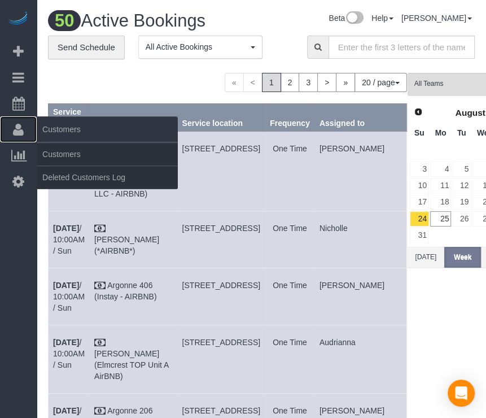
click at [22, 135] on icon at bounding box center [18, 129] width 11 height 14
click at [63, 148] on link "Customers" at bounding box center [107, 154] width 141 height 23
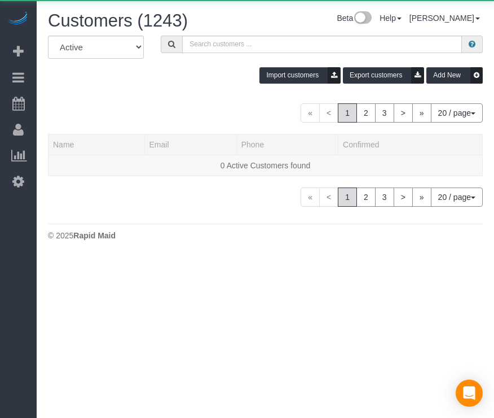
click at [217, 86] on div "All Active Archived Import customers Export customers Add New" at bounding box center [265, 64] width 452 height 56
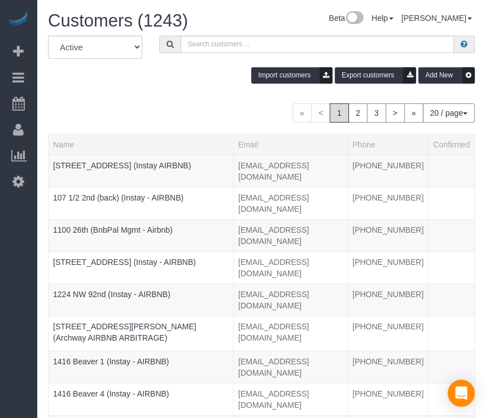
drag, startPoint x: 217, startPoint y: 84, endPoint x: 211, endPoint y: 81, distance: 6.3
click at [209, 80] on div "Import customers Export customers Add New" at bounding box center [261, 75] width 444 height 16
click at [230, 49] on input "text" at bounding box center [318, 44] width 274 height 17
click at [233, 43] on input "text" at bounding box center [318, 44] width 274 height 17
paste input "[GEOGRAPHIC_DATA] 512"
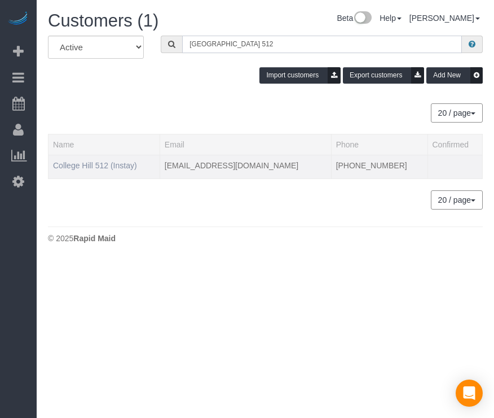
type input "[GEOGRAPHIC_DATA] 512"
click at [128, 164] on link "College Hill 512 (Instay)" at bounding box center [95, 165] width 84 height 9
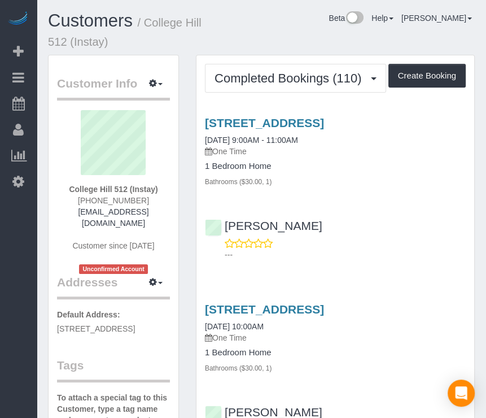
click at [0, 242] on html "Beta Add Booking Bookings Active Bookings Cancelled Bookings Quote Inquiries Do…" at bounding box center [243, 209] width 486 height 418
click at [406, 73] on button "Create Booking" at bounding box center [426, 76] width 77 height 24
select select "IA"
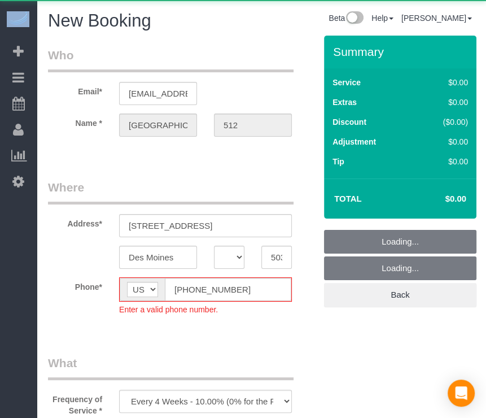
select select "object:22145"
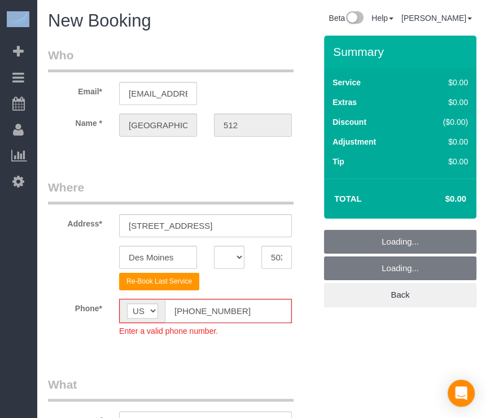
click at [187, 311] on input "[PHONE_NUMBER]" at bounding box center [228, 310] width 126 height 23
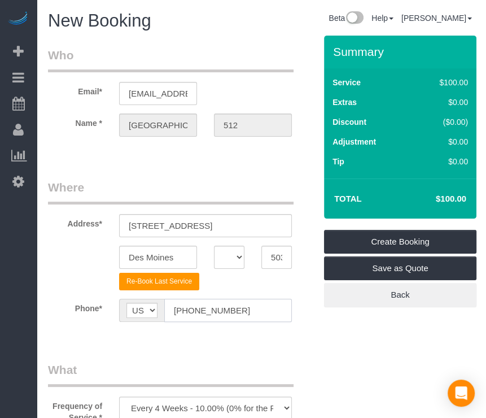
type input "[PHONE_NUMBER]"
drag, startPoint x: 345, startPoint y: 358, endPoint x: 335, endPoint y: 345, distance: 16.5
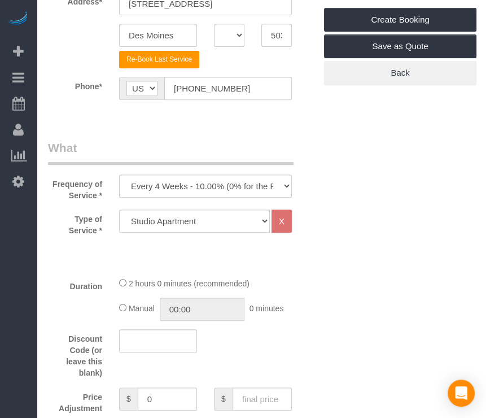
scroll to position [226, 0]
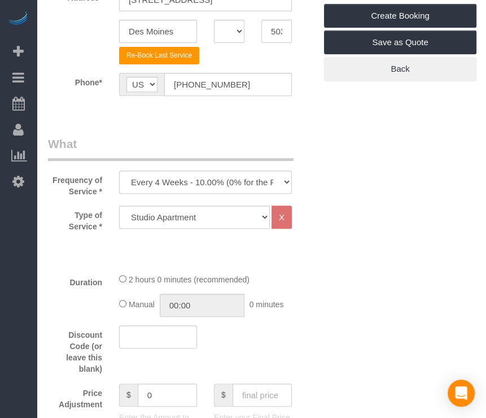
drag, startPoint x: 334, startPoint y: 268, endPoint x: 330, endPoint y: 285, distance: 17.4
drag, startPoint x: 330, startPoint y: 285, endPoint x: 326, endPoint y: 291, distance: 7.4
drag, startPoint x: 326, startPoint y: 291, endPoint x: 297, endPoint y: 222, distance: 75.1
click at [320, 274] on div "Duration 2 hours 0 minutes (recommended) Manual 00:00 0 minutes" at bounding box center [181, 295] width 284 height 44
click at [275, 179] on select "Every 6 Weeks (0% for the First Booking) One Time Every 8 Weeks (0% for the Fir…" at bounding box center [205, 181] width 173 height 23
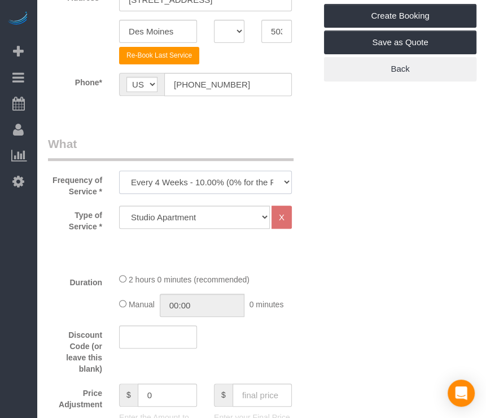
select select "object:22147"
click at [119, 170] on select "Every 6 Weeks (0% for the First Booking) One Time Every 8 Weeks (0% for the Fir…" at bounding box center [205, 181] width 173 height 23
click at [214, 213] on select "Studio Apartment 1 Bedroom Home 2 Bedroom Home 3 Bedroom Home 4 Bedroom Home 5 …" at bounding box center [194, 216] width 151 height 23
select select "25"
click at [119, 205] on select "Studio Apartment 1 Bedroom Home 2 Bedroom Home 3 Bedroom Home 4 Bedroom Home 5 …" at bounding box center [194, 216] width 151 height 23
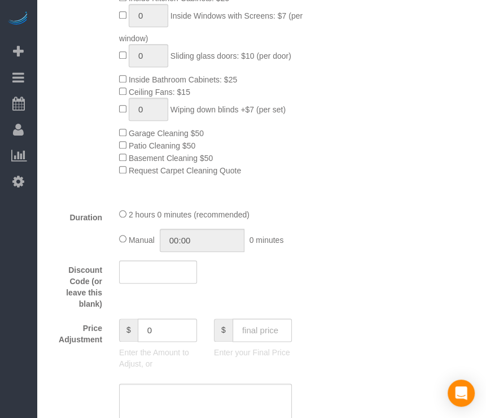
scroll to position [677, 0]
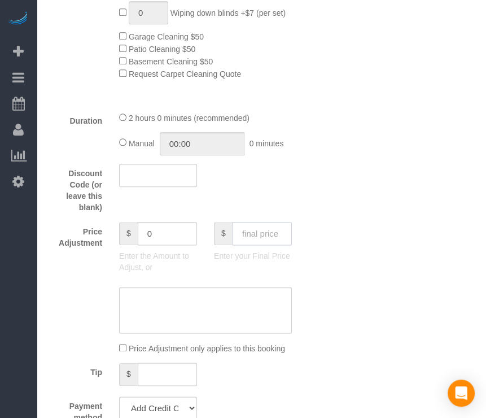
click at [277, 243] on input "text" at bounding box center [261, 233] width 59 height 23
type input "75"
click at [335, 284] on div "Who Email* [EMAIL_ADDRESS][DOMAIN_NAME] Name * [GEOGRAPHIC_DATA] 512 Where Addr…" at bounding box center [261, 351] width 427 height 1987
type input "-64"
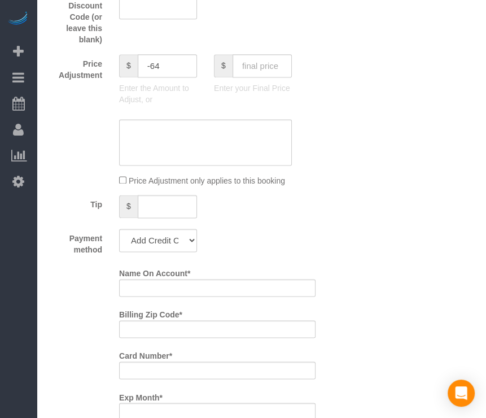
scroll to position [846, 0]
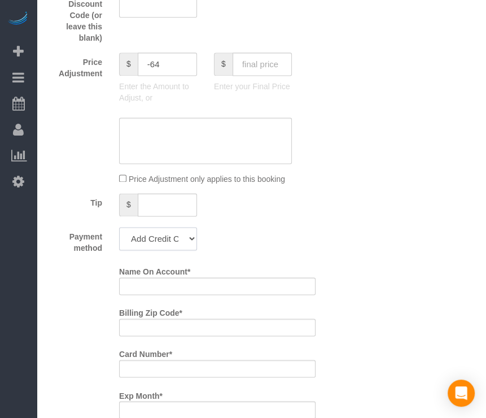
click at [166, 248] on select "Add Credit Card Cash Check Paypal" at bounding box center [158, 238] width 78 height 23
select select "string:check"
click at [119, 231] on select "Add Credit Card Cash Check Paypal" at bounding box center [158, 238] width 78 height 23
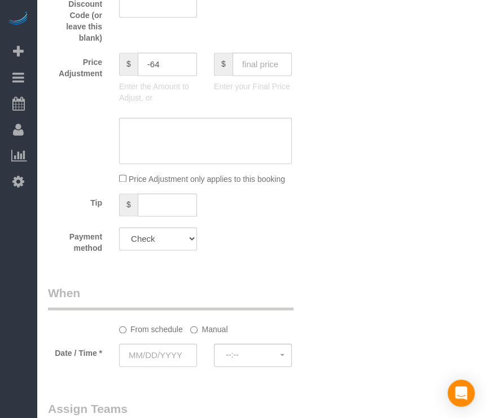
drag, startPoint x: 263, startPoint y: 276, endPoint x: 218, endPoint y: 305, distance: 53.1
click at [254, 275] on div "Who Email* [EMAIL_ADDRESS][DOMAIN_NAME] Name * [GEOGRAPHIC_DATA] 512 Where Addr…" at bounding box center [181, 21] width 284 height 1665
click at [183, 355] on input "text" at bounding box center [158, 354] width 78 height 23
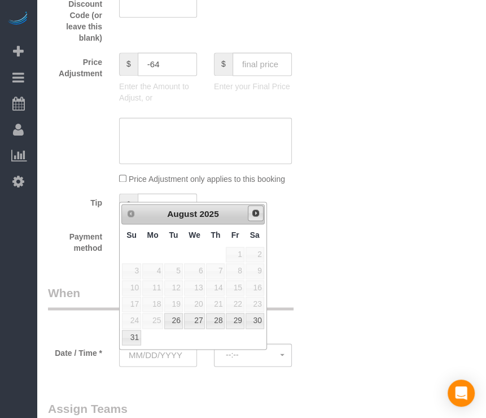
click at [255, 216] on span "Next" at bounding box center [255, 212] width 9 height 9
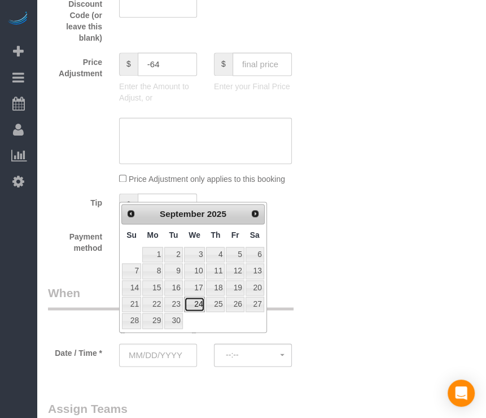
click at [192, 303] on link "24" at bounding box center [194, 303] width 21 height 15
type input "[DATE]"
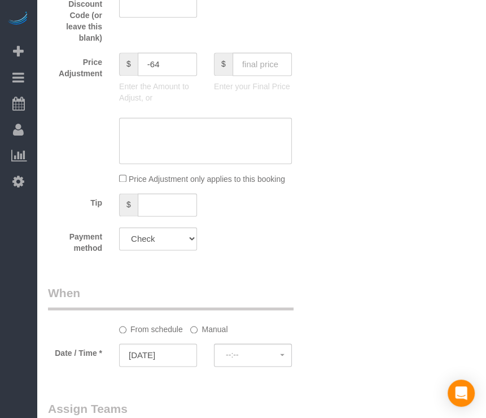
drag, startPoint x: 363, startPoint y: 285, endPoint x: 288, endPoint y: 353, distance: 101.5
click at [362, 287] on div "Who Email* [EMAIL_ADDRESS][DOMAIN_NAME] Name * [GEOGRAPHIC_DATA] 512 Where Addr…" at bounding box center [261, 21] width 427 height 1665
click at [286, 356] on button "8:00AM - 10:00AM" at bounding box center [253, 354] width 78 height 23
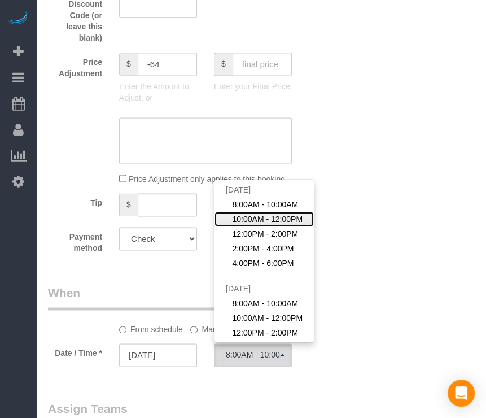
click at [271, 225] on span "10:00AM - 12:00PM" at bounding box center [267, 218] width 71 height 11
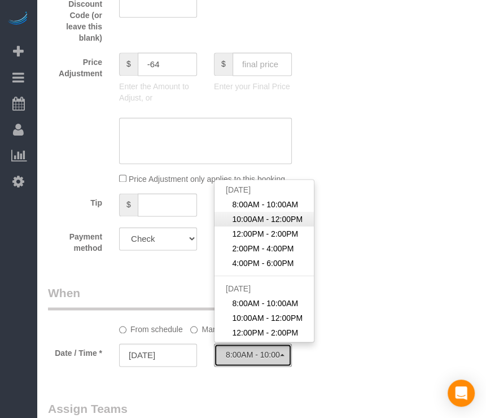
select select "spot227"
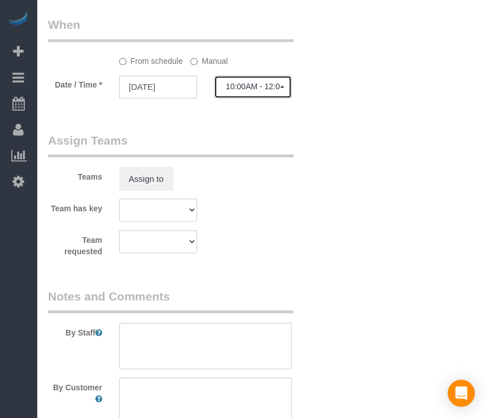
scroll to position [1185, 0]
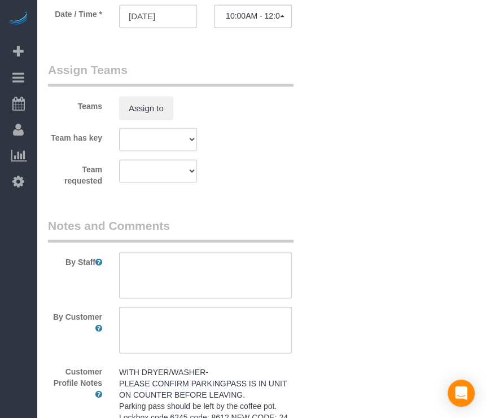
click at [224, 372] on sui-booking-comments "By Staff By Customer Customer Profile Notes WITH DRYER/WASHER- PLEASE CONFIRM P…" at bounding box center [181, 350] width 267 height 267
click at [228, 397] on pre "WITH DRYER/WASHER- PLEASE CONFIRM PARKINGPASS IS IN UNIT ON COUNTER BEFORE LEAV…" at bounding box center [205, 422] width 173 height 113
click at [0, 0] on textarea "WITH DRYER/WASHER- PLEASE CONFIRM PARKINGPASS IS IN UNIT ON COUNTER BEFORE LEAV…" at bounding box center [0, 0] width 0 height 0
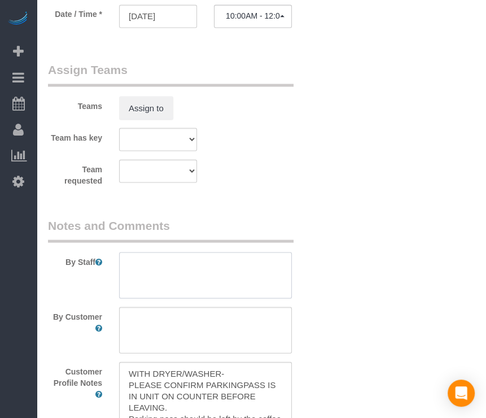
click at [266, 274] on textarea at bounding box center [205, 275] width 173 height 46
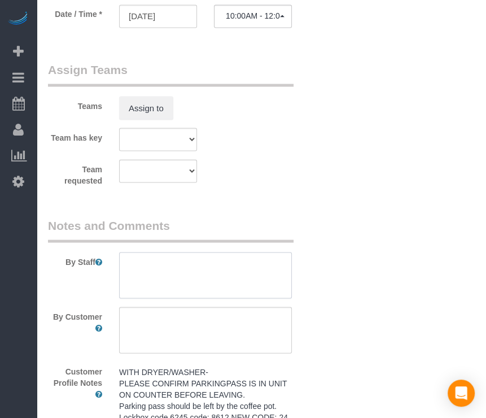
paste textarea "WITH DRYER/WASHER- PLEASE CONFIRM PARKINGPASS IS IN UNIT ON COUNTER BEFORE LEAV…"
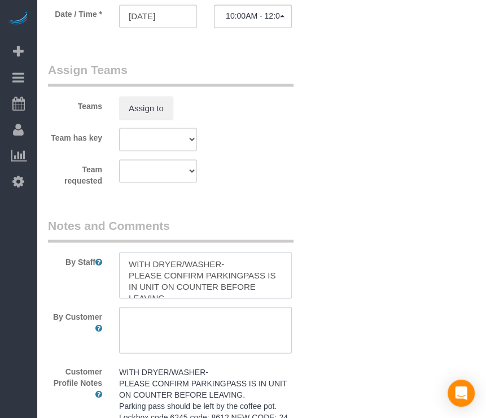
scroll to position [95, 0]
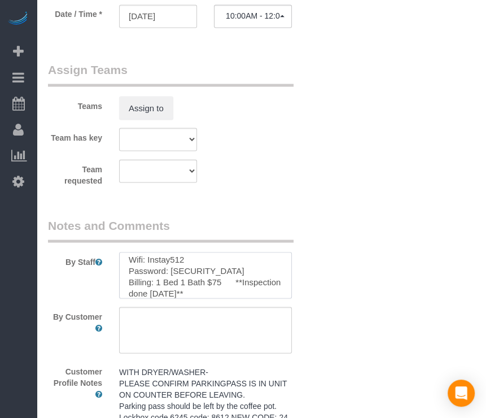
type textarea "WITH DRYER/WASHER- PLEASE CONFIRM PARKINGPASS IS IN UNIT ON COUNTER BEFORE LEAV…"
drag, startPoint x: 355, startPoint y: 296, endPoint x: 423, endPoint y: 346, distance: 83.5
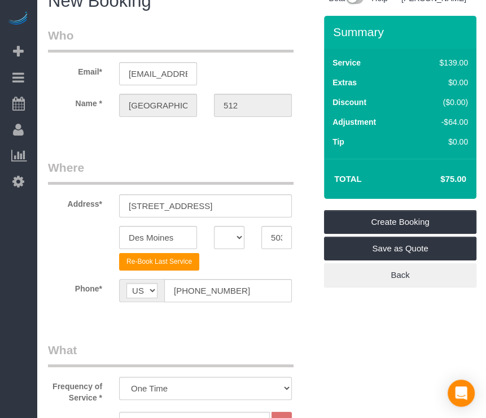
scroll to position [0, 0]
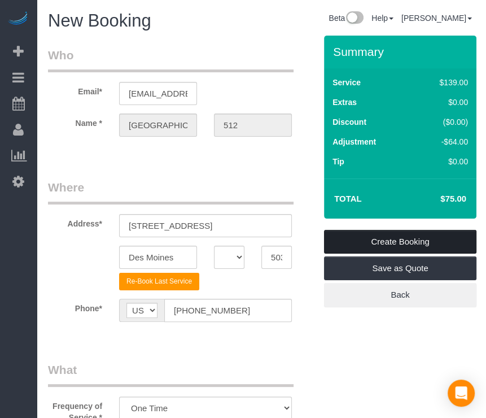
click at [415, 240] on link "Create Booking" at bounding box center [400, 242] width 152 height 24
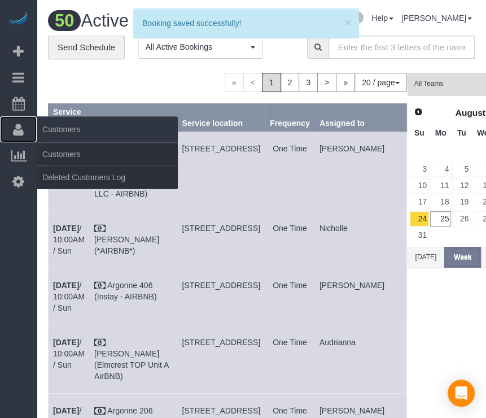
click at [14, 133] on icon at bounding box center [18, 129] width 11 height 14
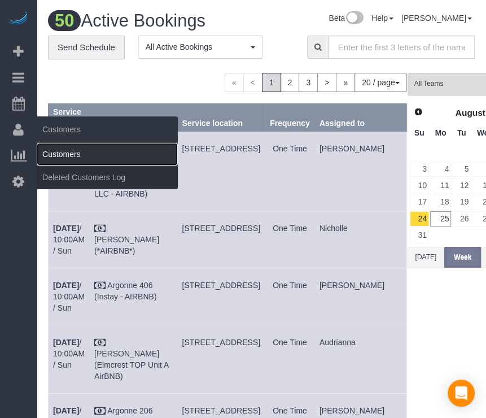
click at [50, 152] on link "Customers" at bounding box center [107, 154] width 141 height 23
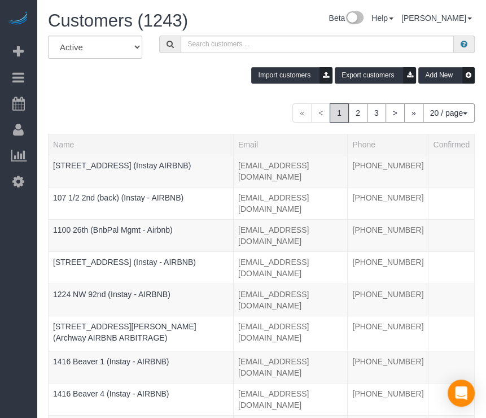
drag, startPoint x: 211, startPoint y: 86, endPoint x: 203, endPoint y: 87, distance: 8.0
drag, startPoint x: 203, startPoint y: 87, endPoint x: 175, endPoint y: 87, distance: 28.2
click at [175, 87] on div "All Active Archived Import customers Export customers Add New" at bounding box center [261, 64] width 444 height 56
click at [192, 82] on div "Import customers Export customers Add New" at bounding box center [261, 75] width 444 height 16
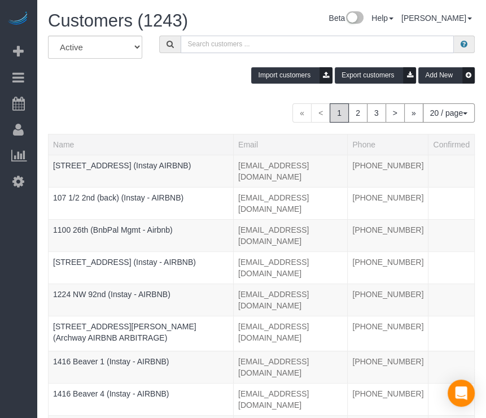
click at [228, 44] on input "text" at bounding box center [318, 44] width 274 height 17
paste input "Flux 414"
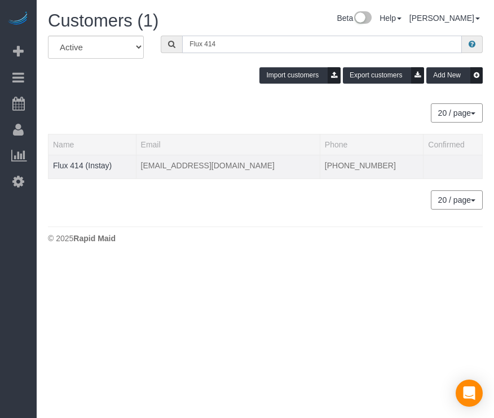
type input "Flux 414"
click at [94, 157] on td "Flux 414 (Instay)" at bounding box center [93, 167] width 88 height 24
click at [94, 162] on link "Flux 414 (Instay)" at bounding box center [82, 165] width 59 height 9
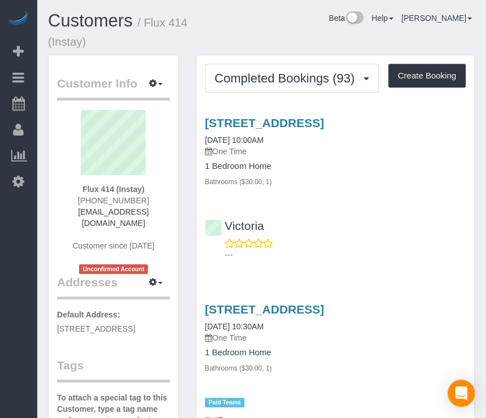
drag, startPoint x: 291, startPoint y: 32, endPoint x: 352, endPoint y: 43, distance: 62.0
click at [283, 29] on div "Beta Help Help Docs Take a Tour Contact Support [PERSON_NAME] My Account Change…" at bounding box center [354, 21] width 259 height 20
click at [407, 74] on button "Create Booking" at bounding box center [426, 76] width 77 height 24
select select "IA"
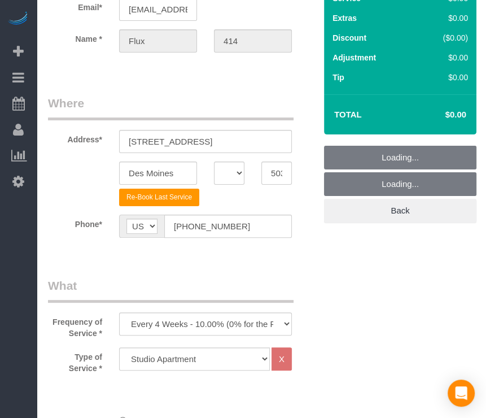
scroll to position [282, 0]
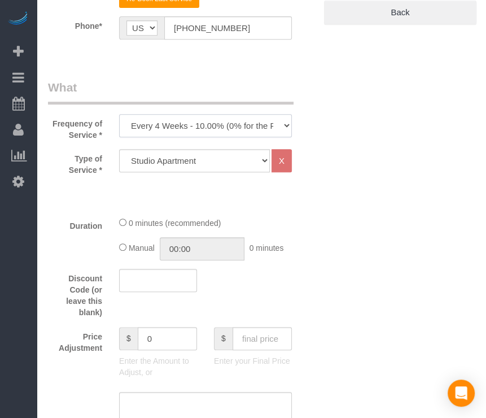
click at [225, 128] on select "Every 6 Weeks (0% for the First Booking) One Time Every 8 Weeks (0% for the Fir…" at bounding box center [205, 125] width 173 height 23
select select "object:24396"
click at [119, 114] on select "Every 6 Weeks (0% for the First Booking) One Time Every 8 Weeks (0% for the Fir…" at bounding box center [205, 125] width 173 height 23
click at [201, 157] on select "Studio Apartment 1 Bedroom Home 2 Bedroom Home 3 Bedroom Home 4 Bedroom Home 5 …" at bounding box center [194, 160] width 151 height 23
select select "18"
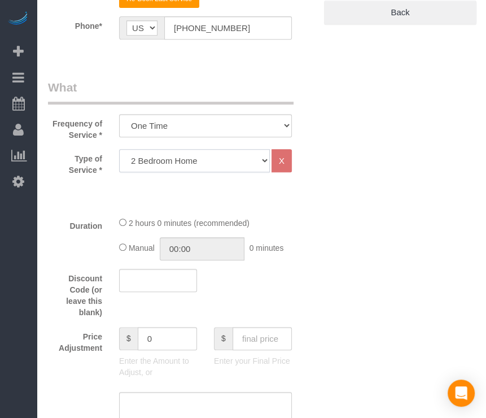
click at [119, 149] on select "Studio Apartment 1 Bedroom Home 2 Bedroom Home 3 Bedroom Home 4 Bedroom Home 5 …" at bounding box center [194, 160] width 151 height 23
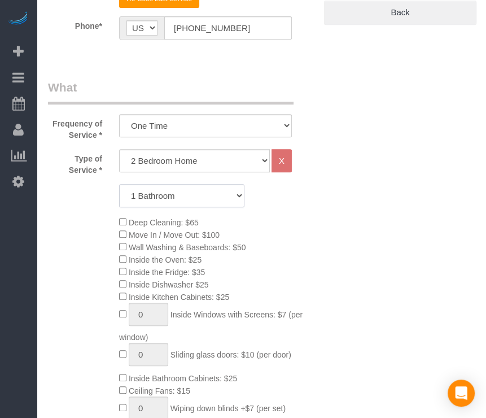
drag, startPoint x: 190, startPoint y: 188, endPoint x: 189, endPoint y: 199, distance: 11.3
click at [190, 188] on select "1 Bathroom 2 Bathrooms 3 Bathrooms 4 Bathrooms 5 Bathrooms 6 Bathrooms" at bounding box center [181, 195] width 125 height 23
select select "2"
click at [119, 184] on select "1 Bathroom 2 Bathrooms 3 Bathrooms 4 Bathrooms 5 Bathrooms 6 Bathrooms" at bounding box center [181, 195] width 125 height 23
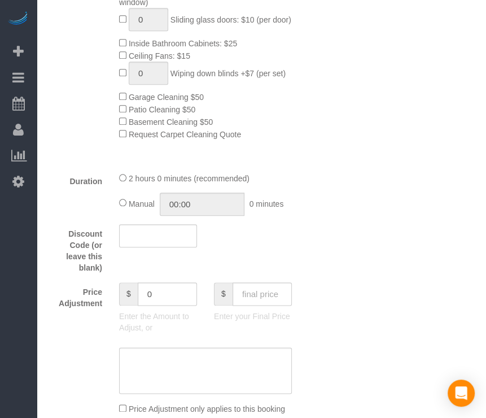
scroll to position [621, 0]
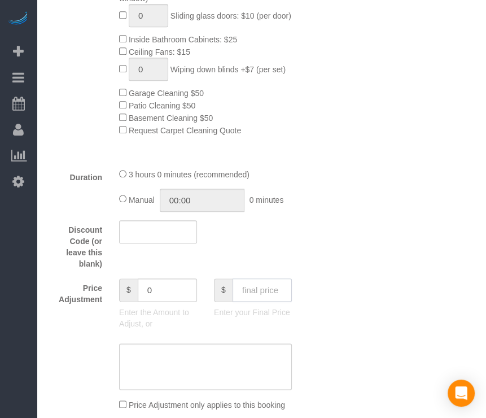
click at [255, 301] on input "text" at bounding box center [261, 289] width 59 height 23
type input "95"
click at [325, 236] on div "Who Email* [EMAIL_ADDRESS][DOMAIN_NAME] Name * Flux 414 Where Address* [STREET_…" at bounding box center [261, 420] width 427 height 2010
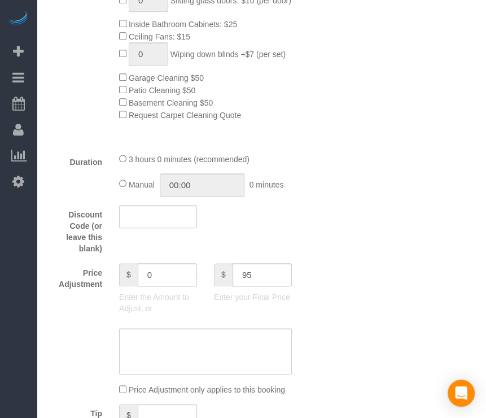
type input "-94"
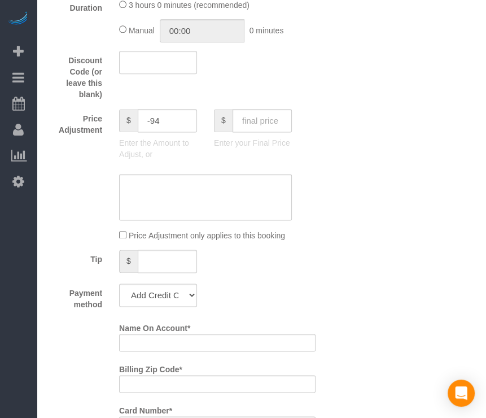
drag, startPoint x: 332, startPoint y: 210, endPoint x: 324, endPoint y: 242, distance: 32.7
click at [324, 242] on div "Who Email* [EMAIL_ADDRESS][DOMAIN_NAME] Name * Flux 414 Where Address* [STREET_…" at bounding box center [261, 251] width 427 height 2010
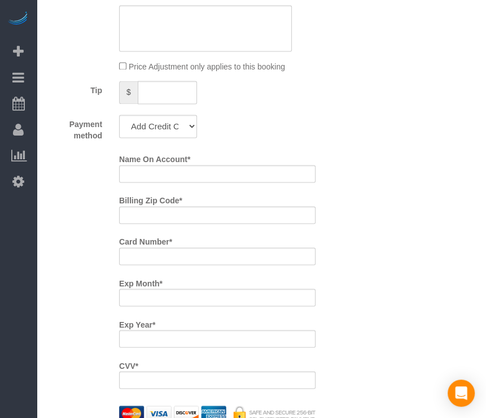
scroll to position [959, 0]
click at [177, 127] on select "Add Credit Card Cash Check Paypal" at bounding box center [158, 125] width 78 height 23
select select "string:check"
click at [119, 118] on select "Add Credit Card Cash Check Paypal" at bounding box center [158, 125] width 78 height 23
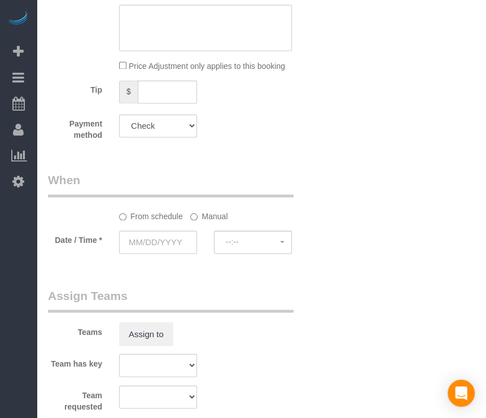
drag, startPoint x: 249, startPoint y: 164, endPoint x: 196, endPoint y: 186, distance: 57.9
drag, startPoint x: 196, startPoint y: 186, endPoint x: 158, endPoint y: 192, distance: 38.4
click at [160, 188] on legend "When" at bounding box center [170, 184] width 245 height 25
click at [155, 239] on input "text" at bounding box center [158, 241] width 78 height 23
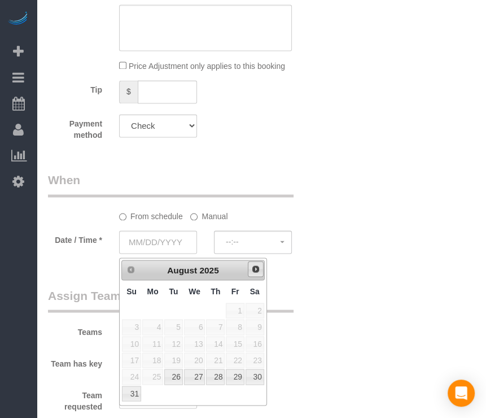
click at [256, 274] on link "Next" at bounding box center [256, 269] width 16 height 16
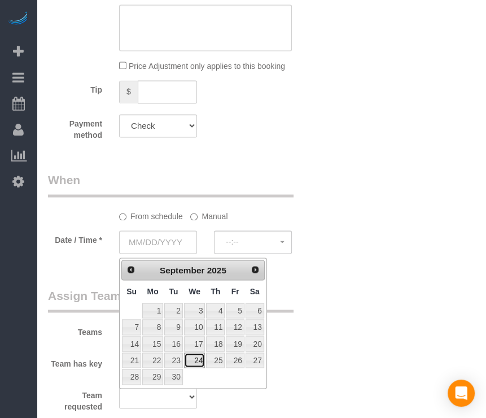
click at [197, 357] on link "24" at bounding box center [194, 359] width 21 height 15
type input "[DATE]"
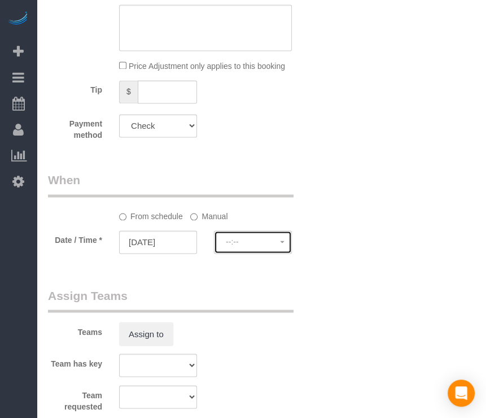
click at [229, 238] on button "--:--" at bounding box center [253, 241] width 78 height 23
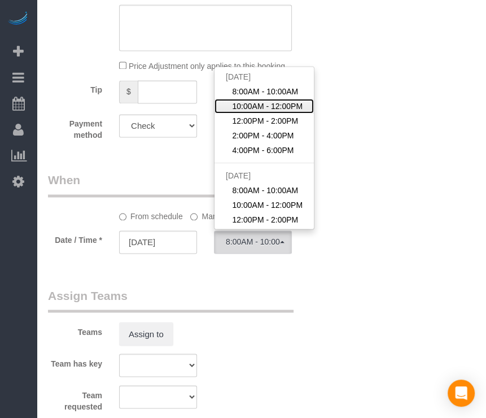
click at [260, 110] on span "10:00AM - 12:00PM" at bounding box center [267, 105] width 71 height 11
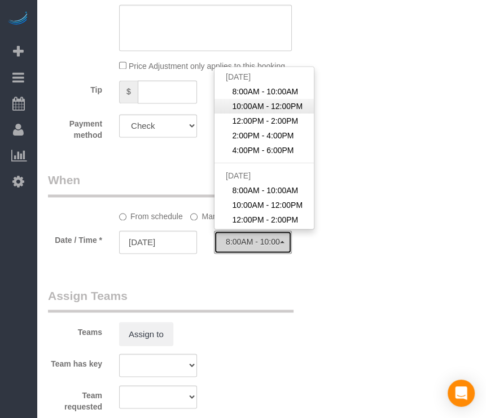
select select "spot252"
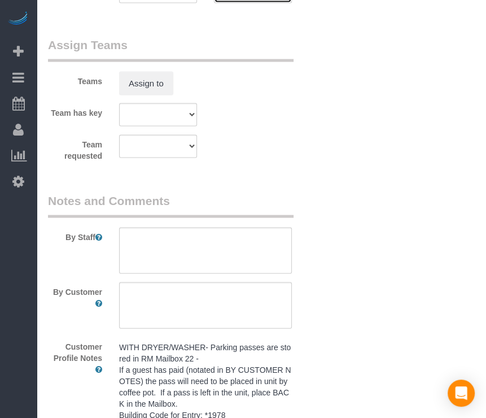
scroll to position [1291, 0]
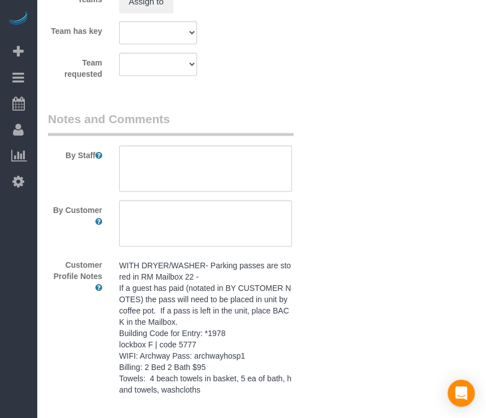
click at [240, 274] on pre "WITH DRYER/WASHER- Parking passes are stored in RM Mailbox 22 - If a guest has …" at bounding box center [205, 327] width 173 height 135
click at [0, 0] on textarea "WITH DRYER/WASHER- Parking passes are stored in RM Mailbox 22 - If a guest has …" at bounding box center [0, 0] width 0 height 0
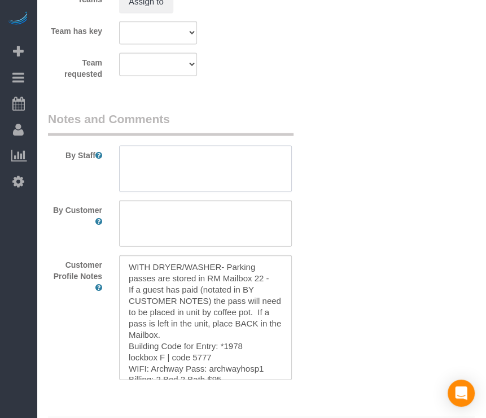
click at [236, 165] on textarea at bounding box center [205, 169] width 173 height 46
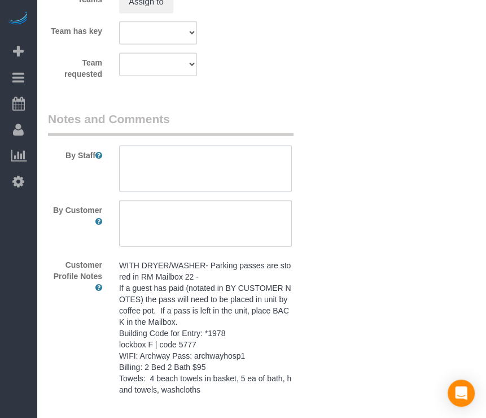
paste textarea "WITH DRYER/WASHER- Parking passes are stored in RM Mailbox 22 - If a guest has …"
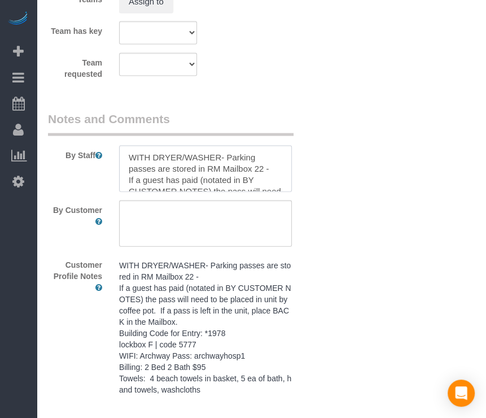
scroll to position [106, 0]
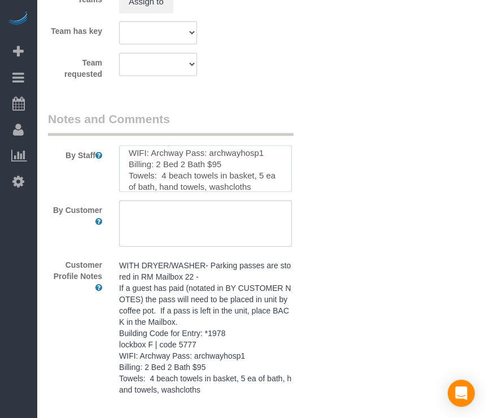
type textarea "WITH DRYER/WASHER- Parking passes are stored in RM Mailbox 22 - If a guest has …"
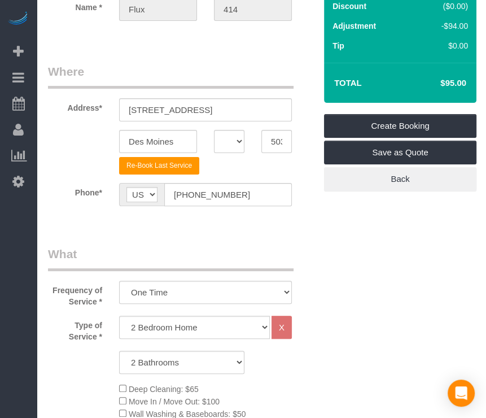
scroll to position [2, 0]
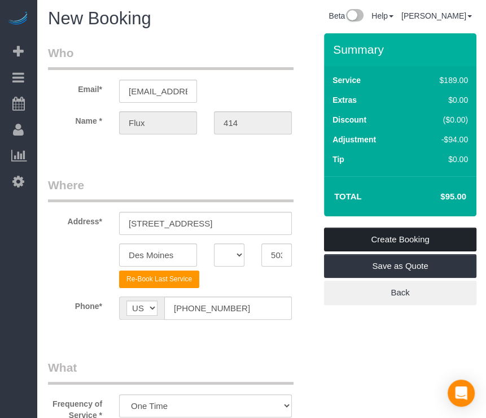
click at [415, 238] on link "Create Booking" at bounding box center [400, 239] width 152 height 24
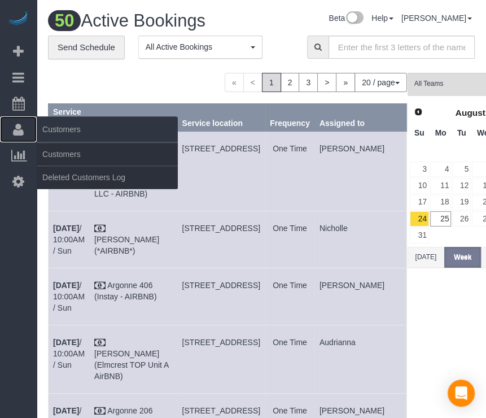
drag, startPoint x: 27, startPoint y: 124, endPoint x: 38, endPoint y: 125, distance: 11.9
click at [27, 124] on link "Customers" at bounding box center [18, 129] width 37 height 26
click at [50, 150] on link "Customers" at bounding box center [107, 154] width 141 height 23
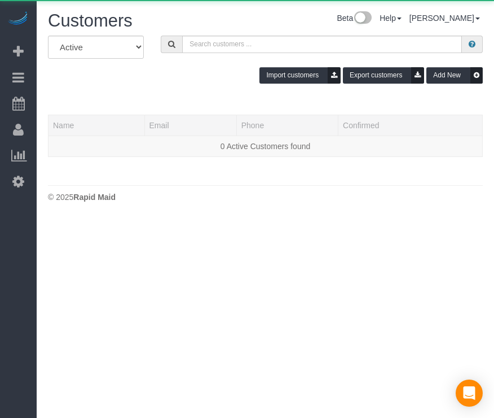
click at [283, 25] on div "Beta Help Help Docs Take a Tour Contact Support [PERSON_NAME] My Account Change…" at bounding box center [360, 21] width 264 height 20
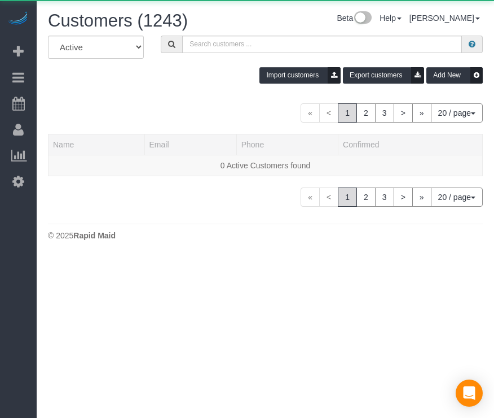
drag, startPoint x: 247, startPoint y: 30, endPoint x: 235, endPoint y: 28, distance: 12.1
drag, startPoint x: 233, startPoint y: 28, endPoint x: 222, endPoint y: 27, distance: 10.8
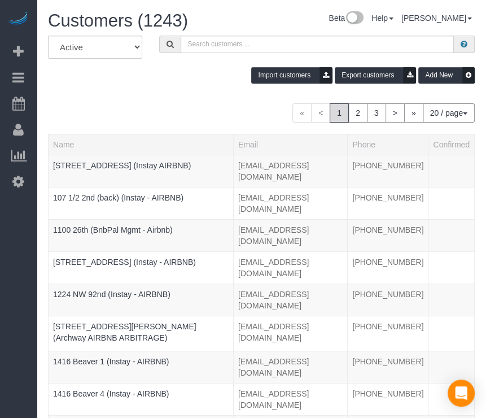
click at [218, 25] on div "Customers (1243)" at bounding box center [131, 23] width 185 height 24
click at [156, 74] on div "Import customers Export customers Add New" at bounding box center [261, 75] width 444 height 16
click at [202, 56] on div "All Active Archived Import customers Export customers Add New" at bounding box center [261, 64] width 444 height 56
click at [211, 41] on input "text" at bounding box center [318, 44] width 274 height 17
paste input "Argonne 406"
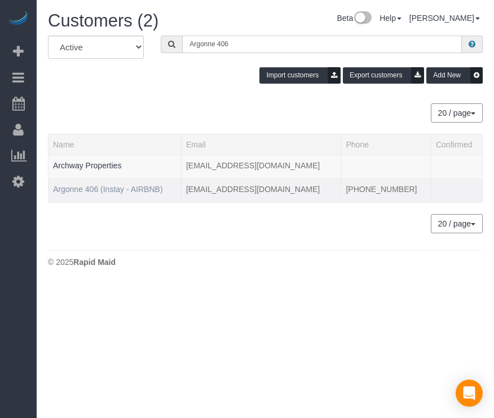
type input "Argonne 406"
click at [95, 187] on link "Argonne 406 (Instay - AIRBNB)" at bounding box center [108, 189] width 110 height 9
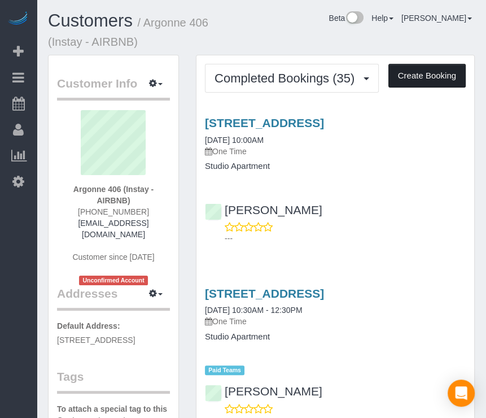
click at [415, 75] on button "Create Booking" at bounding box center [426, 76] width 77 height 24
select select "IA"
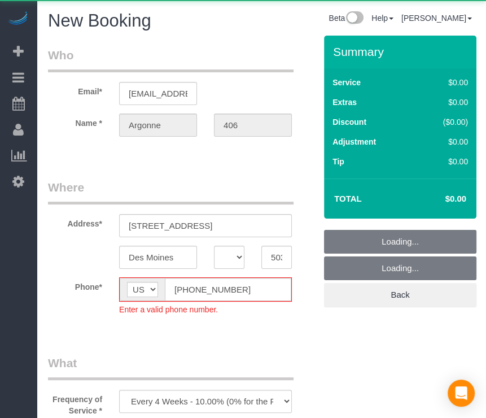
select select "object:26491"
click at [192, 286] on fieldset "Where Address* [STREET_ADDRESS] [GEOGRAPHIC_DATA] AK AL AR AZ CA CO CT DC DE [G…" at bounding box center [181, 255] width 267 height 153
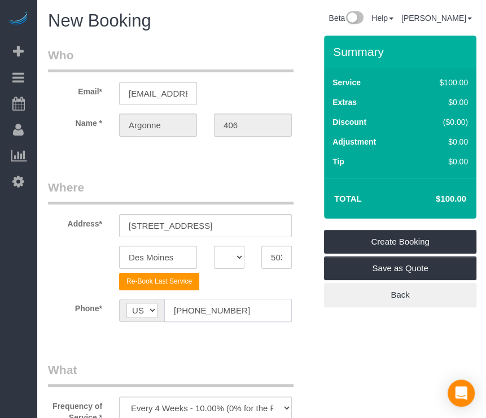
type input "[PHONE_NUMBER]"
click at [289, 322] on sui-booking-location "Phone* AF AL DZ AD AO AI AQ AG AR AM AW AU AT AZ BS BH BD BB BY BE BZ BJ BM BT …" at bounding box center [181, 315] width 267 height 32
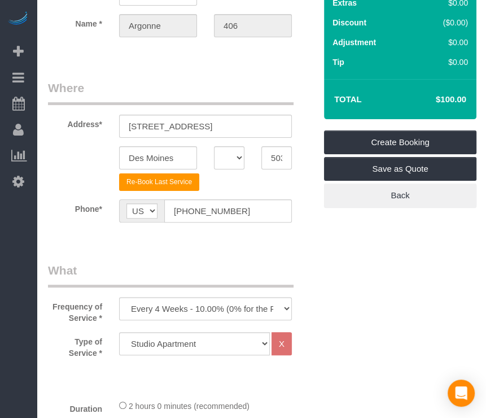
scroll to position [282, 0]
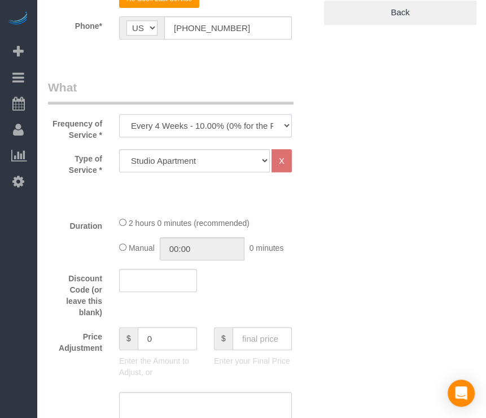
click at [266, 132] on select "Every 6 Weeks (0% for the First Booking) One Time Every 8 Weeks (0% for the Fir…" at bounding box center [205, 125] width 173 height 23
click at [119, 114] on select "Every 6 Weeks (0% for the First Booking) One Time Every 8 Weeks (0% for the Fir…" at bounding box center [205, 125] width 173 height 23
click at [250, 128] on select "Every 6 Weeks (0% for the First Booking) One Time Every 8 Weeks (0% for the Fir…" at bounding box center [205, 125] width 173 height 23
select select "object:26493"
click at [119, 114] on select "Every 6 Weeks (0% for the First Booking) One Time Every 8 Weeks (0% for the Fir…" at bounding box center [205, 125] width 173 height 23
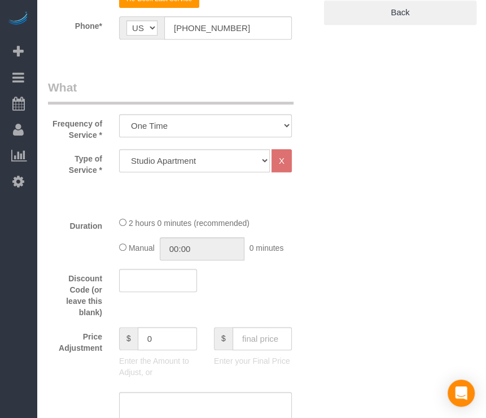
drag, startPoint x: 381, startPoint y: 222, endPoint x: 358, endPoint y: 222, distance: 23.7
drag, startPoint x: 358, startPoint y: 222, endPoint x: 220, endPoint y: 170, distance: 147.7
click at [221, 170] on select "Studio Apartment 1 Bedroom Home 2 Bedroom Home 3 Bedroom Home 4 Bedroom Home 5 …" at bounding box center [194, 160] width 151 height 23
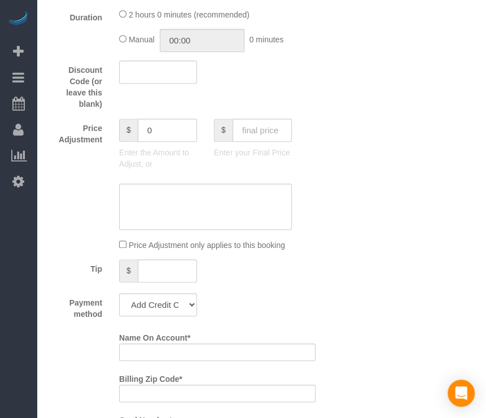
scroll to position [564, 0]
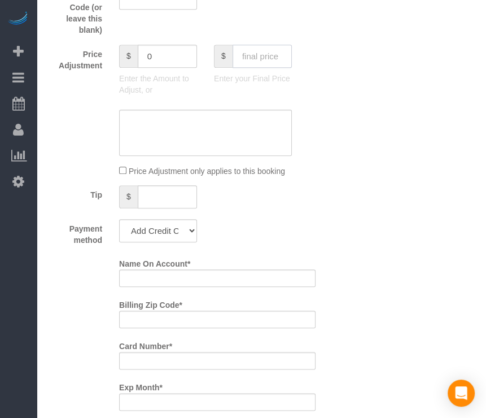
click at [265, 62] on input "text" at bounding box center [261, 56] width 59 height 23
type input "70"
click at [344, 212] on div "Who Email* [EMAIL_ADDRESS][DOMAIN_NAME] Name * [GEOGRAPHIC_DATA] 406 Where Addr…" at bounding box center [261, 314] width 427 height 1686
click at [189, 222] on select "Add Credit Card Cash Check Paypal" at bounding box center [158, 230] width 78 height 23
type input "-30"
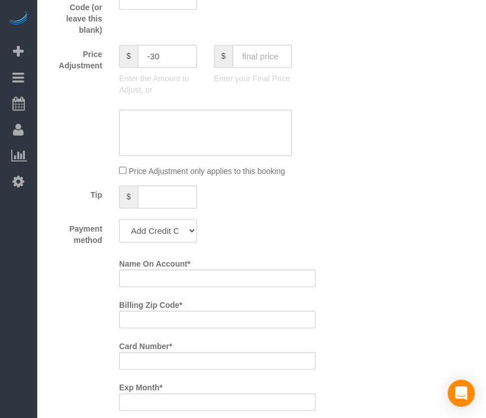
select select "string:check"
click at [119, 219] on select "Add Credit Card Cash Check Paypal" at bounding box center [158, 230] width 78 height 23
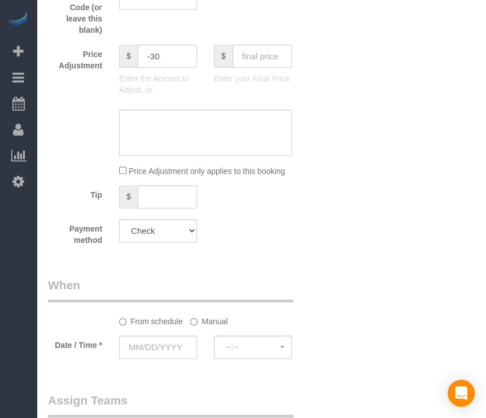
drag, startPoint x: 355, startPoint y: 282, endPoint x: 210, endPoint y: 319, distance: 150.1
click at [291, 287] on legend "When" at bounding box center [170, 288] width 245 height 25
click at [156, 347] on input "text" at bounding box center [158, 346] width 78 height 23
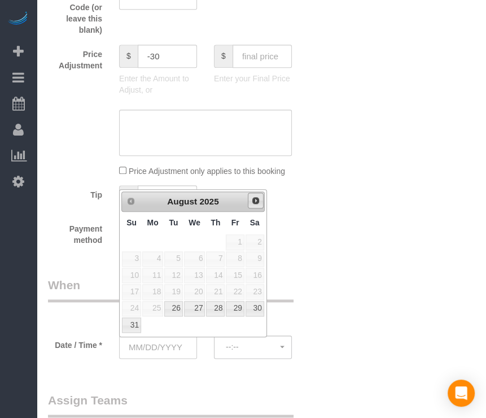
click at [253, 200] on span "Next" at bounding box center [255, 200] width 9 height 9
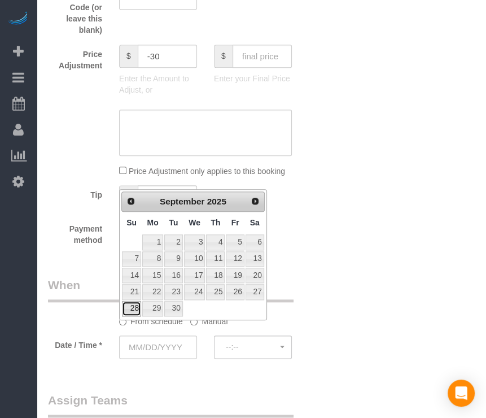
click at [126, 305] on link "28" at bounding box center [131, 308] width 19 height 15
type input "[DATE]"
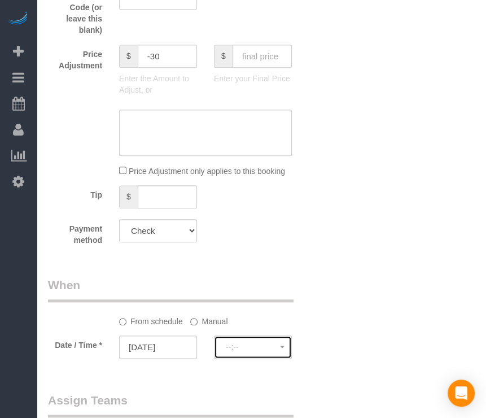
click at [251, 354] on button "--:--" at bounding box center [253, 346] width 78 height 23
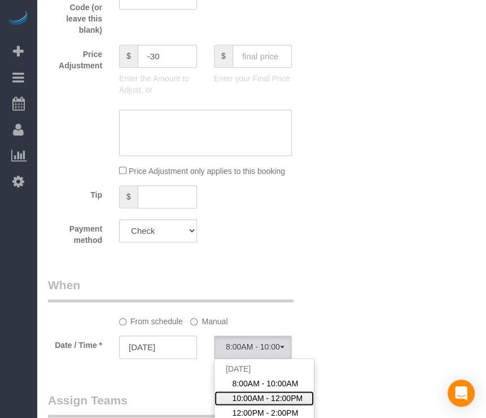
click at [244, 390] on link "10:00AM - 12:00PM" at bounding box center [263, 397] width 99 height 15
select select "spot277"
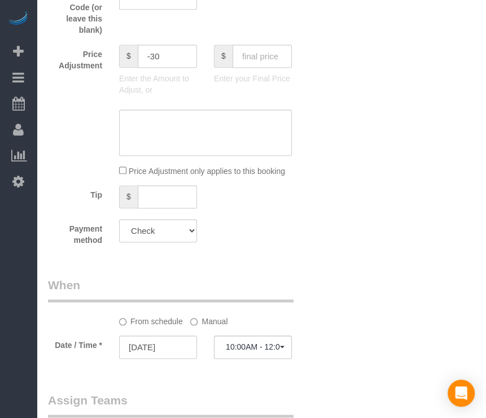
click at [397, 251] on div "Who Email* [EMAIL_ADDRESS][DOMAIN_NAME] Name * [GEOGRAPHIC_DATA] 406 Where Addr…" at bounding box center [261, 153] width 427 height 1364
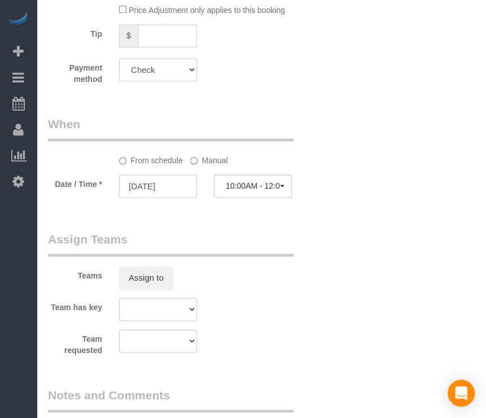
scroll to position [790, 0]
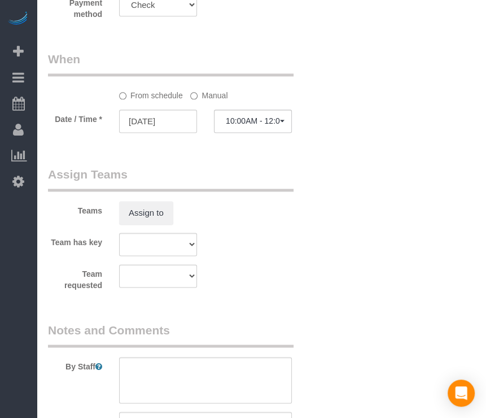
click at [215, 91] on label "Manual" at bounding box center [208, 93] width 37 height 15
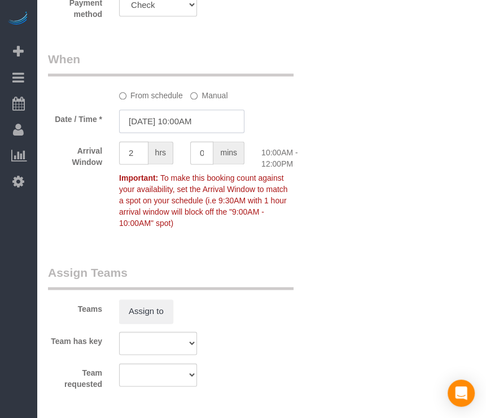
click at [206, 122] on input "[DATE] 10:00AM" at bounding box center [181, 120] width 125 height 23
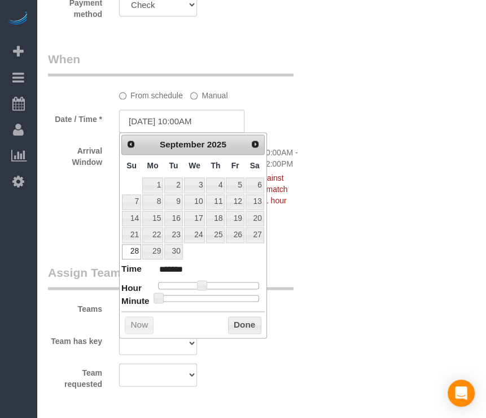
type input "[DATE] 10:35AM"
type input "*******"
click at [224, 298] on div at bounding box center [208, 298] width 101 height 7
type input "[DATE] 10:30AM"
type input "*******"
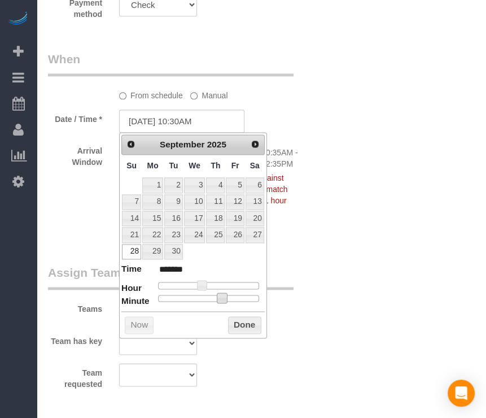
click at [214, 295] on div at bounding box center [208, 298] width 101 height 7
click at [249, 323] on button "Done" at bounding box center [244, 325] width 33 height 18
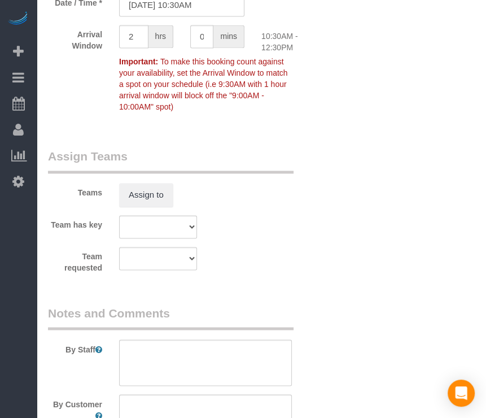
scroll to position [1118, 0]
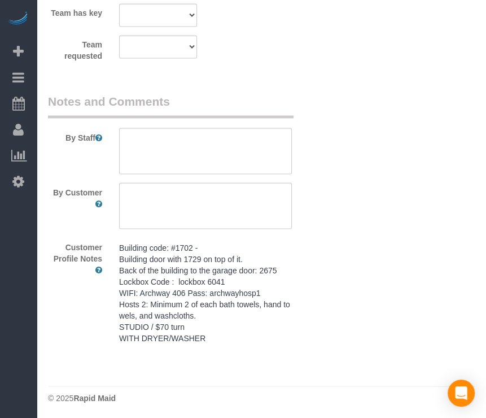
click at [242, 282] on pre "Building code: #1702 - Building door with 1729 on top of it. Back of the buildi…" at bounding box center [205, 293] width 173 height 102
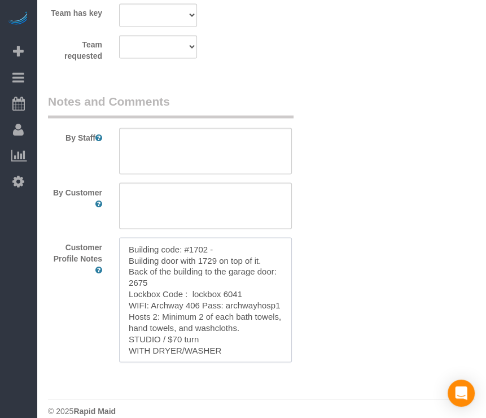
click at [237, 283] on textarea "Building code: #1702 - Building door with 1729 on top of it. Back of the buildi…" at bounding box center [205, 299] width 173 height 125
click at [271, 137] on textarea at bounding box center [205, 151] width 173 height 46
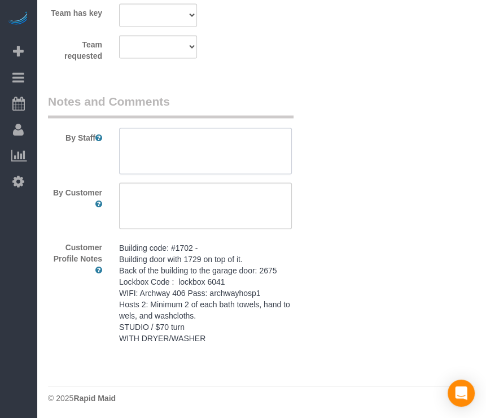
paste textarea "Building code: #1702 - Building door with 1729 on top of it. Back of the buildi…"
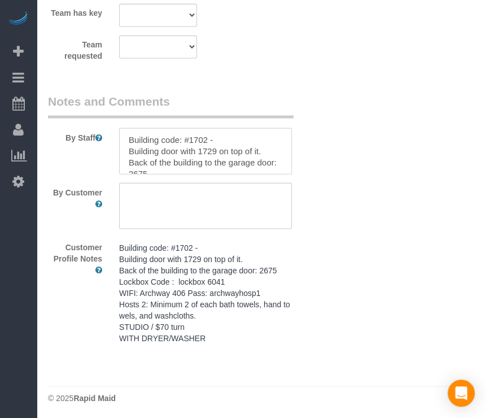
scroll to position [84, 0]
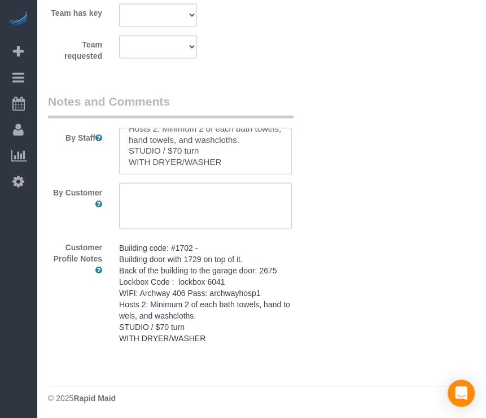
type textarea "Building code: #1702 - Building door with 1729 on top of it. Back of the buildi…"
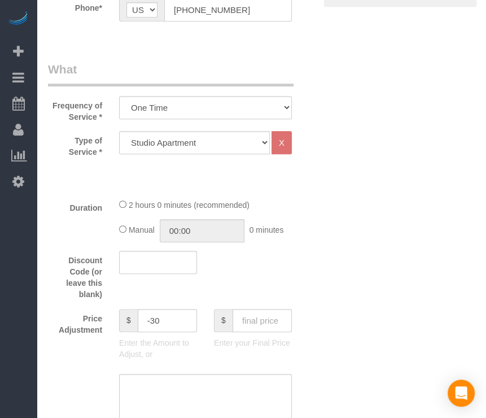
scroll to position [0, 0]
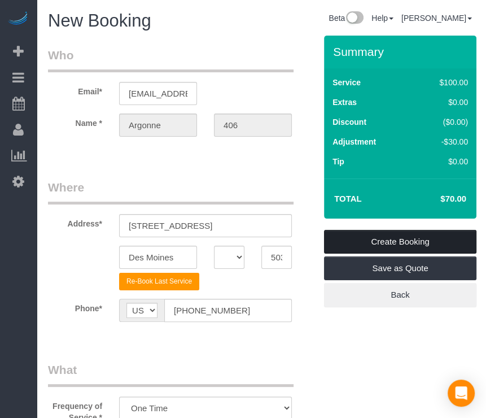
click at [367, 241] on link "Create Booking" at bounding box center [400, 242] width 152 height 24
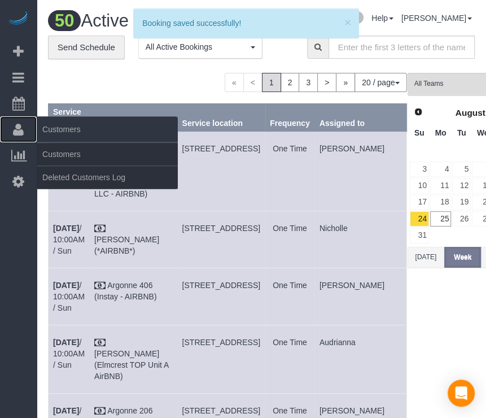
click at [16, 132] on icon at bounding box center [18, 129] width 11 height 14
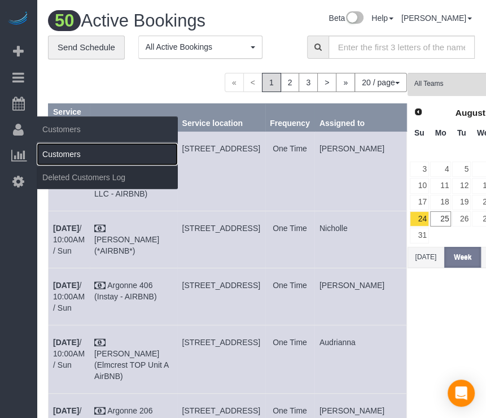
click at [51, 159] on link "Customers" at bounding box center [107, 154] width 141 height 23
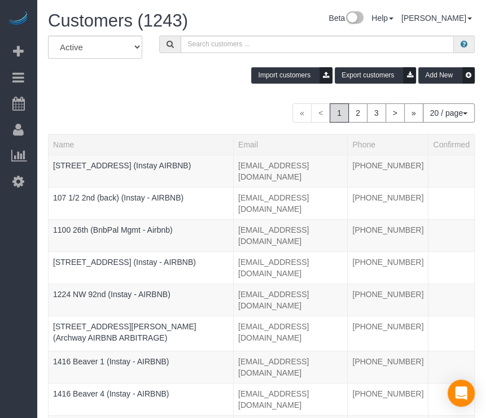
drag, startPoint x: 203, startPoint y: 81, endPoint x: 193, endPoint y: 83, distance: 9.7
drag, startPoint x: 193, startPoint y: 83, endPoint x: 131, endPoint y: 96, distance: 63.4
click at [232, 52] on div "All Active Archived Import customers Export customers Add New" at bounding box center [261, 64] width 444 height 56
click at [236, 39] on input "text" at bounding box center [318, 44] width 274 height 17
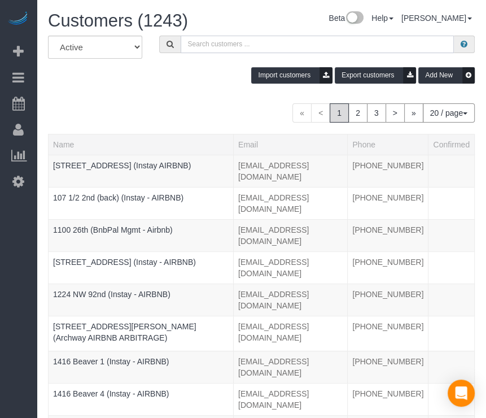
paste input "Flux 414"
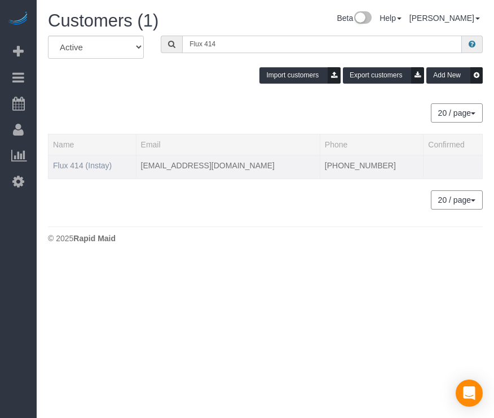
type input "Flux 414"
click at [107, 167] on link "Flux 414 (Instay)" at bounding box center [82, 165] width 59 height 9
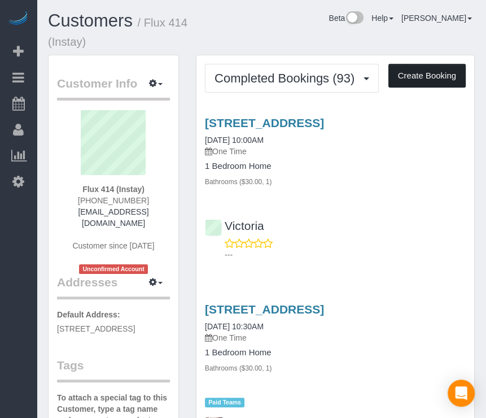
click at [413, 69] on button "Create Booking" at bounding box center [426, 76] width 77 height 24
select select "IA"
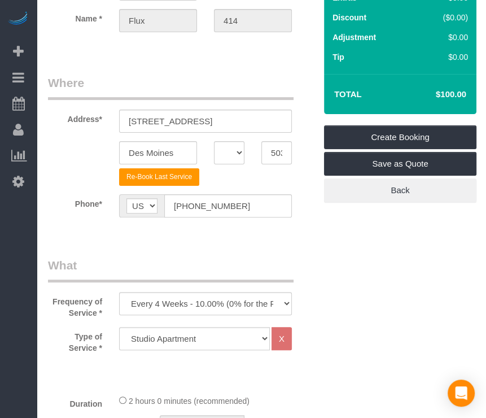
scroll to position [282, 0]
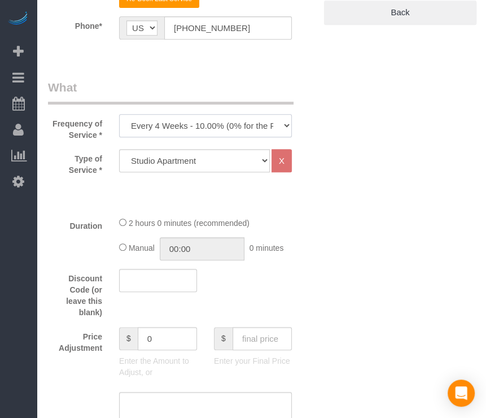
click at [251, 127] on select "Every 6 Weeks (0% for the First Booking) One Time Every 8 Weeks (0% for the Fir…" at bounding box center [205, 125] width 173 height 23
select select "object:28854"
click at [119, 114] on select "Every 6 Weeks (0% for the First Booking) One Time Every 8 Weeks (0% for the Fir…" at bounding box center [205, 125] width 173 height 23
click at [239, 164] on select "Studio Apartment 1 Bedroom Home 2 Bedroom Home 3 Bedroom Home 4 Bedroom Home 5 …" at bounding box center [194, 160] width 151 height 23
select select "18"
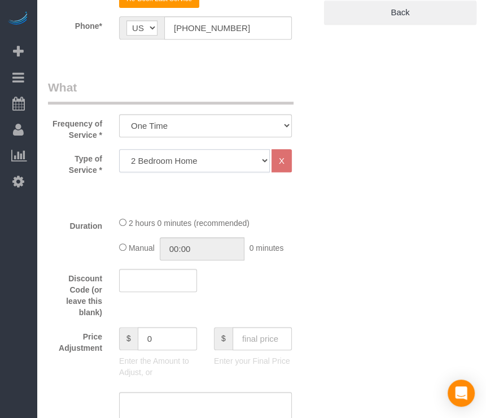
click at [119, 149] on select "Studio Apartment 1 Bedroom Home 2 Bedroom Home 3 Bedroom Home 4 Bedroom Home 5 …" at bounding box center [194, 160] width 151 height 23
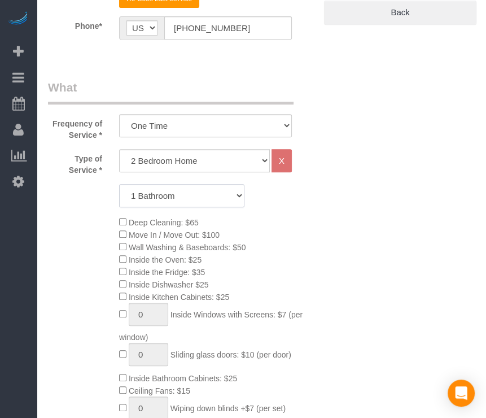
drag, startPoint x: 221, startPoint y: 197, endPoint x: 220, endPoint y: 207, distance: 9.7
click at [221, 197] on select "1 Bathroom 2 Bathrooms 3 Bathrooms 4 Bathrooms 5 Bathrooms 6 Bathrooms" at bounding box center [181, 195] width 125 height 23
select select "2"
click at [119, 184] on select "1 Bathroom 2 Bathrooms 3 Bathrooms 4 Bathrooms 5 Bathrooms 6 Bathrooms" at bounding box center [181, 195] width 125 height 23
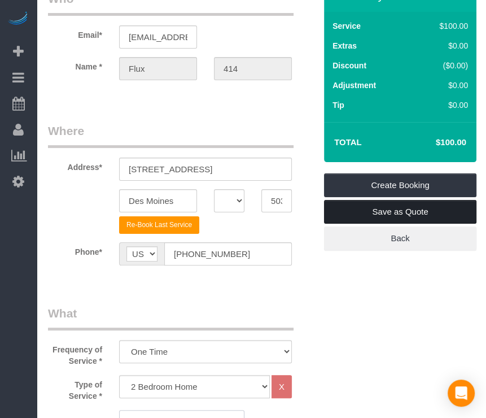
scroll to position [0, 0]
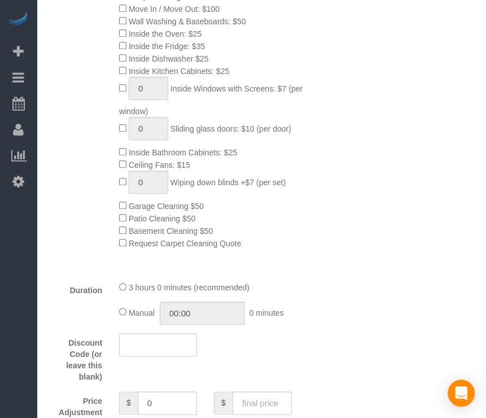
drag, startPoint x: 371, startPoint y: 265, endPoint x: 331, endPoint y: 317, distance: 65.1
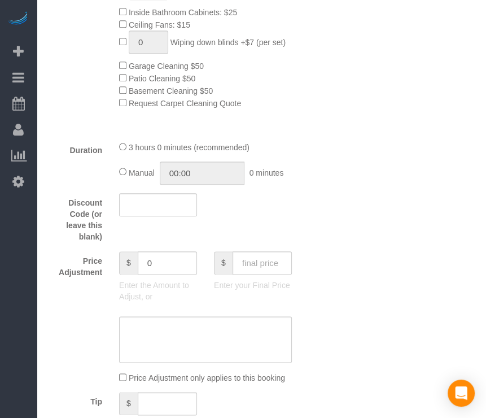
scroll to position [846, 0]
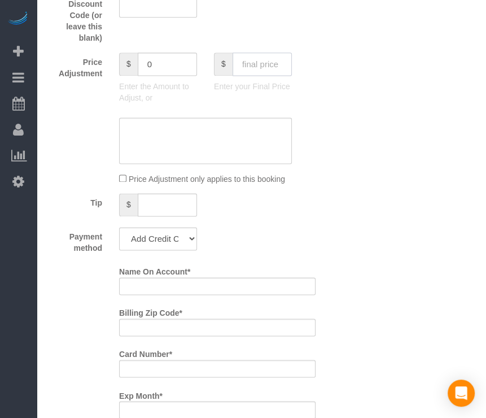
drag, startPoint x: 271, startPoint y: 60, endPoint x: 249, endPoint y: 48, distance: 25.3
click at [271, 60] on input "text" at bounding box center [261, 63] width 59 height 23
type input "95"
click at [412, 214] on div "Who Email* [EMAIL_ADDRESS][DOMAIN_NAME] Name * Flux 414 Where Address* [STREET_…" at bounding box center [261, 194] width 427 height 2010
click at [177, 235] on select "Add Credit Card Cash Check Paypal" at bounding box center [158, 238] width 78 height 23
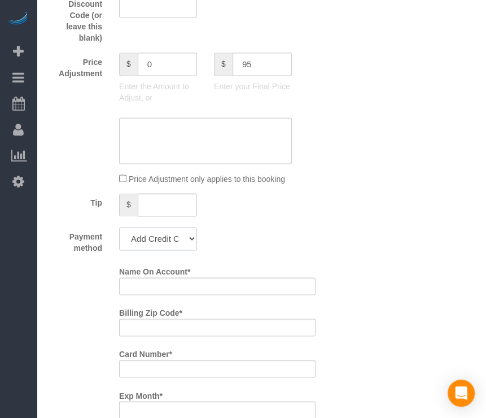
type input "-94"
select select "string:check"
click at [119, 231] on select "Add Credit Card Cash Check Paypal" at bounding box center [158, 238] width 78 height 23
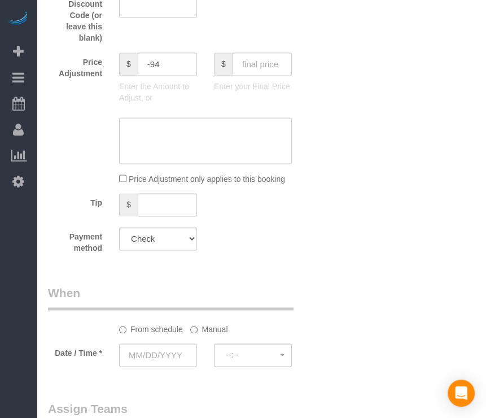
click at [297, 252] on div "Payment method Add Credit Card Cash Check Paypal" at bounding box center [181, 240] width 284 height 27
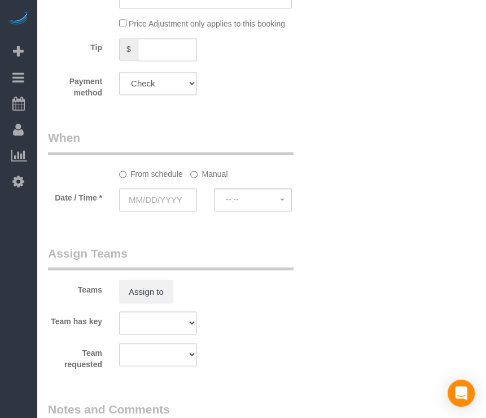
scroll to position [1016, 0]
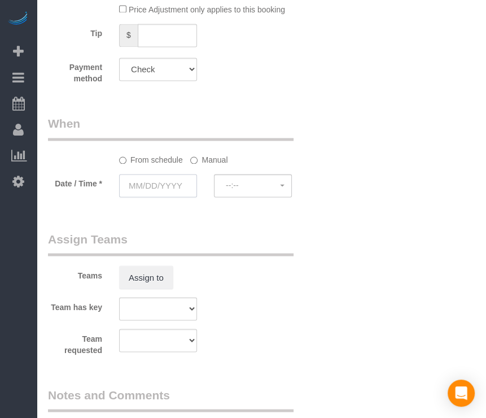
click at [178, 191] on input "text" at bounding box center [158, 185] width 78 height 23
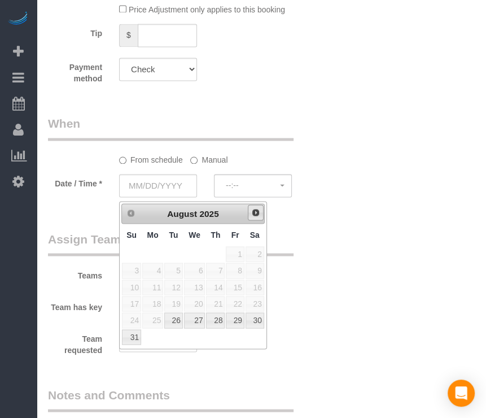
click at [253, 216] on span "Next" at bounding box center [255, 212] width 9 height 9
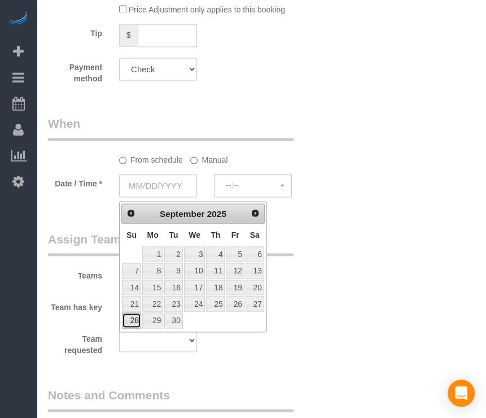
click at [133, 319] on link "28" at bounding box center [131, 319] width 19 height 15
type input "[DATE]"
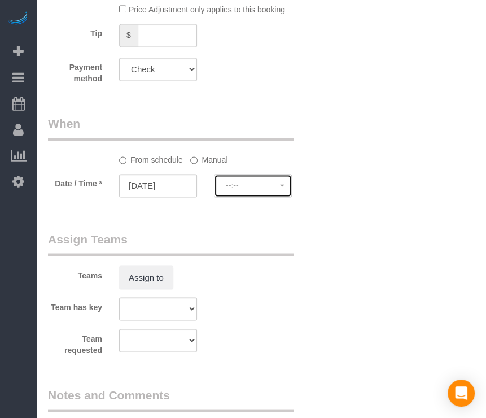
click at [267, 183] on button "--:--" at bounding box center [253, 185] width 78 height 23
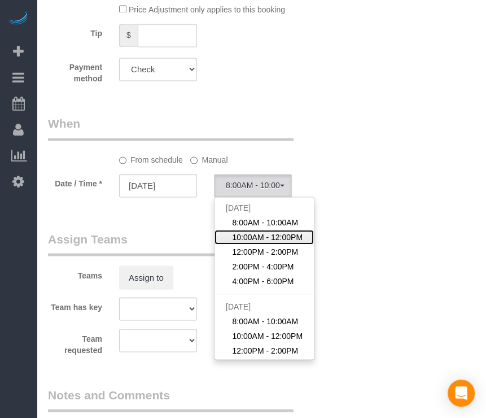
click at [256, 242] on span "10:00AM - 12:00PM" at bounding box center [267, 236] width 71 height 11
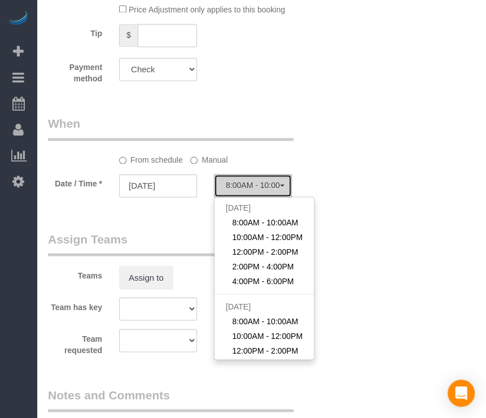
select select "spot302"
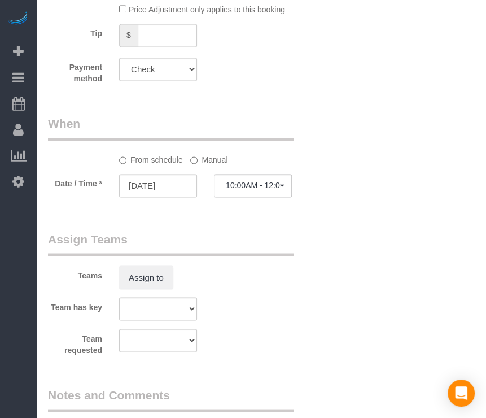
drag, startPoint x: 340, startPoint y: 231, endPoint x: 277, endPoint y: 260, distance: 69.4
click at [276, 256] on legend "Assign Teams" at bounding box center [170, 242] width 245 height 25
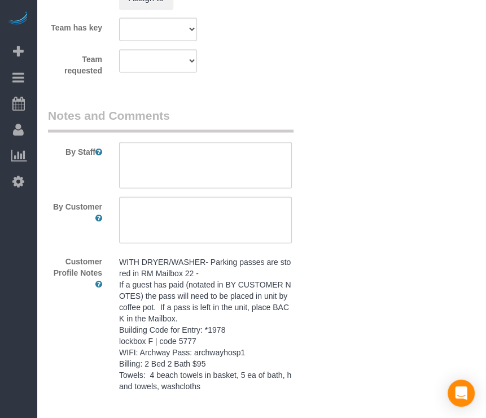
scroll to position [1298, 0]
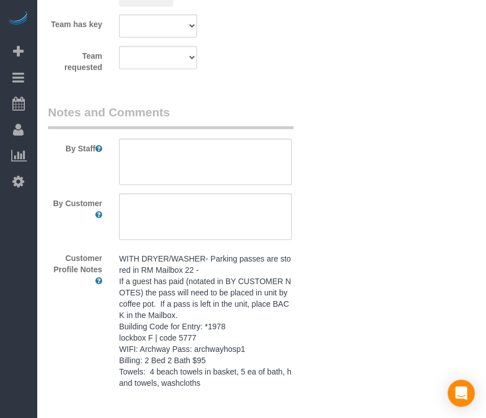
click at [244, 291] on pre "WITH DRYER/WASHER- Parking passes are stored in RM Mailbox 22 - If a guest has …" at bounding box center [205, 320] width 173 height 135
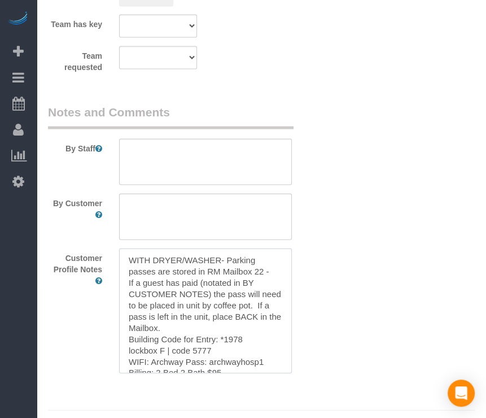
click at [243, 291] on textarea "WITH DRYER/WASHER- Parking passes are stored in RM Mailbox 22 - If a guest has …" at bounding box center [205, 310] width 173 height 125
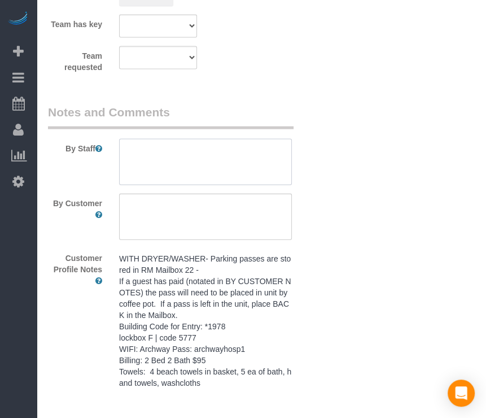
click at [245, 147] on textarea at bounding box center [205, 162] width 173 height 46
paste textarea "WITH DRYER/WASHER- Parking passes are stored in RM Mailbox 22 - If a guest has …"
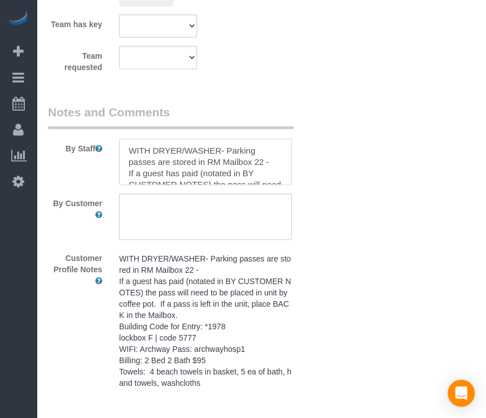
scroll to position [106, 0]
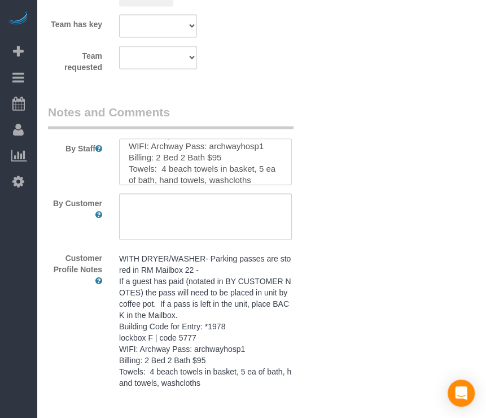
type textarea "WITH DRYER/WASHER- Parking passes are stored in RM Mailbox 22 - If a guest has …"
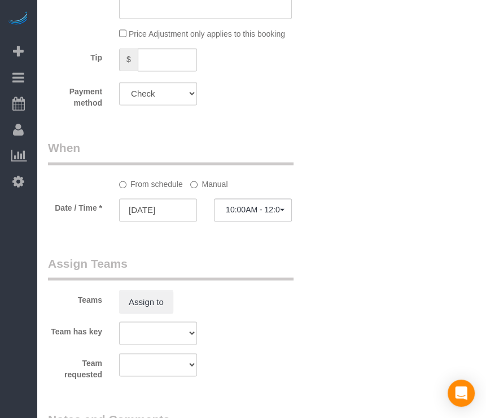
scroll to position [903, 0]
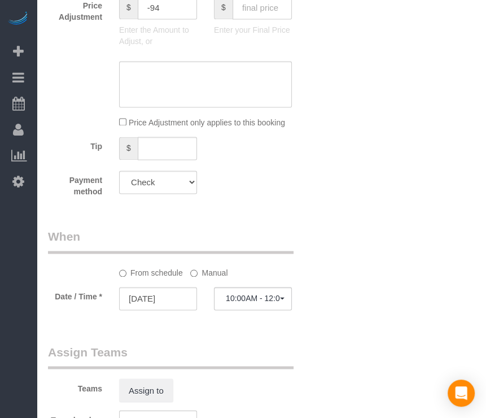
click at [219, 284] on sui-booking-spot "From schedule Manual Date / Time * [DATE] 10:00AM - 12:00PM [DATE] 8:00AM - 10:…" at bounding box center [181, 270] width 267 height 84
click at [226, 275] on label "Manual" at bounding box center [208, 270] width 37 height 15
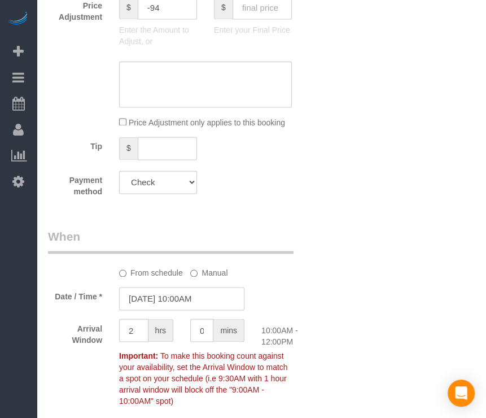
click at [203, 310] on input "[DATE] 10:00AM" at bounding box center [181, 298] width 125 height 23
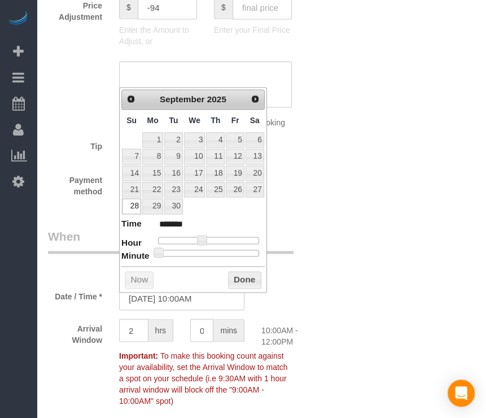
type input "[DATE] 10:30AM"
type input "*******"
click at [211, 251] on div at bounding box center [208, 252] width 101 height 7
click at [242, 280] on button "Done" at bounding box center [244, 280] width 33 height 18
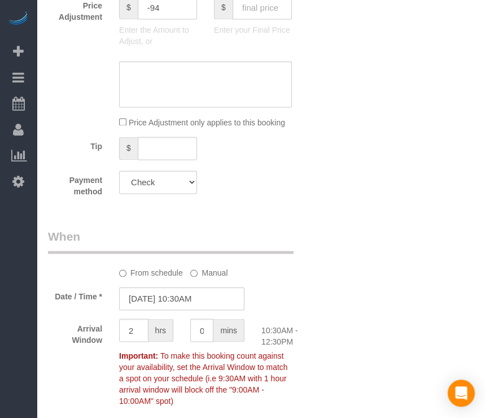
click at [451, 283] on div "Who Email* [EMAIL_ADDRESS][DOMAIN_NAME] Name * Flux 414 Where Address* [STREET_…" at bounding box center [261, 26] width 427 height 1786
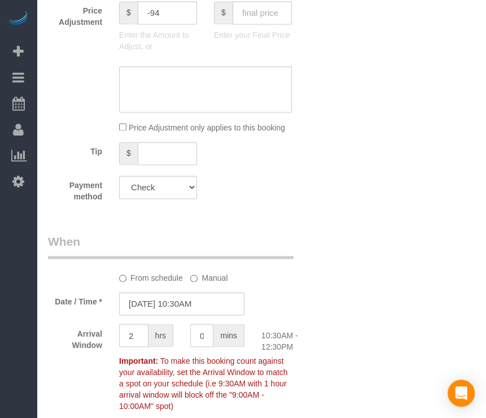
scroll to position [0, 0]
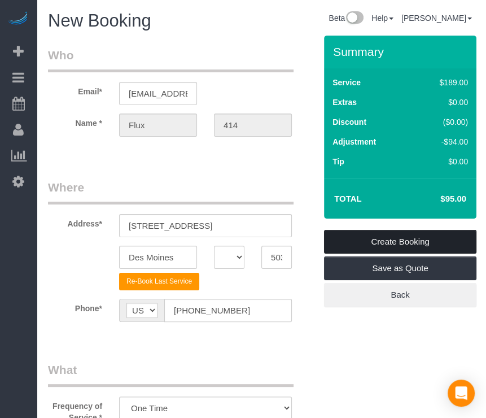
click at [418, 240] on link "Create Booking" at bounding box center [400, 242] width 152 height 24
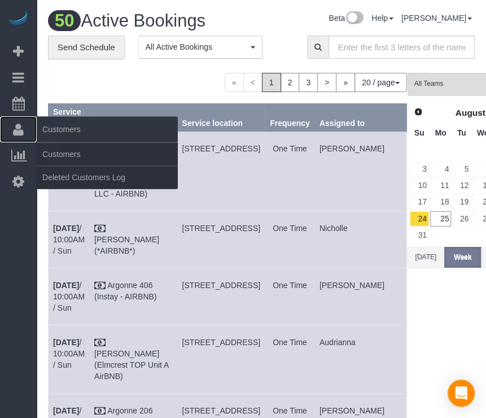
click at [30, 134] on link "Customers" at bounding box center [18, 129] width 37 height 26
drag, startPoint x: 13, startPoint y: 134, endPoint x: 34, endPoint y: 131, distance: 21.0
click at [13, 134] on icon at bounding box center [18, 129] width 11 height 14
click at [50, 148] on link "Customers" at bounding box center [107, 154] width 141 height 23
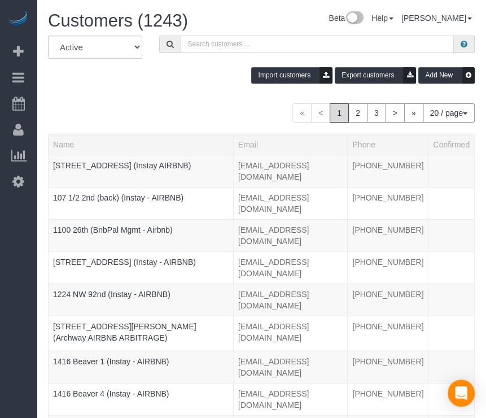
click at [280, 48] on input "text" at bounding box center [318, 44] width 274 height 17
paste input "[PERSON_NAME]"
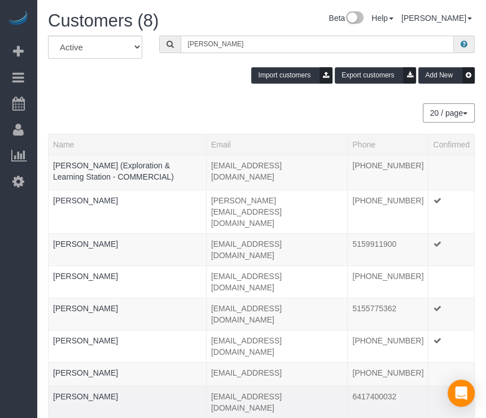
type input "[PERSON_NAME]"
click at [69, 385] on td "[PERSON_NAME]" at bounding box center [128, 401] width 158 height 32
click at [71, 402] on div at bounding box center [127, 403] width 148 height 3
click at [83, 392] on link "[PERSON_NAME]" at bounding box center [85, 396] width 65 height 9
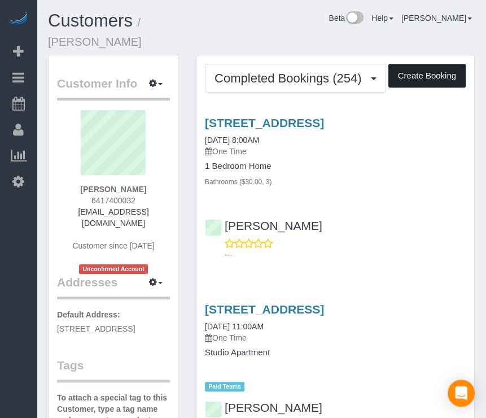
click at [425, 76] on button "Create Booking" at bounding box center [426, 76] width 77 height 24
select select "IA"
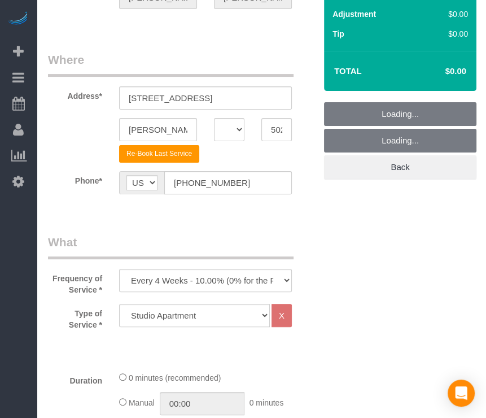
scroll to position [282, 0]
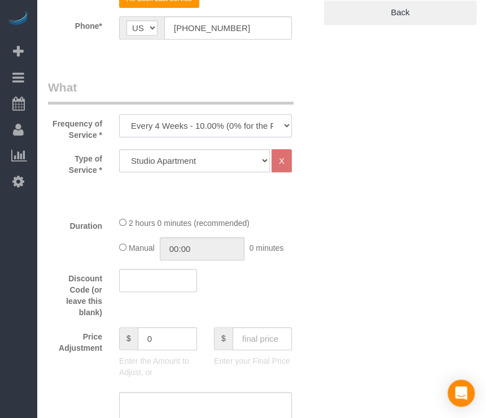
drag, startPoint x: 257, startPoint y: 125, endPoint x: 250, endPoint y: 130, distance: 8.8
click at [257, 125] on select "Every 6 Weeks (0% for the First Booking) One Time Every 8 Weeks (0% for the Fir…" at bounding box center [205, 125] width 173 height 23
select select "object:31121"
click at [119, 114] on select "Every 6 Weeks (0% for the First Booking) One Time Every 8 Weeks (0% for the Fir…" at bounding box center [205, 125] width 173 height 23
click at [239, 159] on select "Studio Apartment 1 Bedroom Home 2 Bedroom Home 3 Bedroom Home 4 Bedroom Home 5 …" at bounding box center [194, 160] width 151 height 23
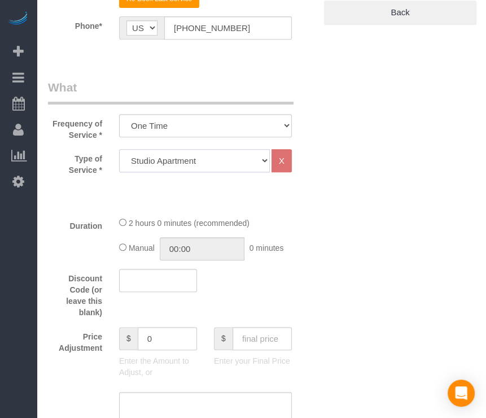
select select "26"
click at [119, 149] on select "Studio Apartment 1 Bedroom Home 2 Bedroom Home 3 Bedroom Home 4 Bedroom Home 5 …" at bounding box center [194, 160] width 151 height 23
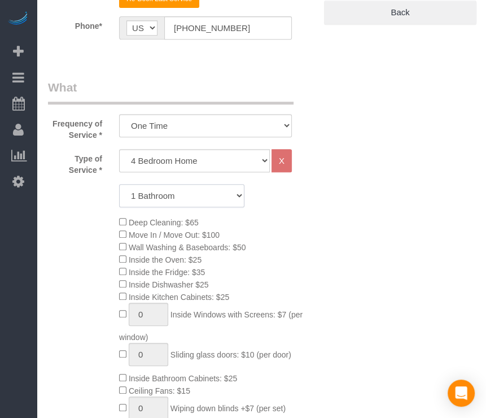
click at [195, 203] on select "1 Bathroom 2 Bathrooms 3 Bathrooms 4 Bathrooms 5 Bathrooms 6 Bathrooms" at bounding box center [181, 195] width 125 height 23
select select "3"
click at [119, 184] on select "1 Bathroom 2 Bathrooms 3 Bathrooms 4 Bathrooms 5 Bathrooms 6 Bathrooms" at bounding box center [181, 195] width 125 height 23
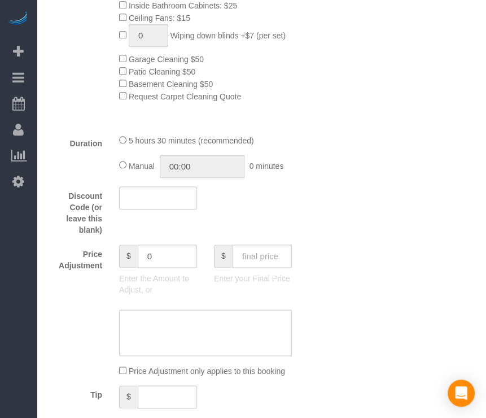
scroll to position [677, 0]
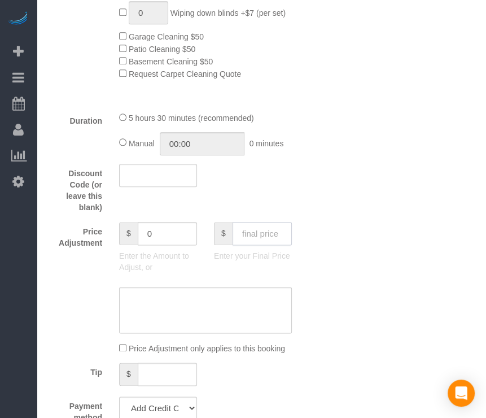
click at [287, 233] on input "text" at bounding box center [261, 233] width 59 height 23
drag, startPoint x: 390, startPoint y: 271, endPoint x: 368, endPoint y: 299, distance: 35.0
drag, startPoint x: 368, startPoint y: 299, endPoint x: 345, endPoint y: 328, distance: 37.4
drag, startPoint x: 334, startPoint y: 332, endPoint x: 305, endPoint y: 248, distance: 89.1
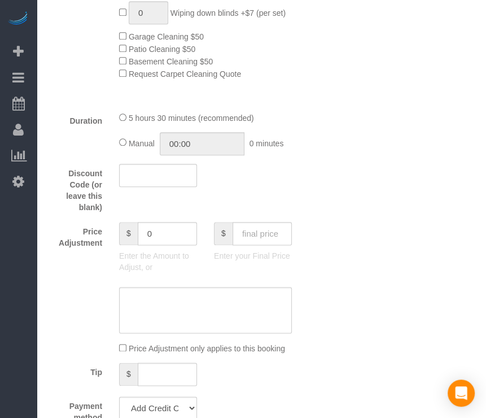
click at [271, 232] on input "text" at bounding box center [261, 233] width 59 height 23
type input "160"
type input "-119"
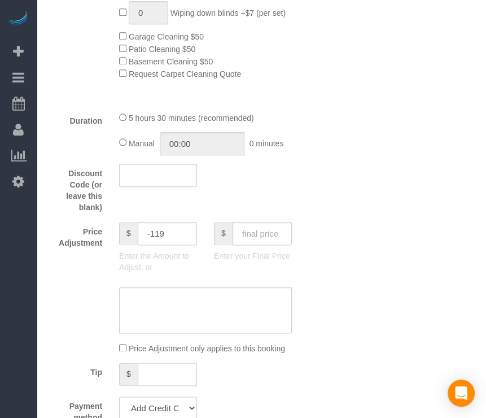
click at [186, 413] on select "Add Credit Card Cash Check Paypal" at bounding box center [158, 407] width 78 height 23
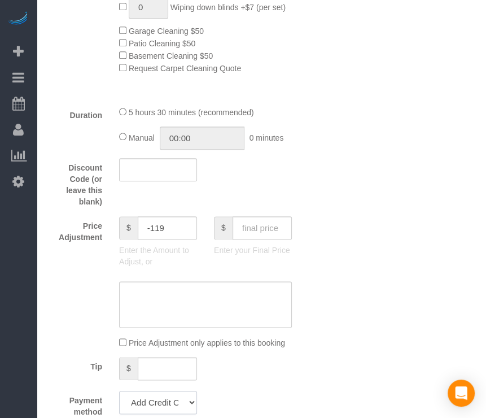
select select "string:check"
click at [119, 394] on select "Add Credit Card Cash Check Paypal" at bounding box center [158, 401] width 78 height 23
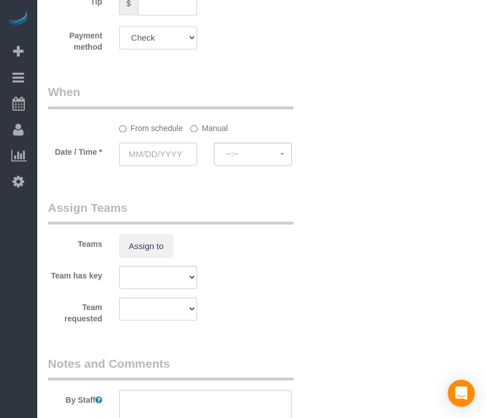
scroll to position [1134, 0]
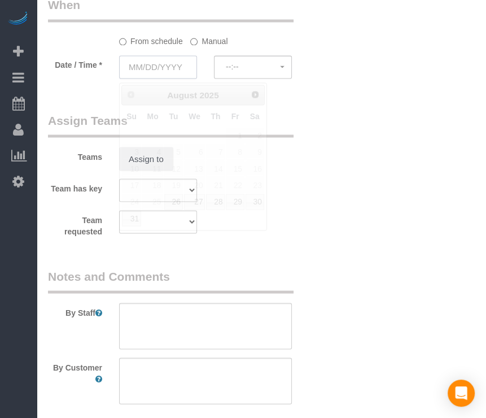
click at [155, 66] on input "text" at bounding box center [158, 66] width 78 height 23
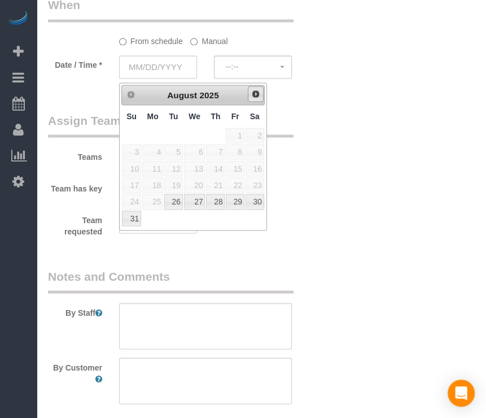
click at [260, 92] on link "Next" at bounding box center [256, 94] width 16 height 16
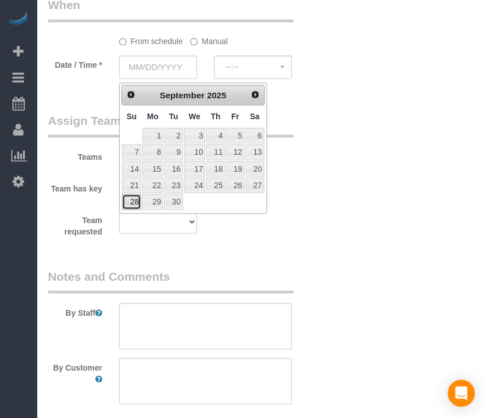
click at [139, 201] on link "28" at bounding box center [131, 201] width 19 height 15
type input "[DATE]"
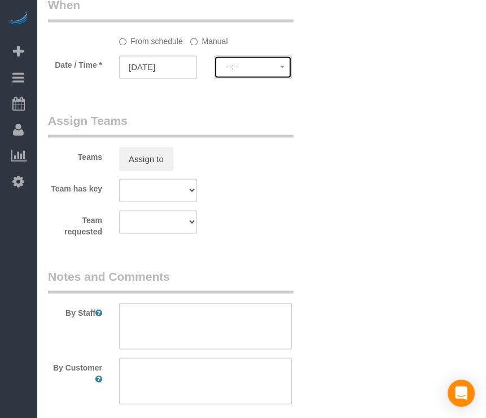
click at [242, 78] on button "--:--" at bounding box center [253, 66] width 78 height 23
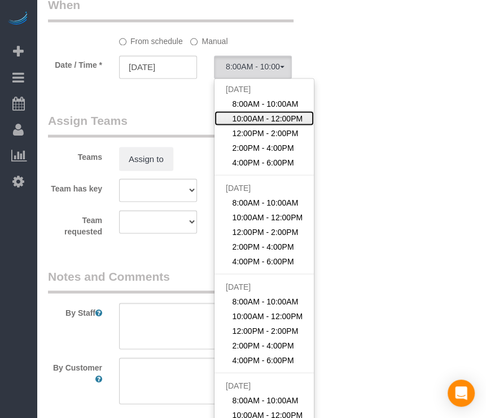
click at [251, 120] on span "10:00AM - 12:00PM" at bounding box center [267, 117] width 71 height 11
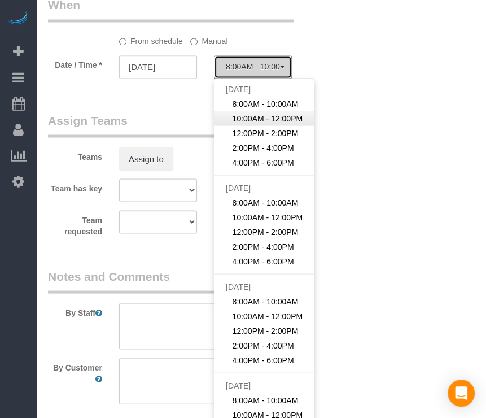
select select "spot327"
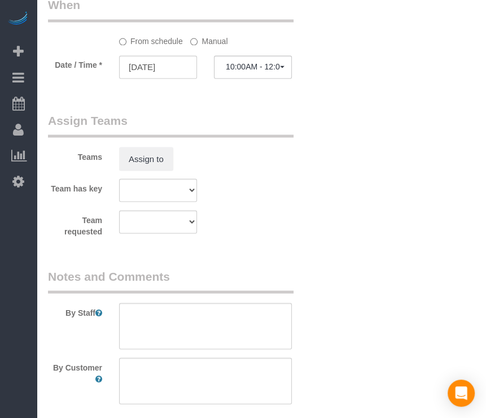
click at [213, 47] on label "Manual" at bounding box center [208, 39] width 37 height 15
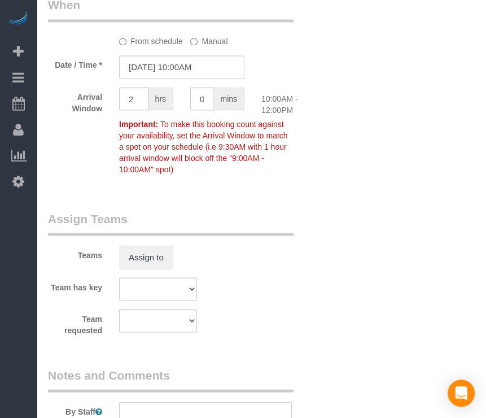
click at [213, 45] on label "Manual" at bounding box center [208, 39] width 37 height 15
click at [194, 63] on input "[DATE] 10:00AM" at bounding box center [181, 66] width 125 height 23
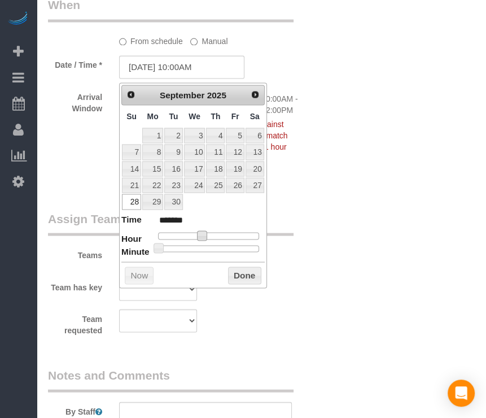
type input "[DATE] 11:00AM"
type input "*******"
type input "[DATE] 12:00PM"
click at [210, 233] on div at bounding box center [208, 235] width 101 height 7
click at [205, 232] on span at bounding box center [210, 235] width 10 height 10
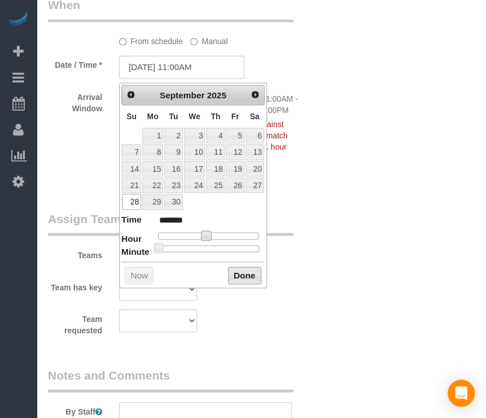
click at [239, 270] on button "Done" at bounding box center [244, 275] width 33 height 18
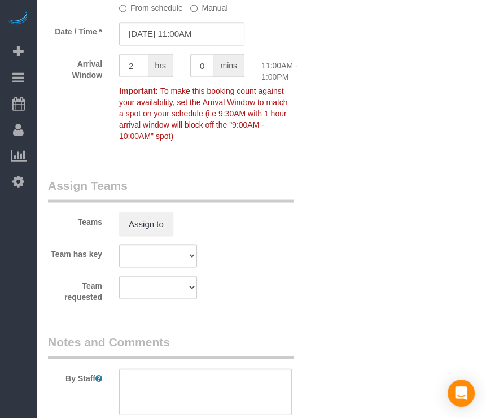
scroll to position [1360, 0]
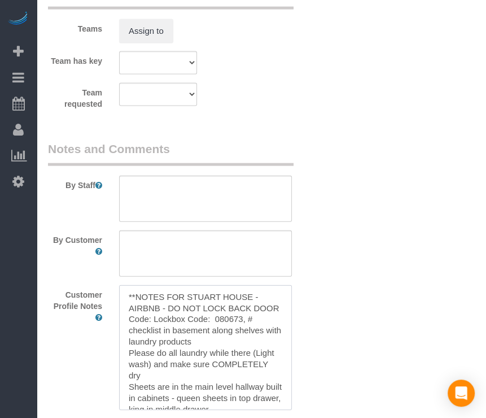
click at [209, 326] on textarea "**NOTES FOR STUART HOUSE - AIRBNB - DO NOT LOCK BACK DOOR Code: Lockbox Code: 0…" at bounding box center [205, 347] width 173 height 125
click at [257, 216] on textarea at bounding box center [205, 198] width 173 height 46
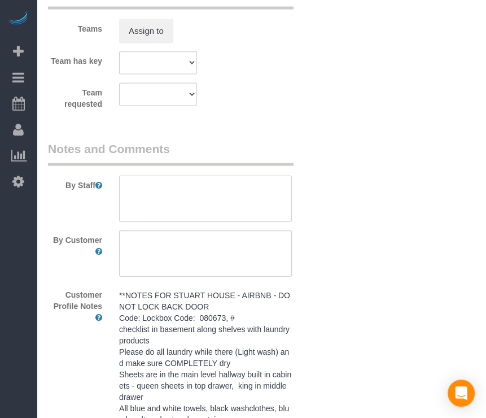
paste textarea "**NOTES FOR STUART HOUSE - AIRBNB - DO NOT LOCK BACK DOOR Code: Lockbox Code: 0…"
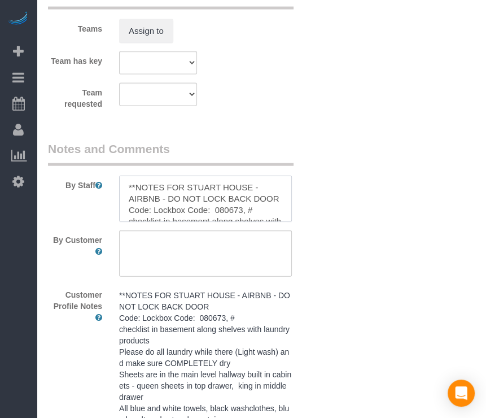
scroll to position [331, 0]
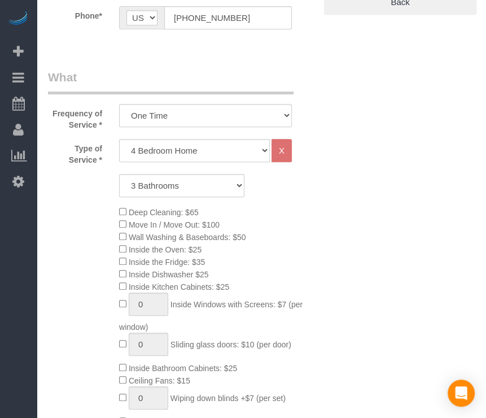
scroll to position [0, 0]
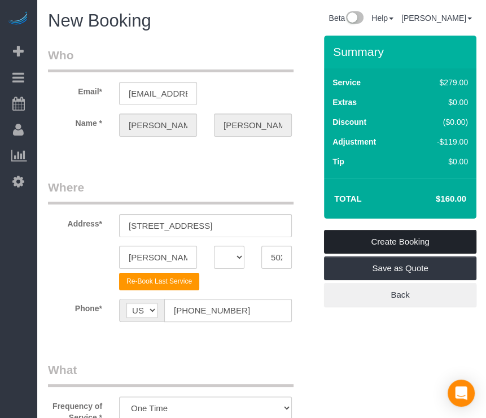
click at [428, 234] on link "Create Booking" at bounding box center [400, 242] width 152 height 24
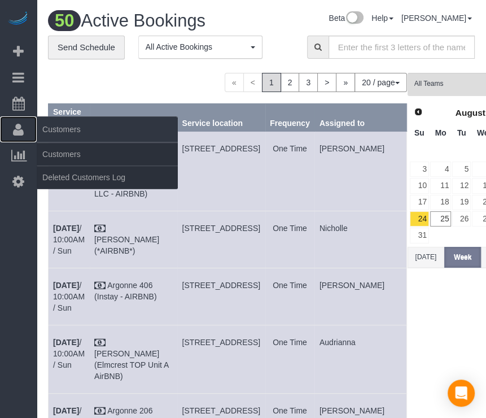
click at [21, 136] on icon at bounding box center [18, 129] width 11 height 14
click at [50, 153] on link "Customers" at bounding box center [107, 154] width 141 height 23
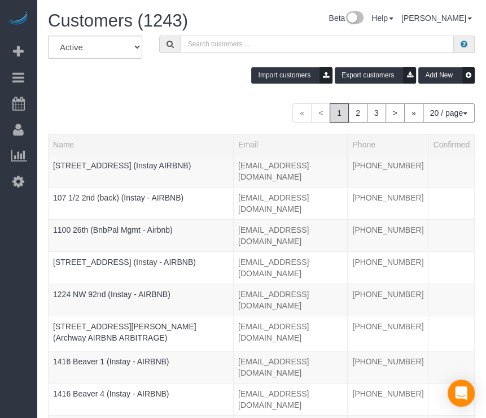
click at [187, 44] on input "text" at bounding box center [318, 44] width 274 height 17
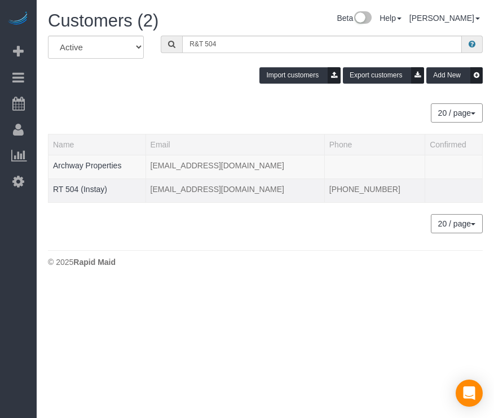
click at [84, 195] on div at bounding box center [97, 196] width 88 height 3
click at [92, 178] on td "RT 504 (Instay)" at bounding box center [98, 190] width 98 height 24
click at [90, 183] on td "RT 504 (Instay)" at bounding box center [98, 190] width 98 height 24
click at [90, 185] on link "RT 504 (Instay)" at bounding box center [80, 189] width 54 height 9
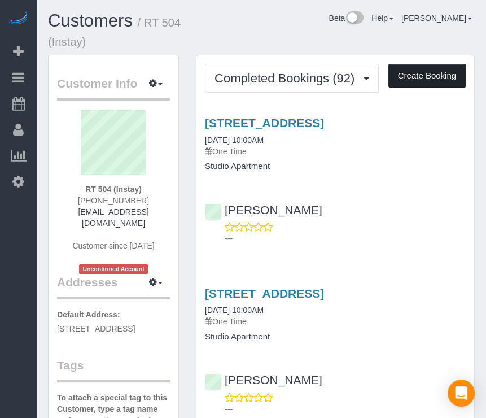
click at [428, 71] on button "Create Booking" at bounding box center [426, 76] width 77 height 24
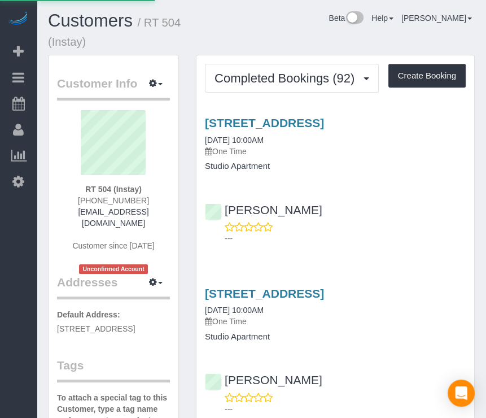
drag, startPoint x: 331, startPoint y: 46, endPoint x: 312, endPoint y: 33, distance: 22.7
click at [312, 33] on div "Customers / RT 504 (Instay) Beta Help Help Docs Take a Tour Contact Support [PE…" at bounding box center [261, 32] width 444 height 43
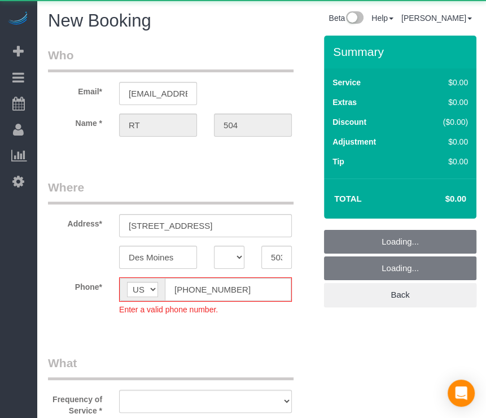
drag, startPoint x: 312, startPoint y: 33, endPoint x: 327, endPoint y: 32, distance: 15.2
click at [327, 32] on div "New Booking Beta Help Help Docs Take a Tour Contact Support [PERSON_NAME] My Ac…" at bounding box center [261, 23] width 444 height 24
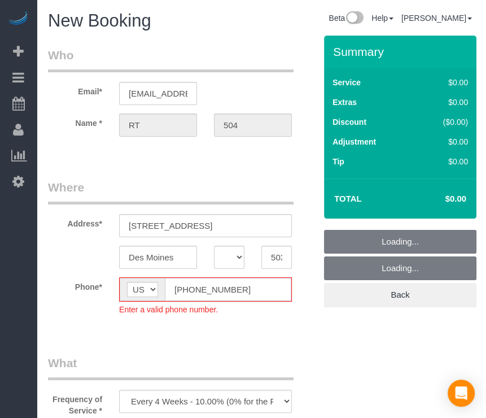
click at [194, 289] on fieldset "Where Address* [STREET_ADDRESS] [GEOGRAPHIC_DATA] AK AL AR AZ CA CO CT DC DE [G…" at bounding box center [181, 255] width 267 height 153
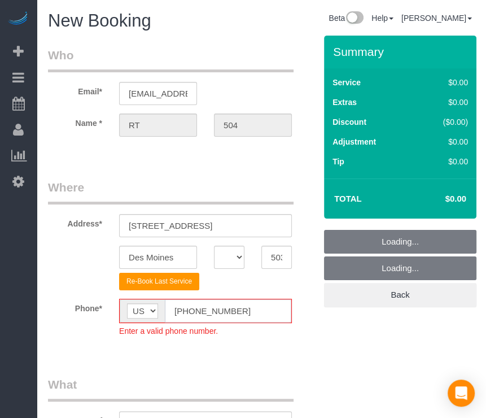
click at [188, 305] on input "[PHONE_NUMBER]" at bounding box center [228, 310] width 126 height 23
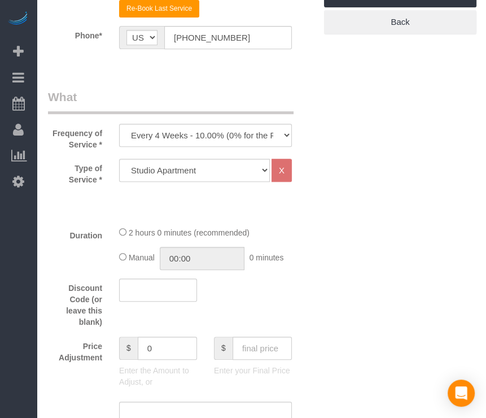
scroll to position [282, 0]
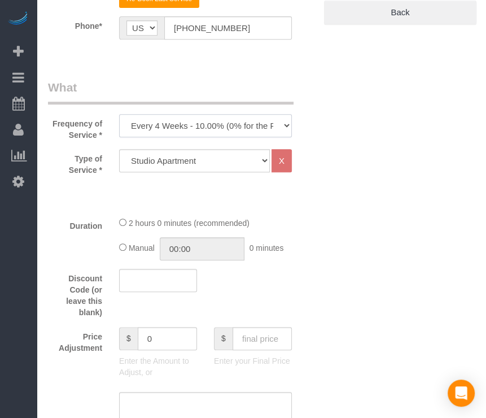
click at [236, 133] on select "Every 6 Weeks (0% for the First Booking) One Time Every 8 Weeks (0% for the Fir…" at bounding box center [205, 125] width 173 height 23
click at [119, 114] on select "Every 6 Weeks (0% for the First Booking) One Time Every 8 Weeks (0% for the Fir…" at bounding box center [205, 125] width 173 height 23
drag, startPoint x: 350, startPoint y: 211, endPoint x: 329, endPoint y: 247, distance: 41.2
drag, startPoint x: 329, startPoint y: 247, endPoint x: 317, endPoint y: 260, distance: 18.4
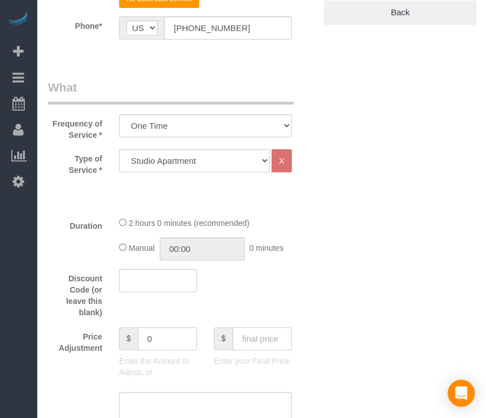
click at [267, 331] on input "text" at bounding box center [261, 338] width 59 height 23
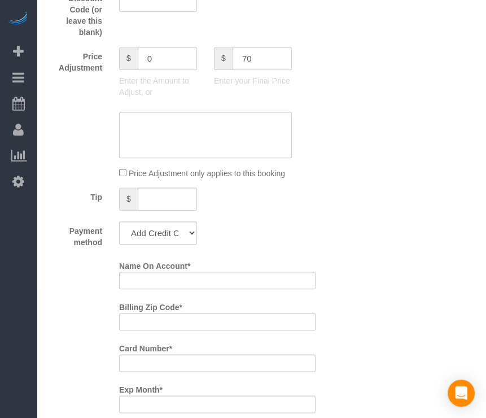
scroll to position [564, 0]
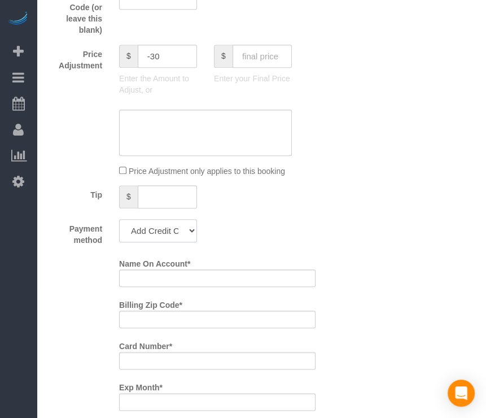
click at [170, 229] on select "Add Credit Card Cash Check Paypal" at bounding box center [158, 230] width 78 height 23
click at [119, 219] on select "Add Credit Card Cash Check Paypal" at bounding box center [158, 230] width 78 height 23
click at [336, 262] on div "Who Email* [EMAIL_ADDRESS][DOMAIN_NAME] Name * RT 504 Where Address* [STREET_AD…" at bounding box center [261, 387] width 427 height 1833
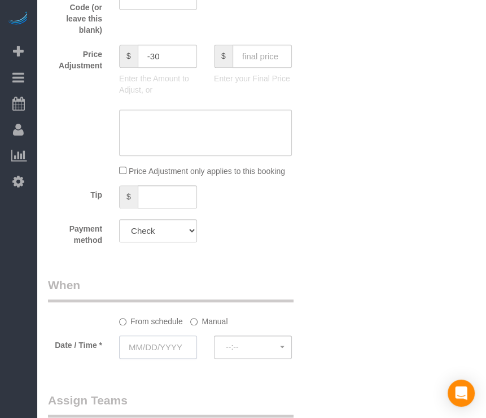
click at [149, 352] on input "text" at bounding box center [158, 346] width 78 height 23
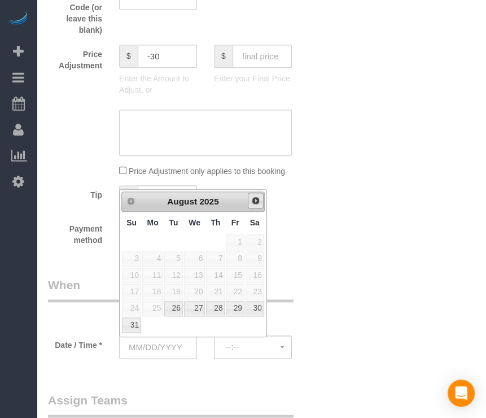
click at [261, 201] on link "Next" at bounding box center [256, 200] width 16 height 16
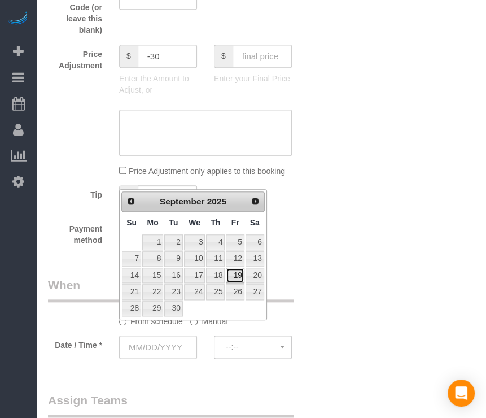
click at [241, 275] on link "19" at bounding box center [235, 274] width 18 height 15
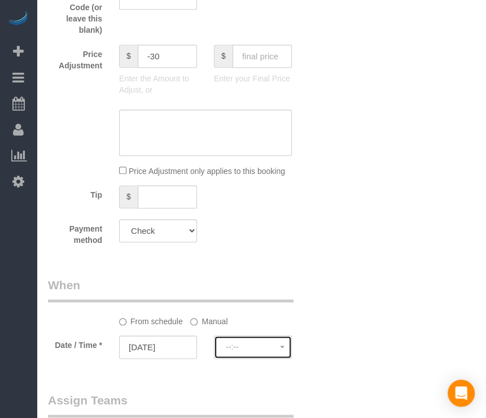
click at [253, 346] on span "--:--" at bounding box center [253, 346] width 54 height 9
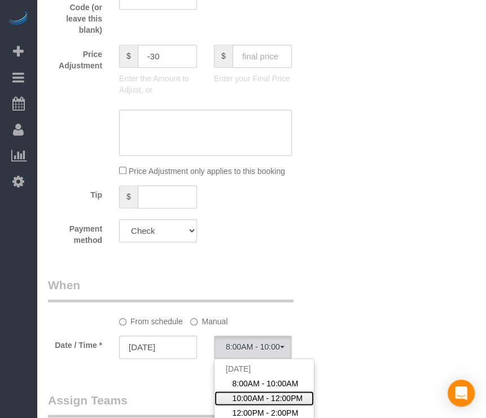
click at [250, 390] on link "10:00AM - 12:00PM" at bounding box center [263, 397] width 99 height 15
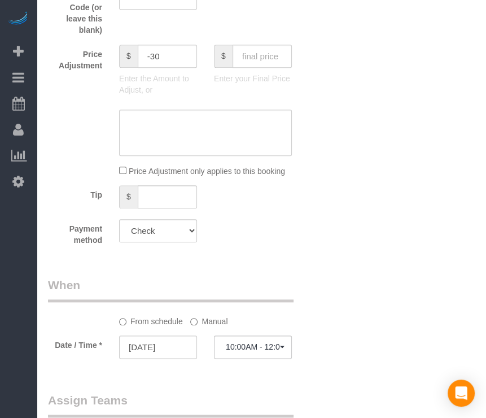
drag, startPoint x: 354, startPoint y: 284, endPoint x: 406, endPoint y: 266, distance: 54.4
click at [319, 267] on div "Who Email* [EMAIL_ADDRESS][DOMAIN_NAME] Name * RT 504 Where Address* [STREET_AD…" at bounding box center [181, 226] width 284 height 1511
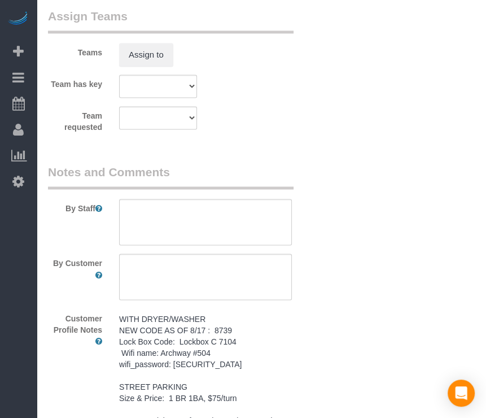
scroll to position [959, 0]
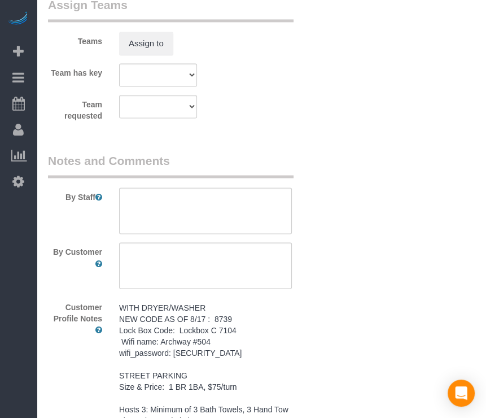
click at [229, 350] on pre "WITH DRYER/WASHER NEW CODE AS OF 8/17 : 8739 Lock Box Code: Lockbox C 7104 Wifi…" at bounding box center [205, 425] width 173 height 248
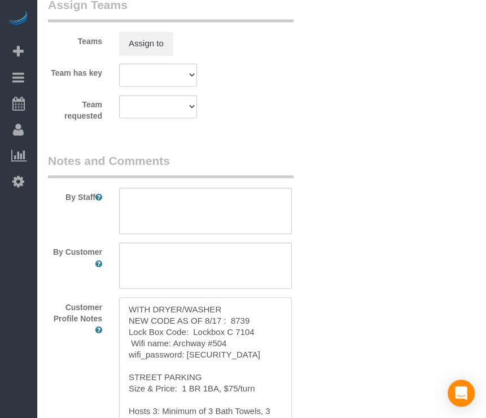
click at [228, 351] on textarea "WITH DRYER/WASHER NEW CODE AS OF 8/17 : 8739 Lock Box Code: Lockbox C 7104 Wifi…" at bounding box center [205, 359] width 173 height 125
click at [266, 204] on textarea at bounding box center [205, 210] width 173 height 46
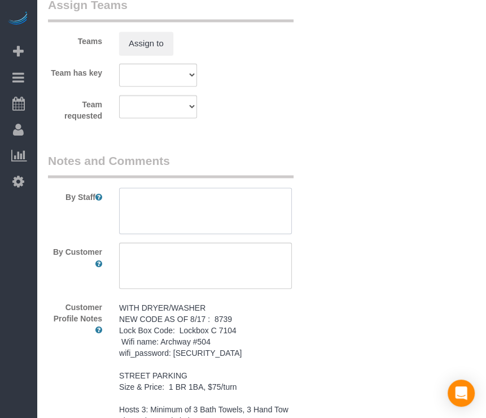
paste textarea "WITH DRYER/WASHER NEW CODE AS OF 8/17 : 8739 Lock Box Code: Lockbox C 7104 Wifi…"
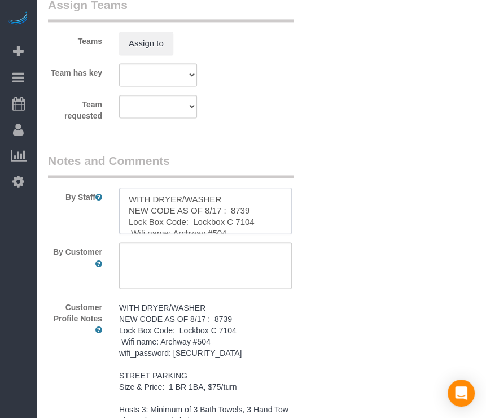
scroll to position [252, 0]
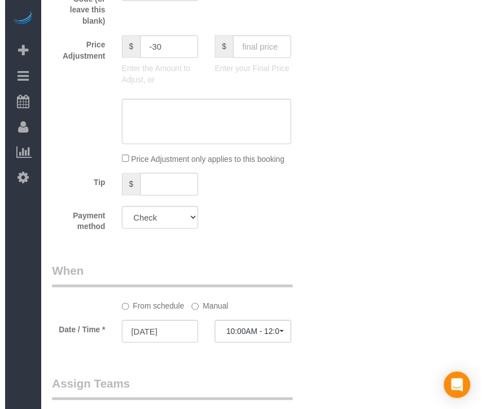
scroll to position [0, 0]
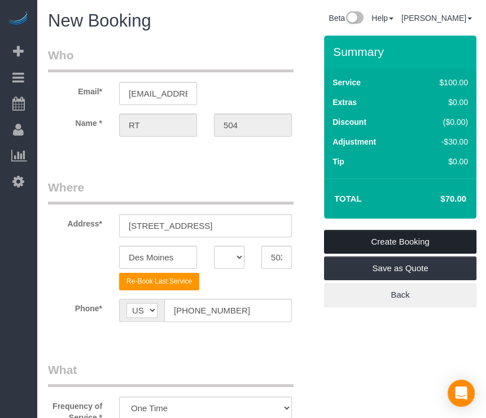
click at [448, 243] on link "Create Booking" at bounding box center [400, 242] width 152 height 24
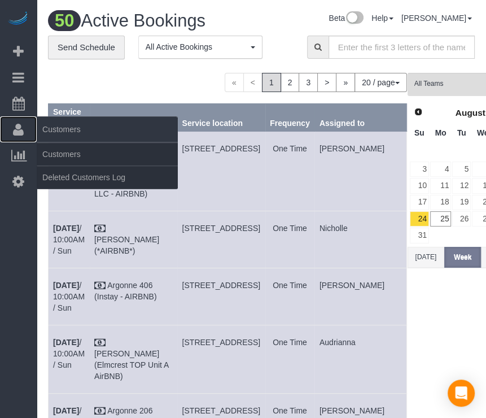
click at [23, 122] on icon at bounding box center [18, 129] width 11 height 14
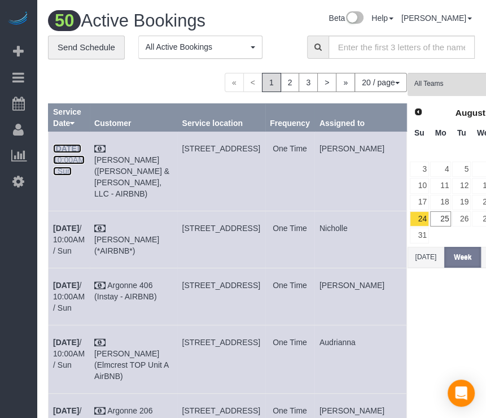
click at [68, 147] on b "[DATE]" at bounding box center [66, 148] width 26 height 9
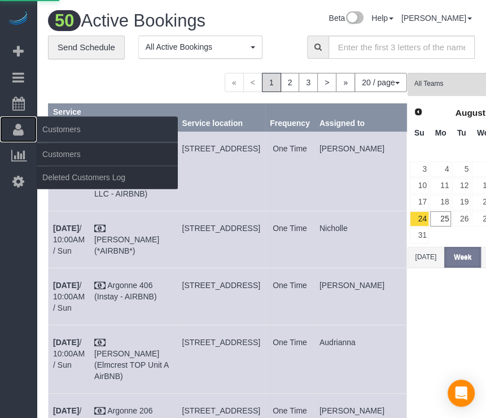
click at [27, 133] on link "Customers" at bounding box center [18, 129] width 37 height 26
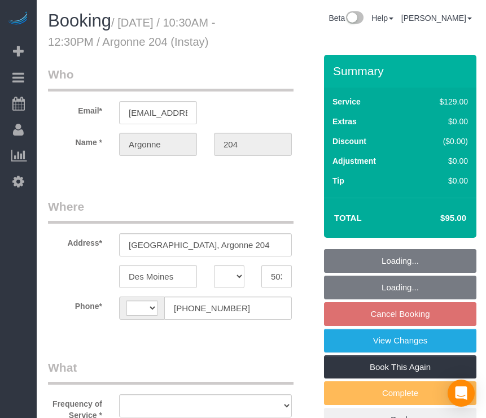
select select "IA"
select select "2"
select select "string:[GEOGRAPHIC_DATA]"
select select "object:721"
select select "2"
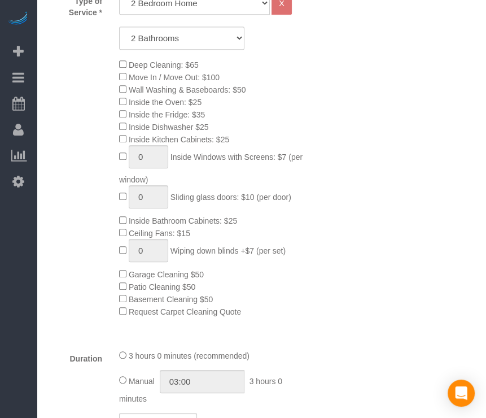
select select "object:747"
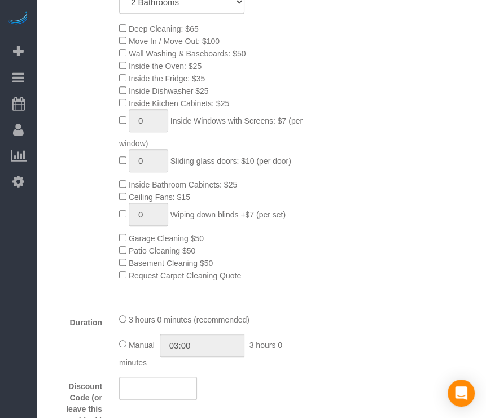
scroll to position [395, 0]
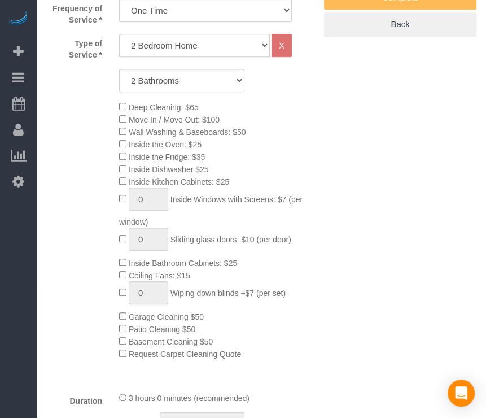
click at [229, 57] on select "Studio Apartment 1 Bedroom Home 2 Bedroom Home 3 Bedroom Home 4 Bedroom Home 5 …" at bounding box center [194, 45] width 151 height 23
select select "48"
click at [119, 52] on select "Studio Apartment 1 Bedroom Home 2 Bedroom Home 3 Bedroom Home 4 Bedroom Home 5 …" at bounding box center [194, 45] width 151 height 23
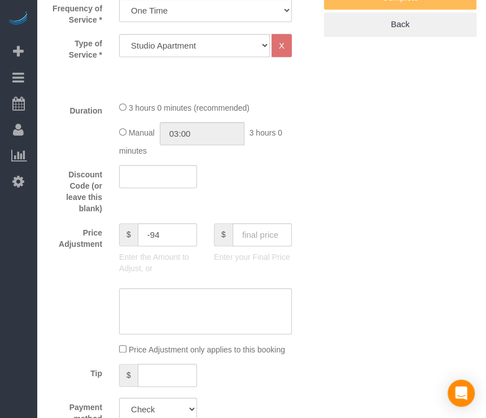
click at [293, 92] on div "Type of Service * Studio Apartment 1 Bedroom Home 2 Bedroom Home 3 Bedroom Home…" at bounding box center [181, 63] width 267 height 58
click at [244, 246] on input "text" at bounding box center [261, 234] width 59 height 23
type input "70"
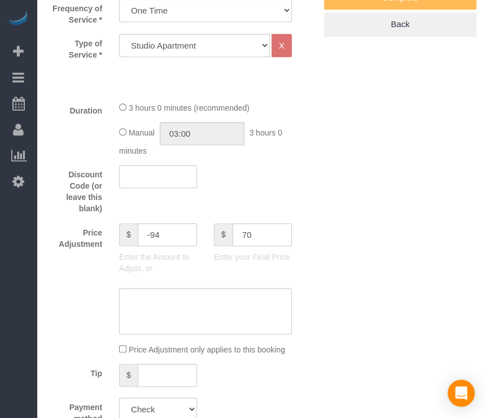
type input "-30"
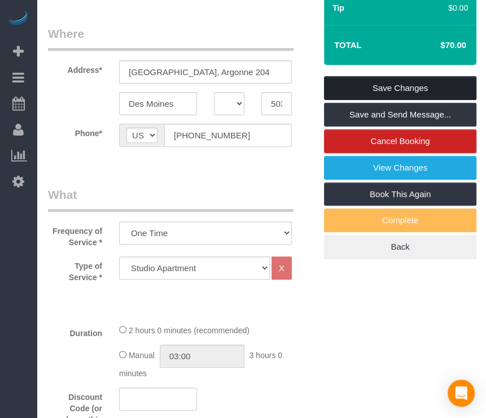
scroll to position [0, 0]
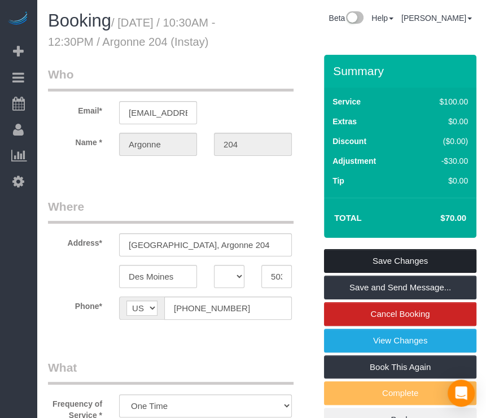
click at [406, 273] on link "Save Changes" at bounding box center [400, 261] width 152 height 24
